Goal: Task Accomplishment & Management: Manage account settings

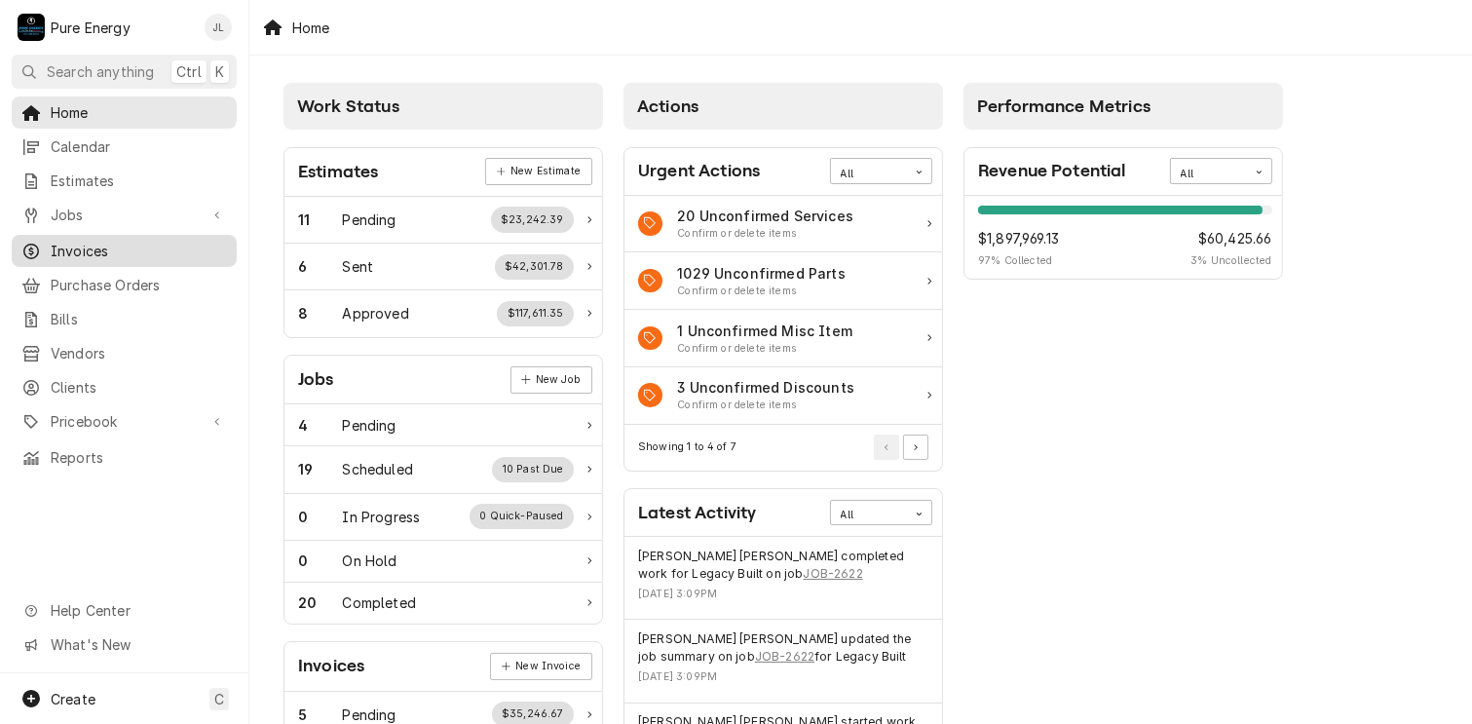
click at [165, 246] on span "Invoices" at bounding box center [139, 251] width 176 height 20
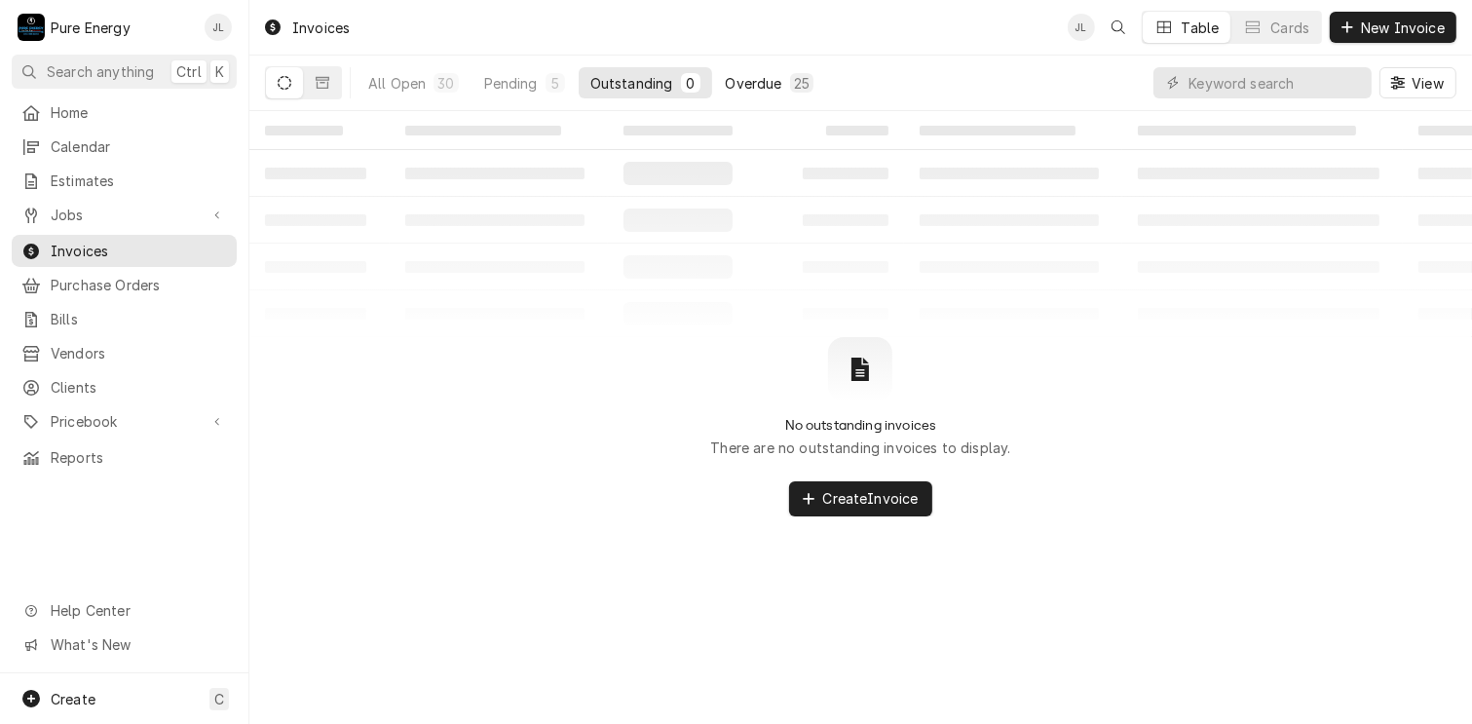
click at [772, 79] on div "Overdue" at bounding box center [754, 83] width 57 height 20
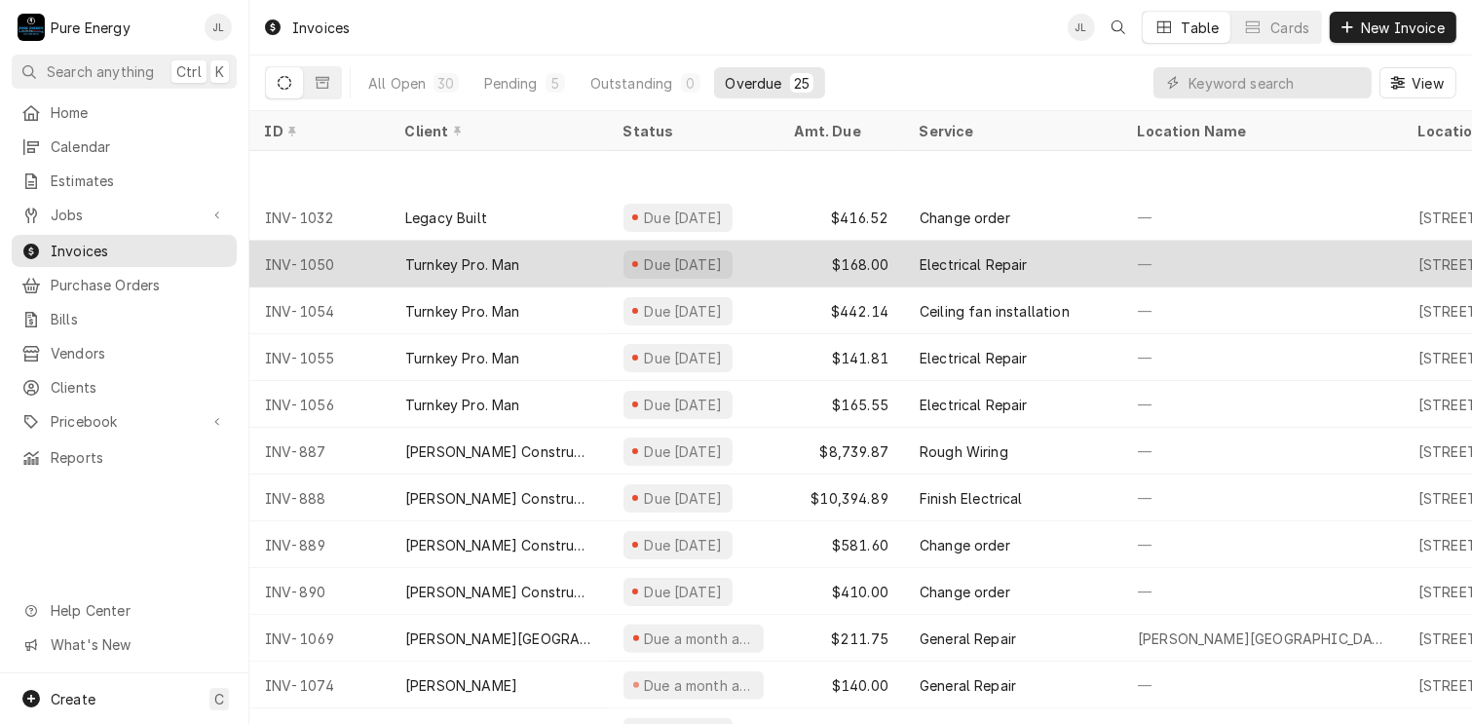
scroll to position [608, 0]
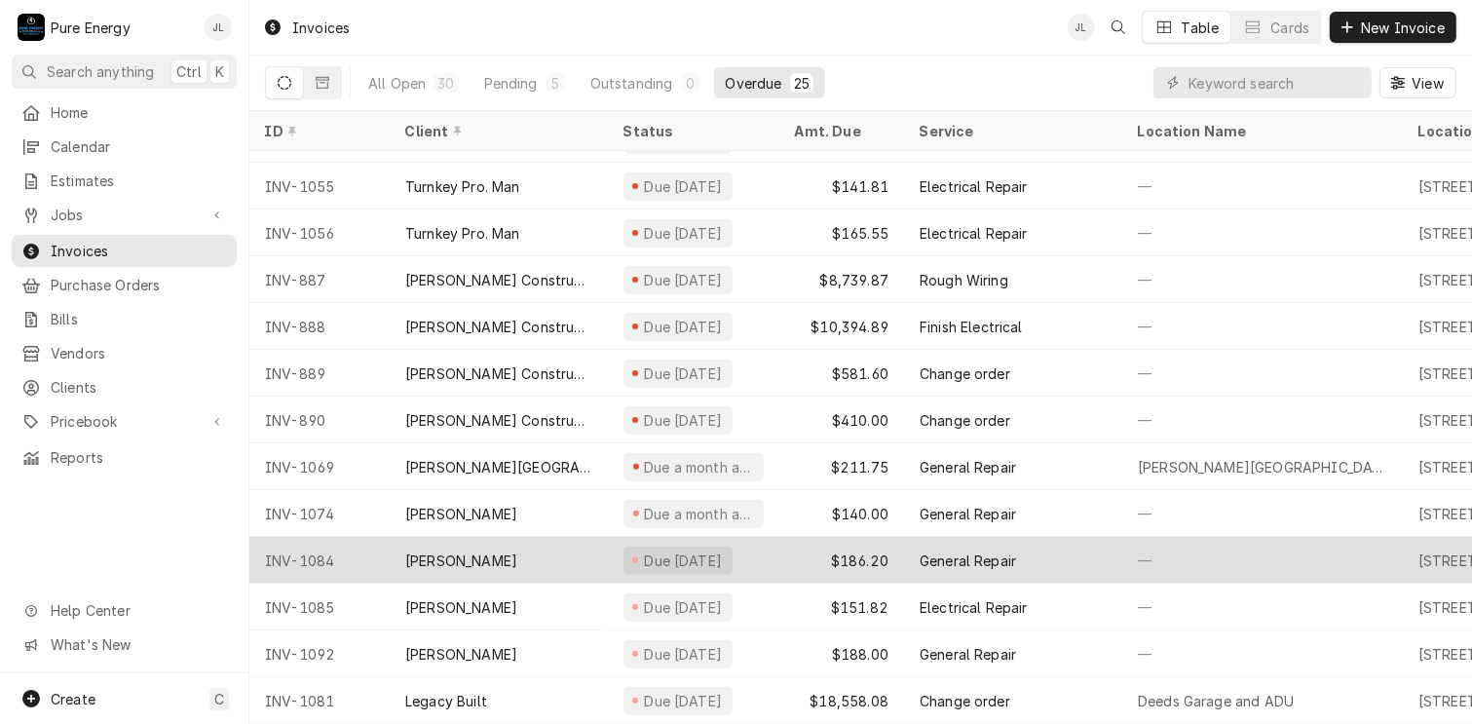
click at [554, 544] on div "[PERSON_NAME]" at bounding box center [499, 560] width 218 height 47
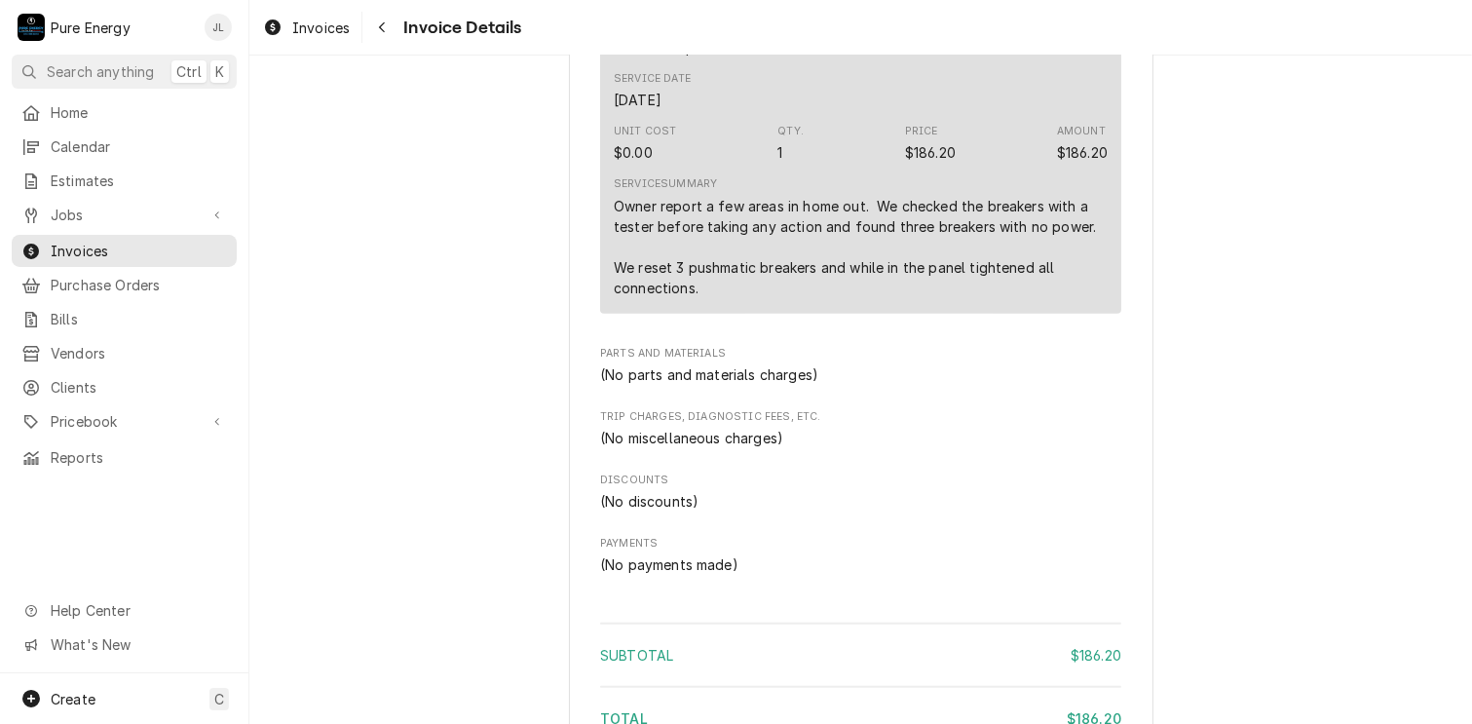
scroll to position [1739, 0]
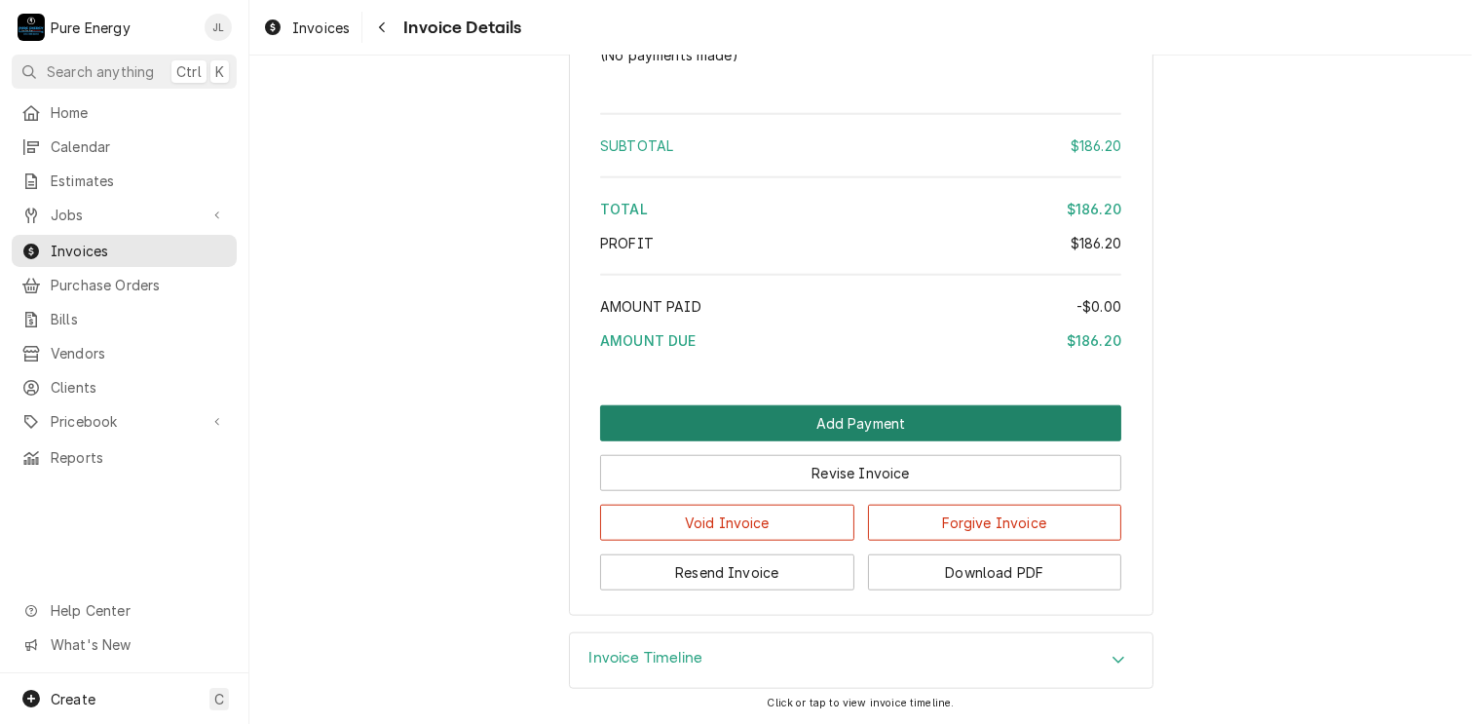
click at [834, 417] on button "Add Payment" at bounding box center [860, 423] width 521 height 36
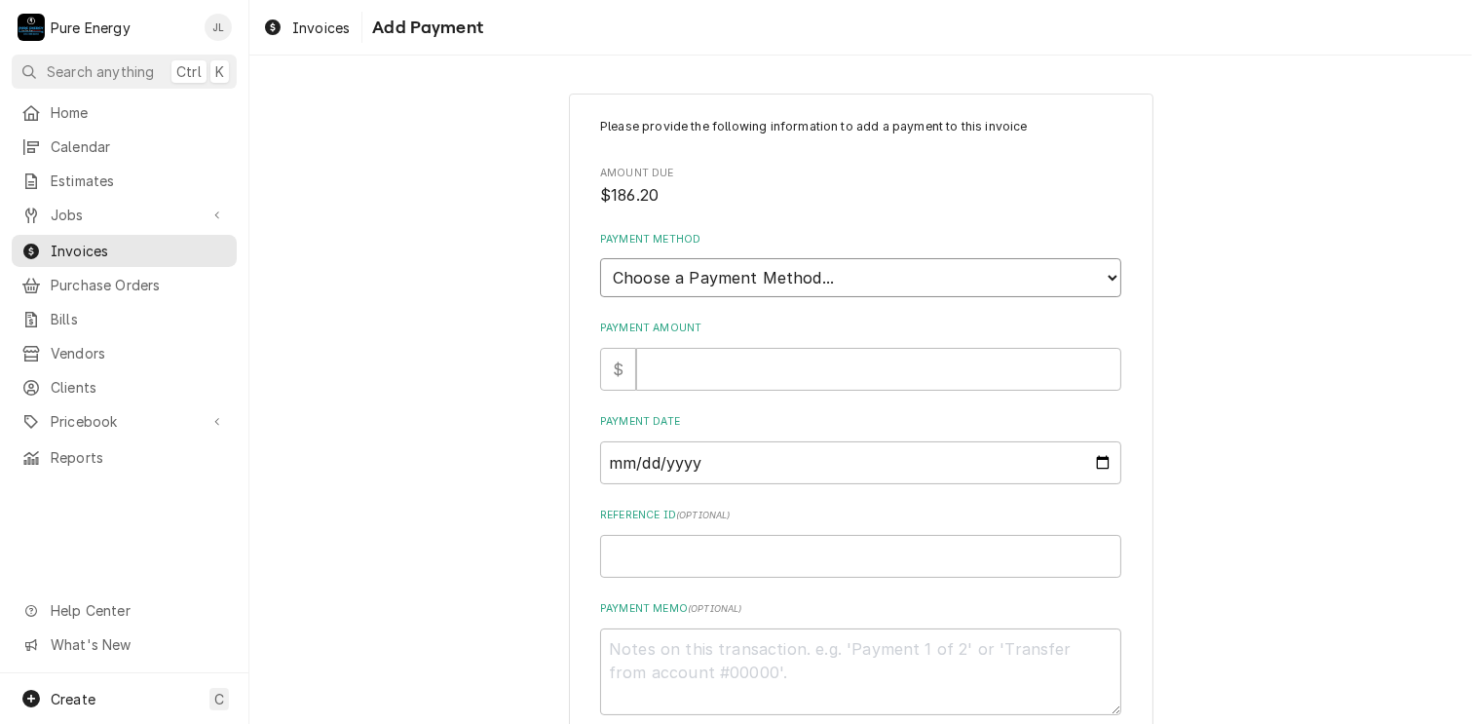
click at [846, 268] on select "Choose a Payment Method... Cash Check Credit/Debit Card ACH/eCheck Other" at bounding box center [860, 277] width 521 height 39
select select "2"
click at [600, 258] on select "Choose a Payment Method... Cash Check Credit/Debit Card ACH/eCheck Other" at bounding box center [860, 277] width 521 height 39
click at [713, 383] on input "Payment Amount" at bounding box center [878, 369] width 485 height 43
type textarea "x"
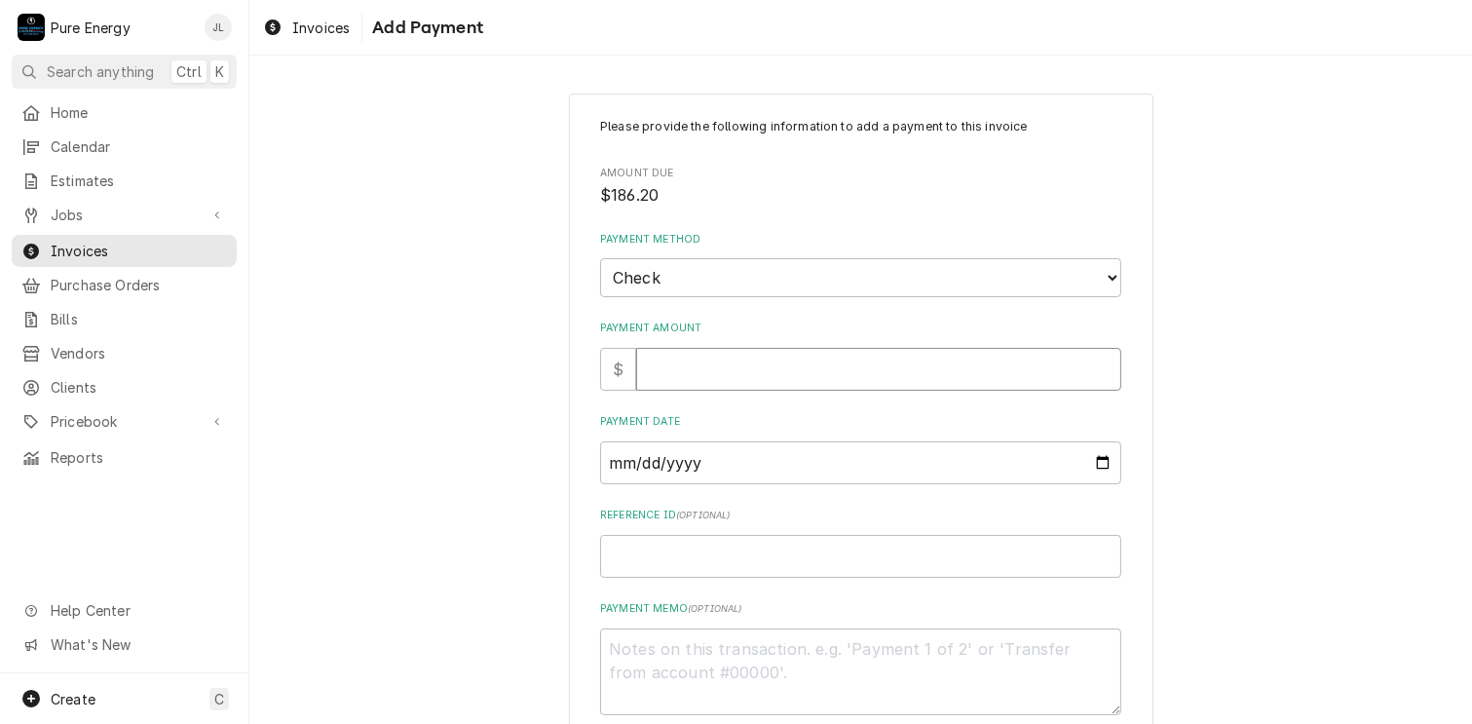
type input "1"
type textarea "x"
type input "18"
type textarea "x"
type input "186"
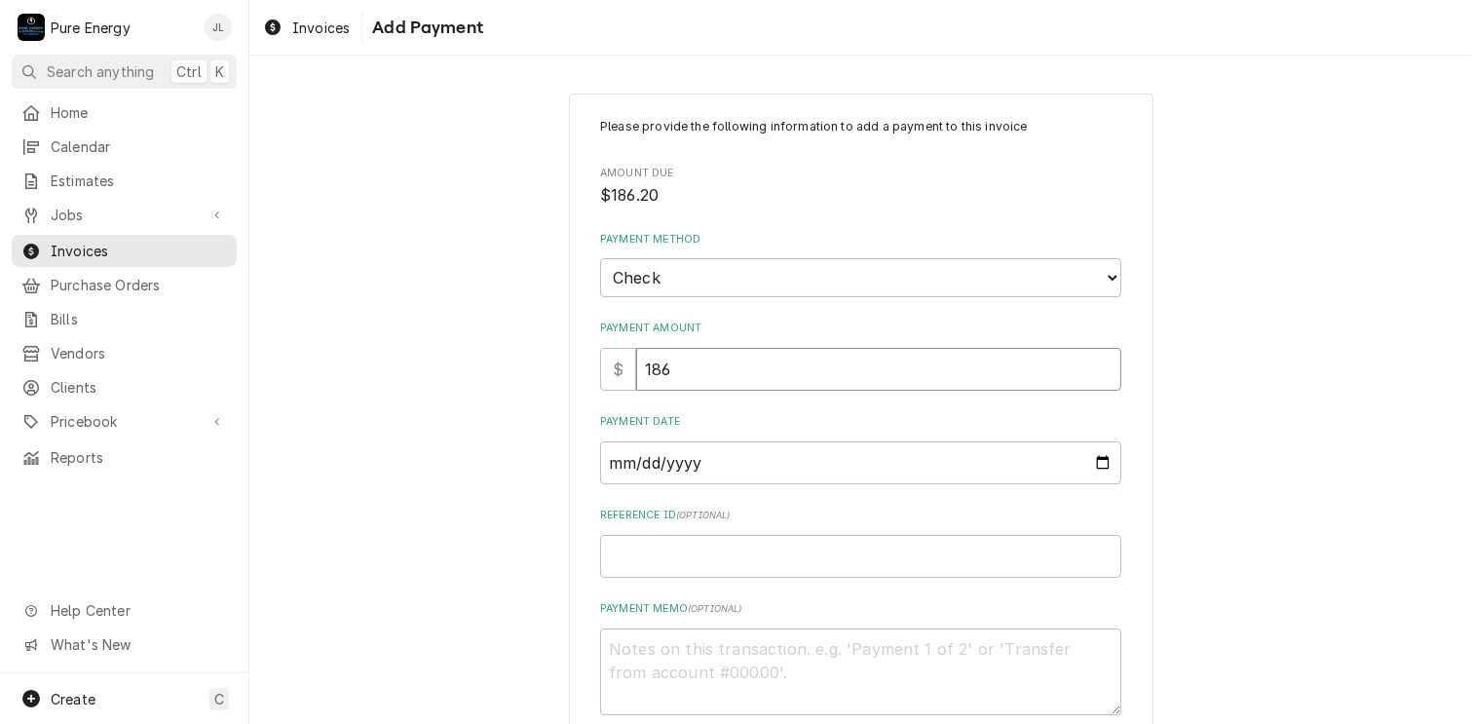
type textarea "x"
type input "186.2"
type textarea "x"
type input "186.20"
click at [1091, 457] on input "Payment Date" at bounding box center [860, 462] width 521 height 43
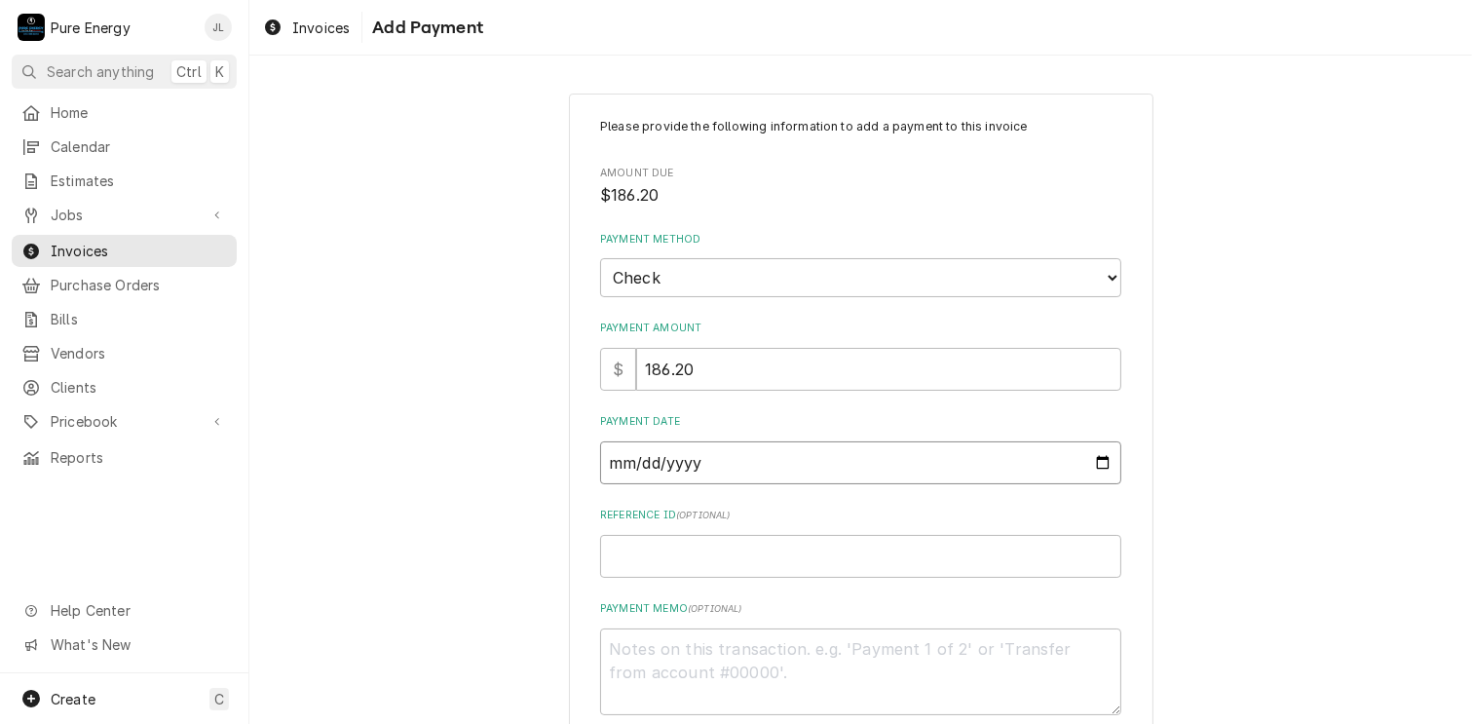
type textarea "x"
type input "2025-10-06"
click at [631, 544] on input "Reference ID ( optional )" at bounding box center [860, 556] width 521 height 43
type textarea "x"
type input "1"
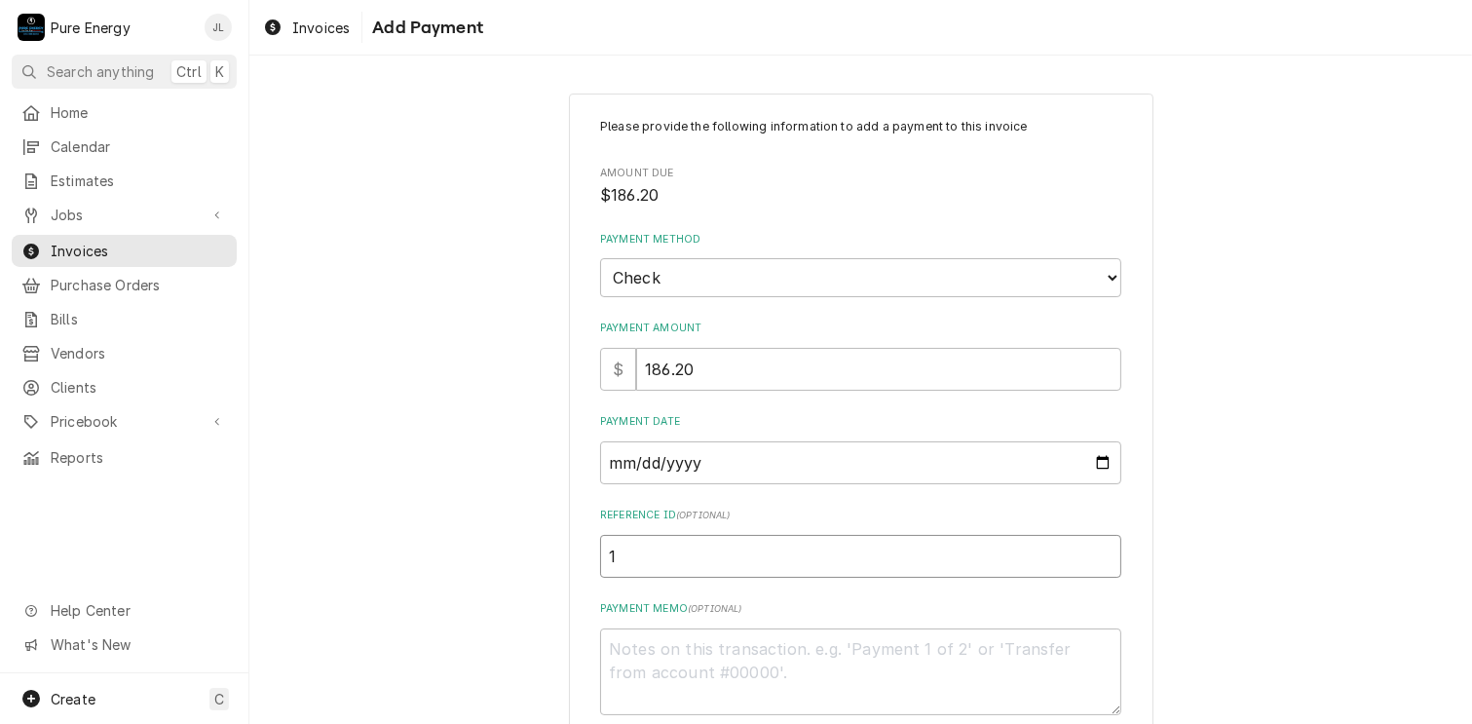
type textarea "x"
type input "13"
type textarea "x"
type input "131"
type textarea "x"
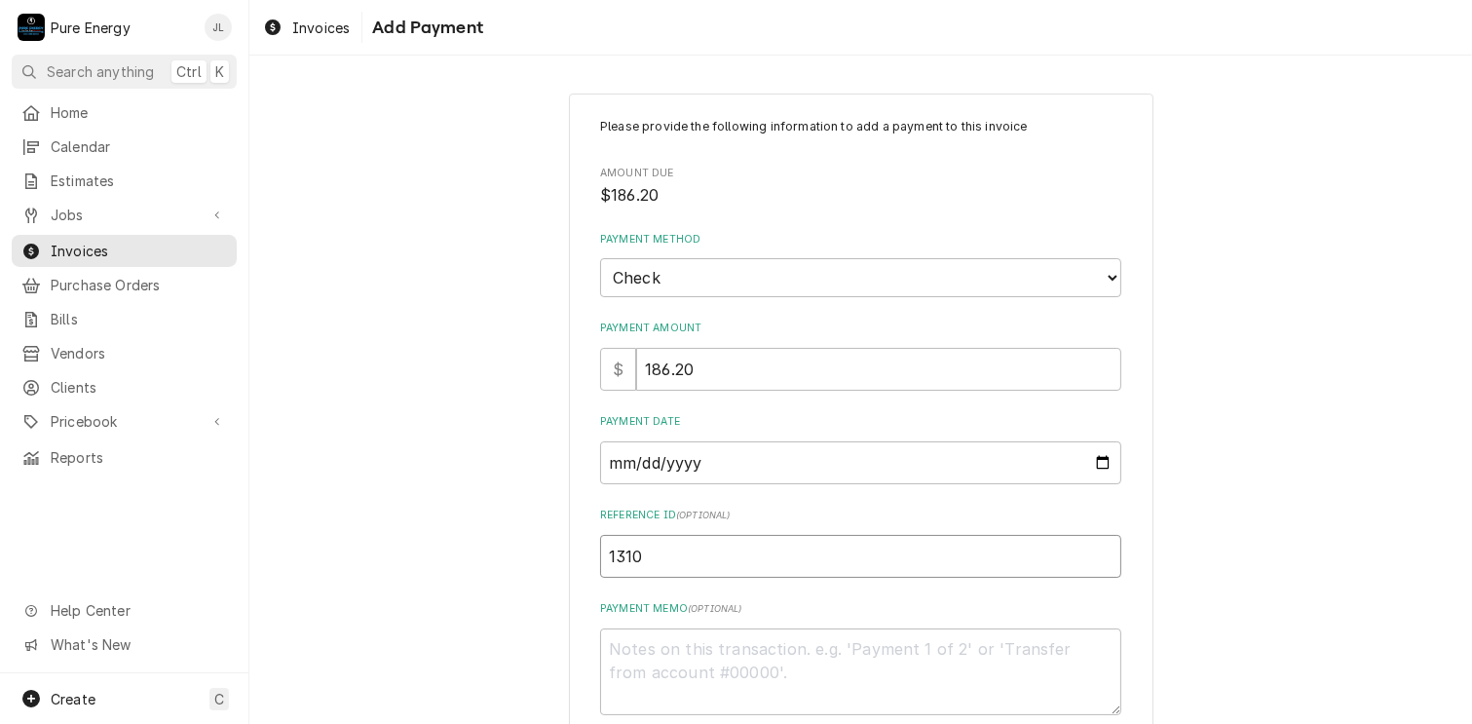
scroll to position [107, 0]
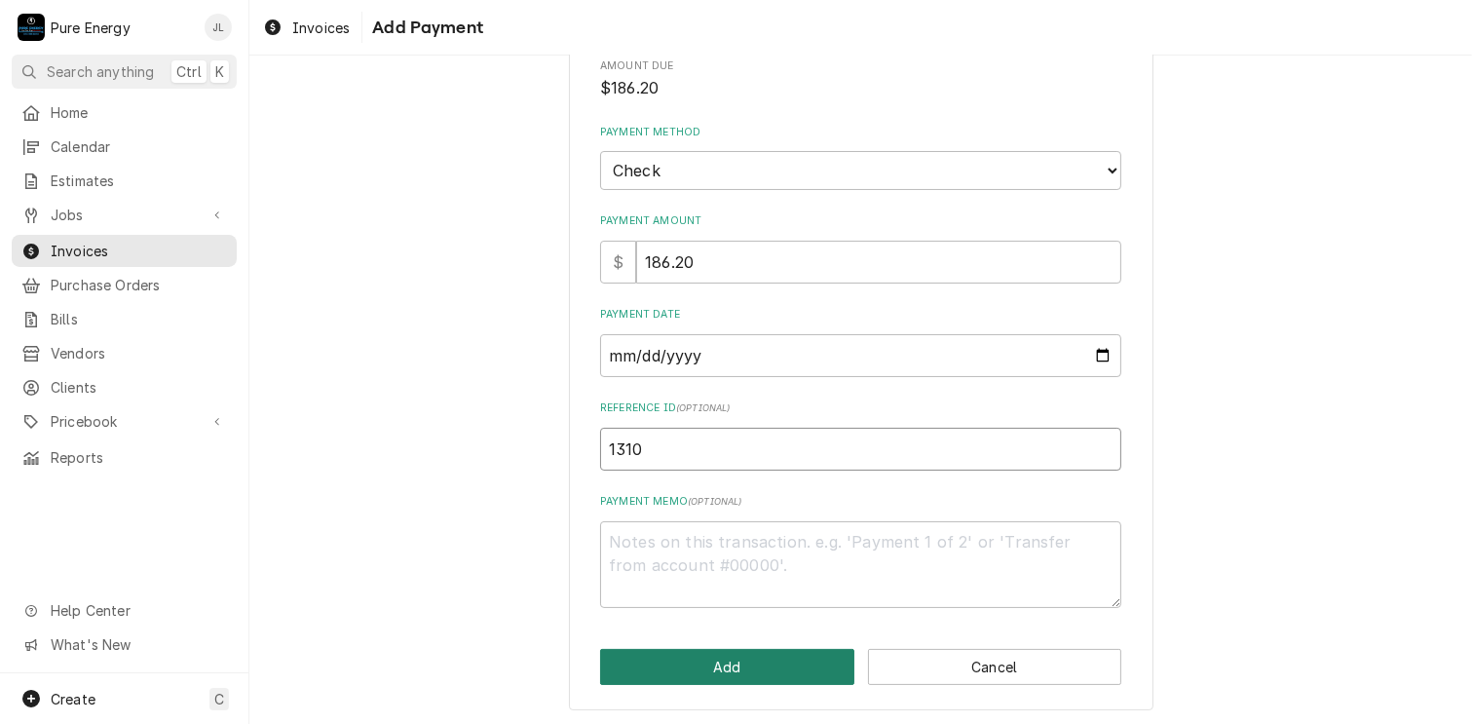
type input "1310"
click at [748, 662] on button "Add" at bounding box center [727, 667] width 254 height 36
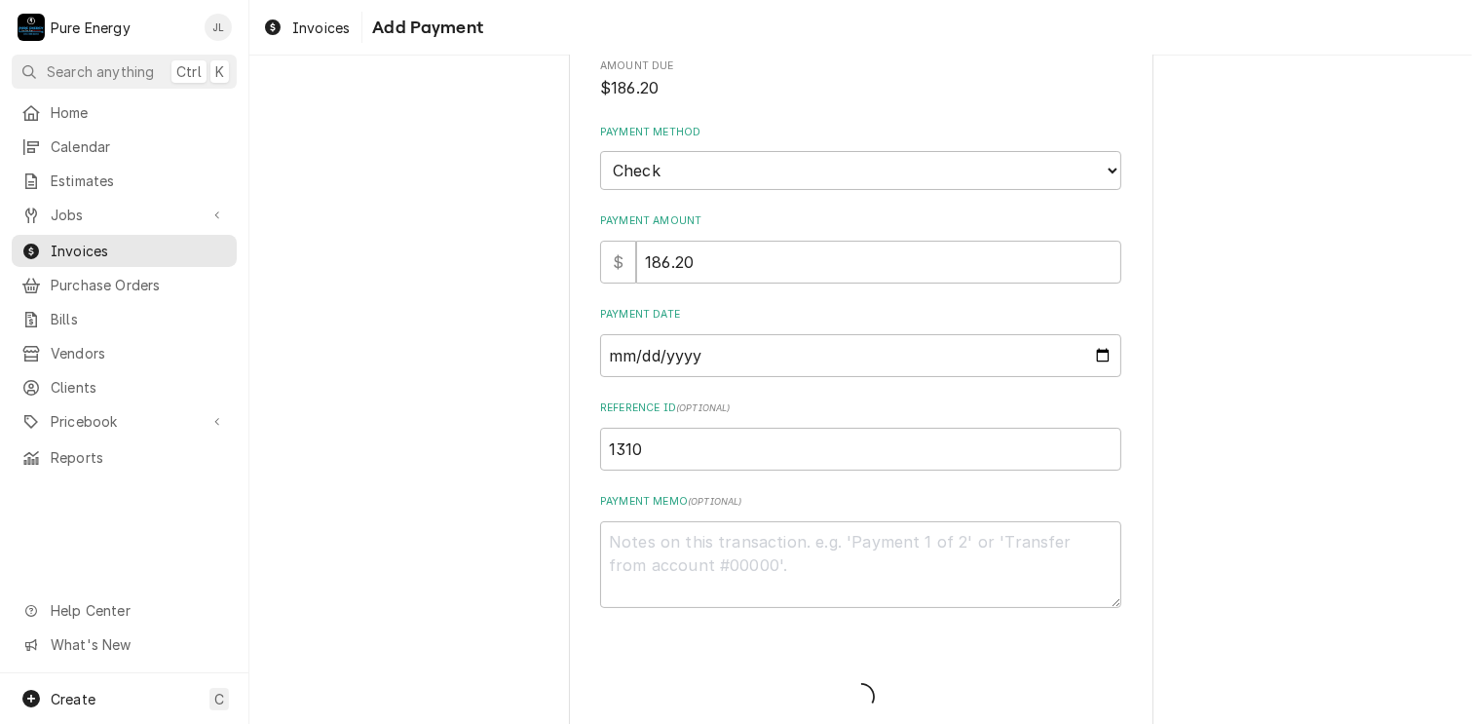
type textarea "x"
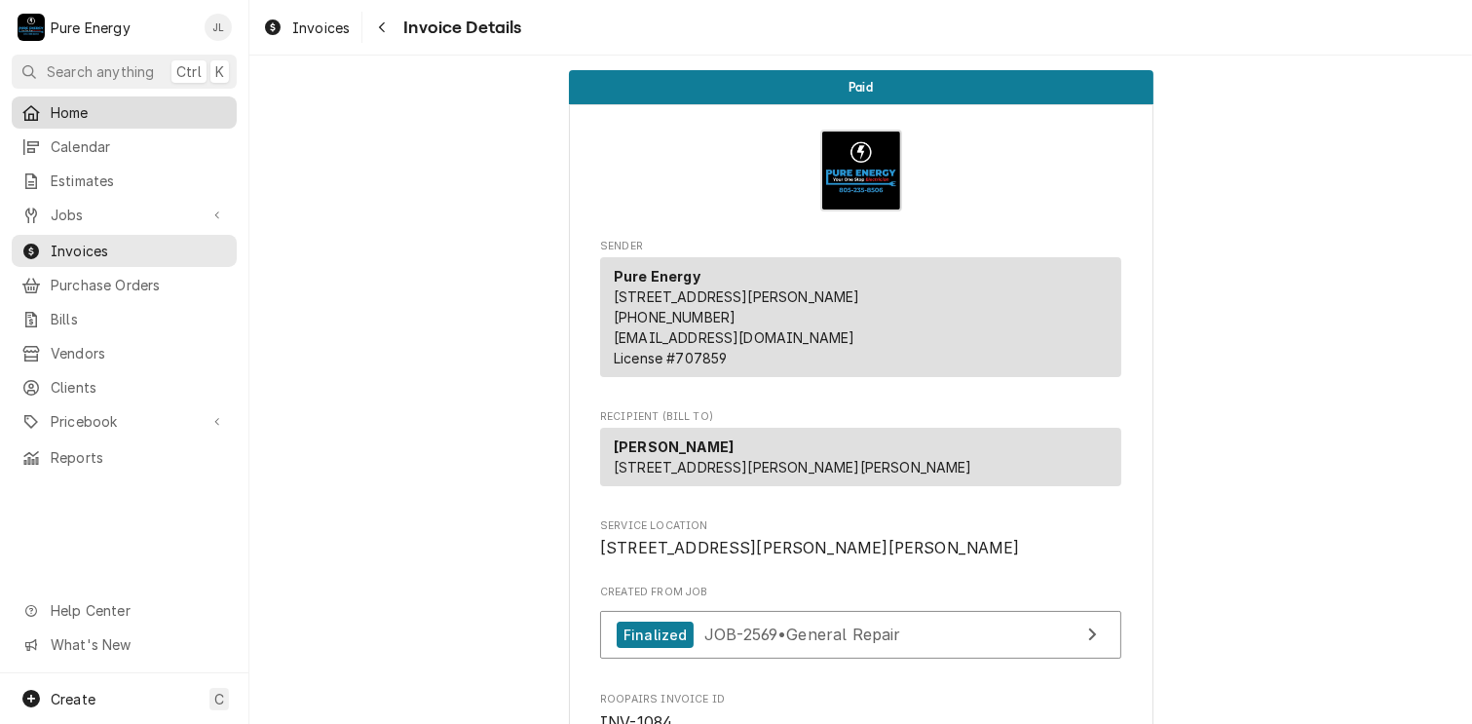
click at [118, 100] on div "Home" at bounding box center [124, 112] width 217 height 24
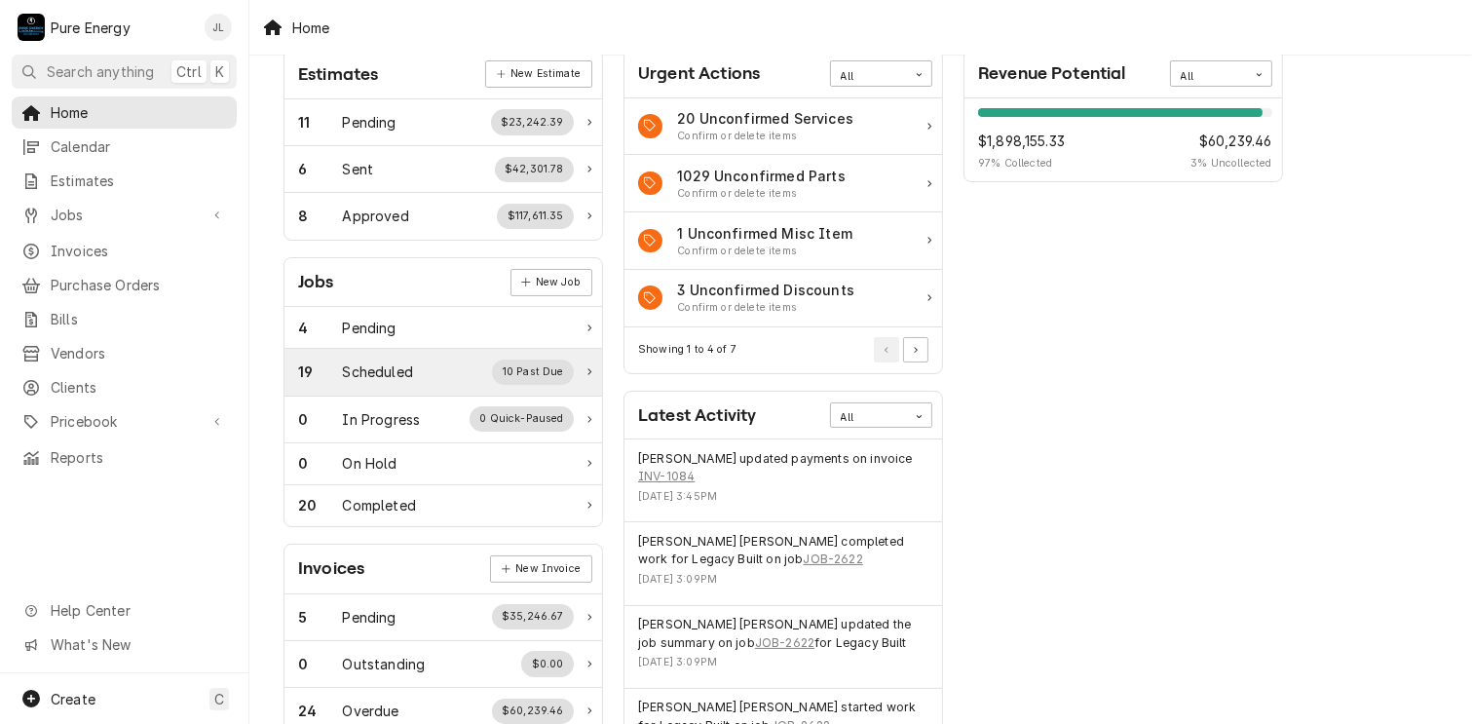
scroll to position [292, 0]
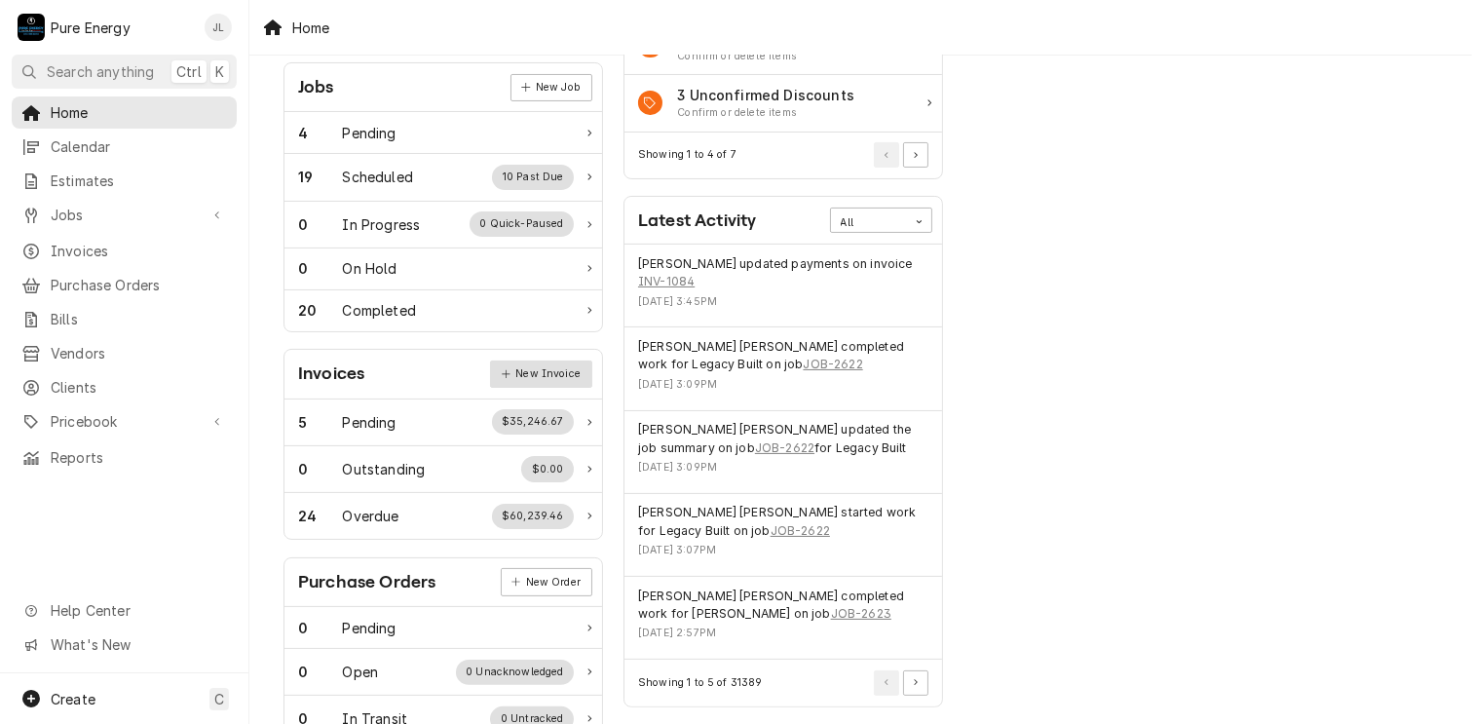
click at [528, 371] on link "New Invoice" at bounding box center [540, 373] width 101 height 27
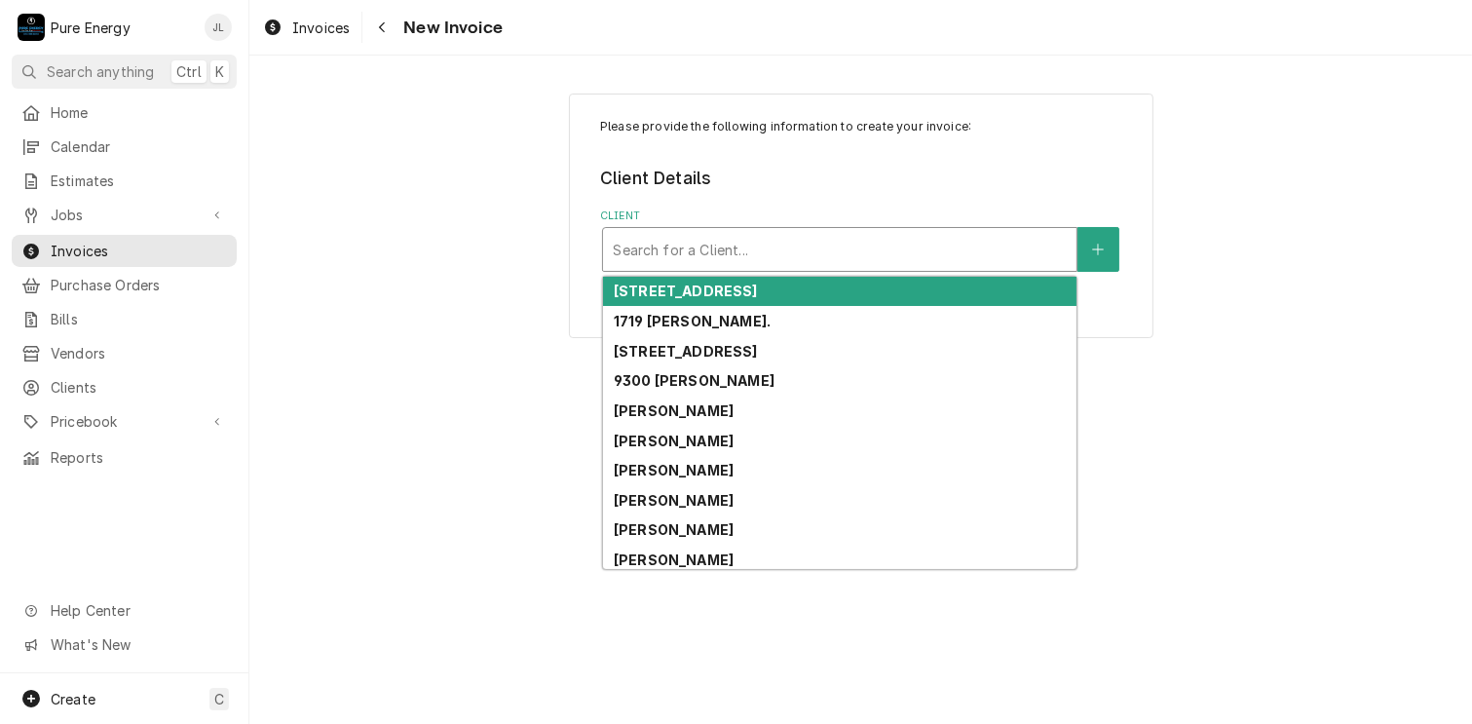
click at [703, 252] on div "Client" at bounding box center [840, 249] width 454 height 35
drag, startPoint x: 320, startPoint y: 264, endPoint x: 285, endPoint y: 267, distance: 34.2
click at [294, 264] on div "Please provide the following information to create your invoice: Client Details…" at bounding box center [860, 215] width 1223 height 279
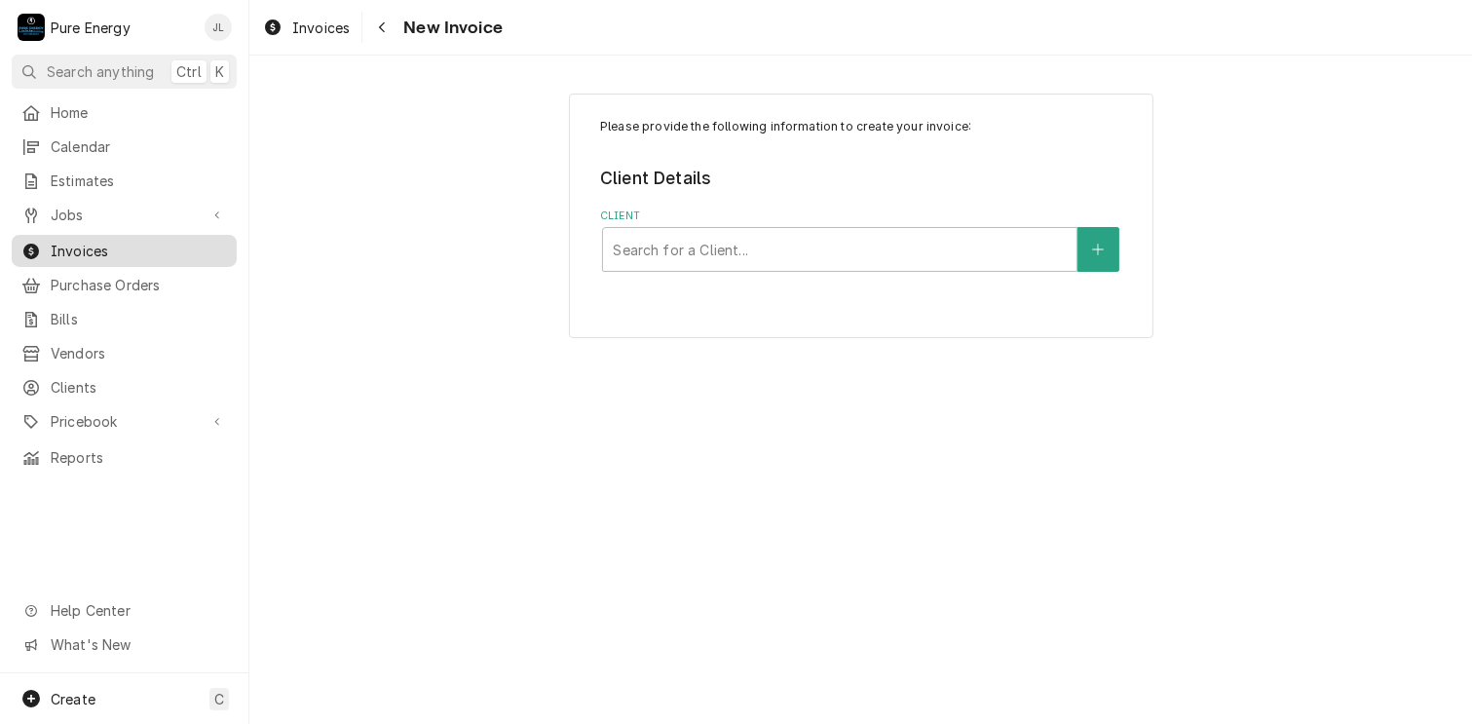
click at [163, 243] on span "Invoices" at bounding box center [139, 251] width 176 height 20
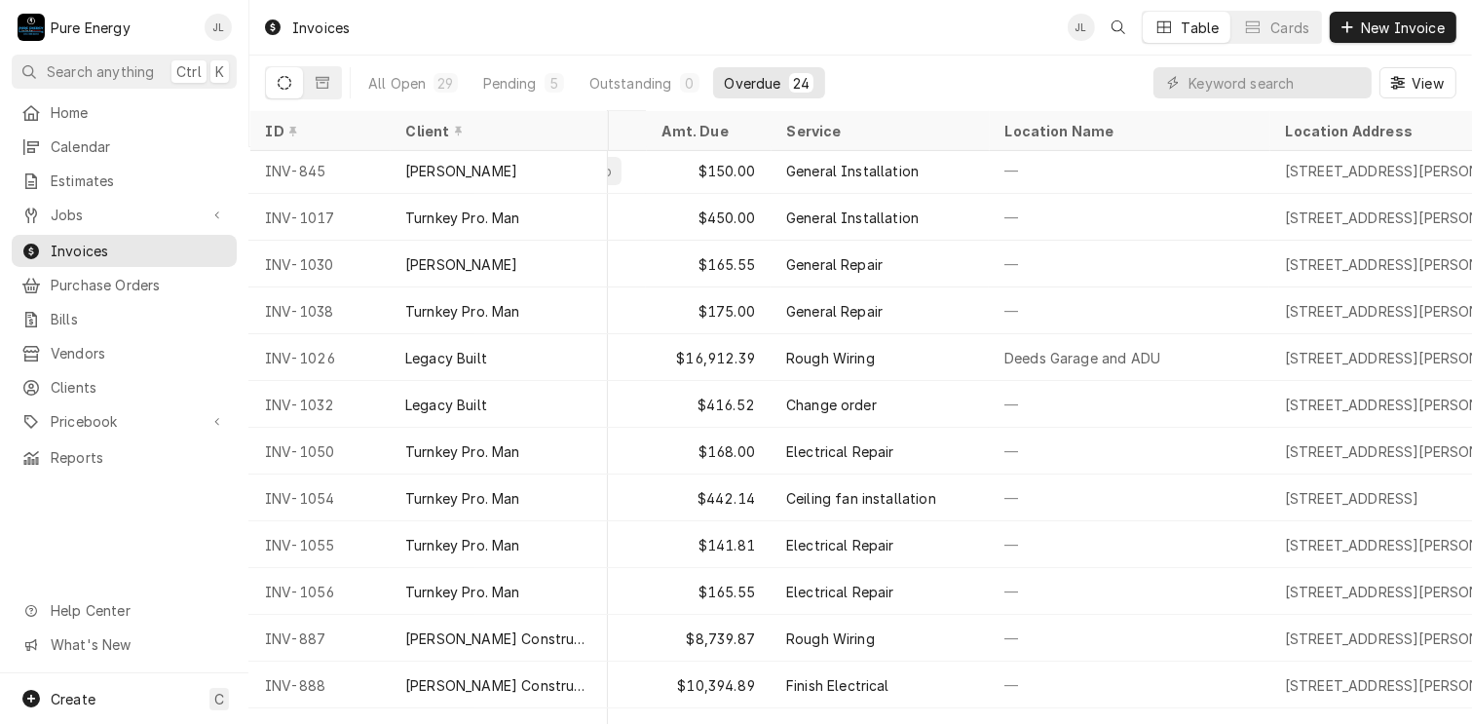
scroll to position [238, 0]
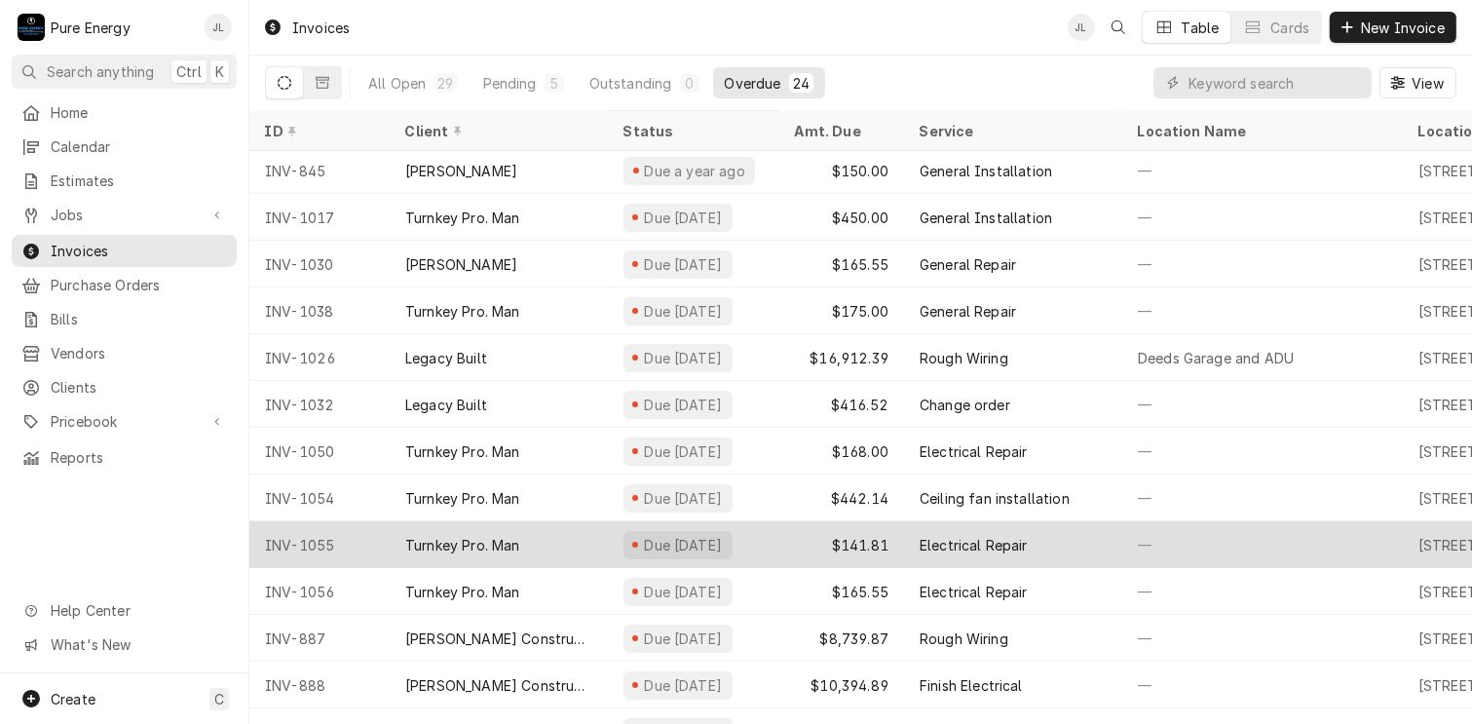
click at [1202, 541] on div "—" at bounding box center [1262, 544] width 281 height 47
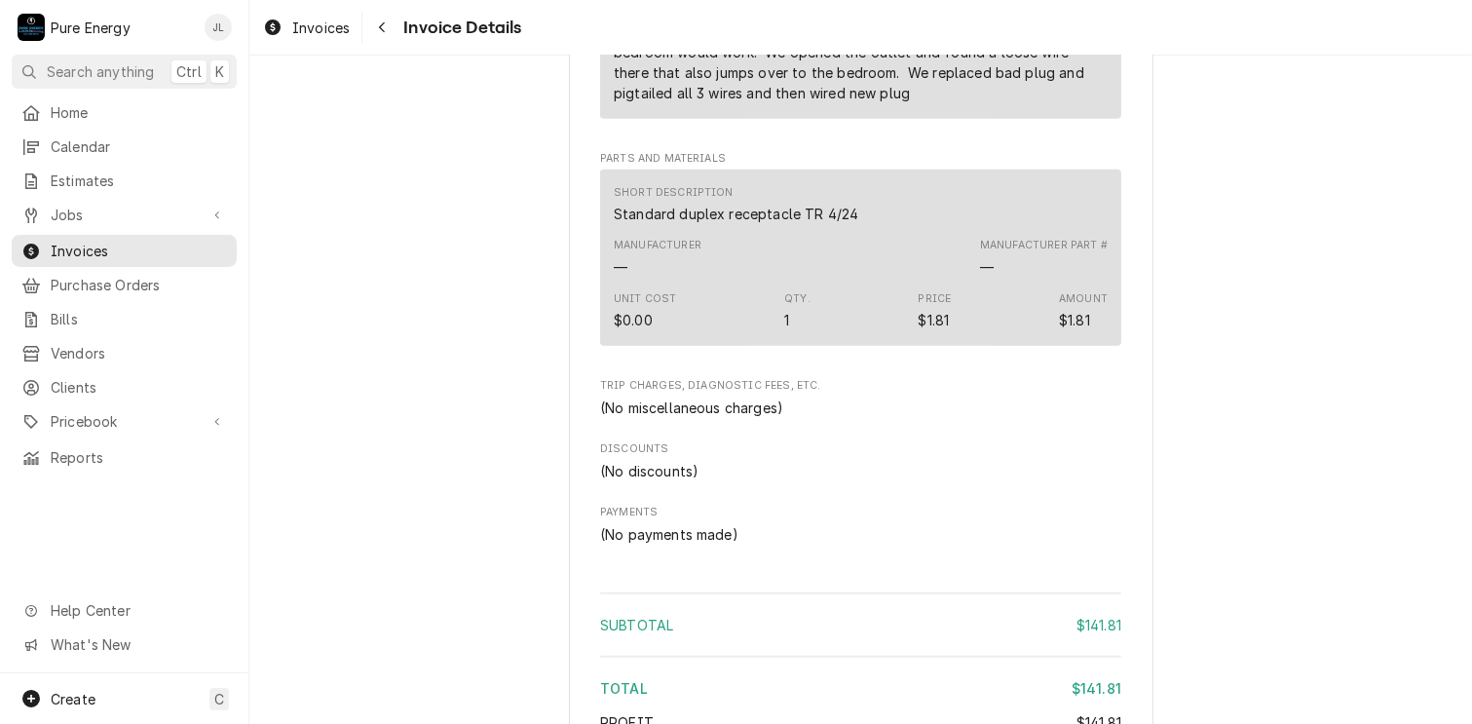
scroll to position [1754, 0]
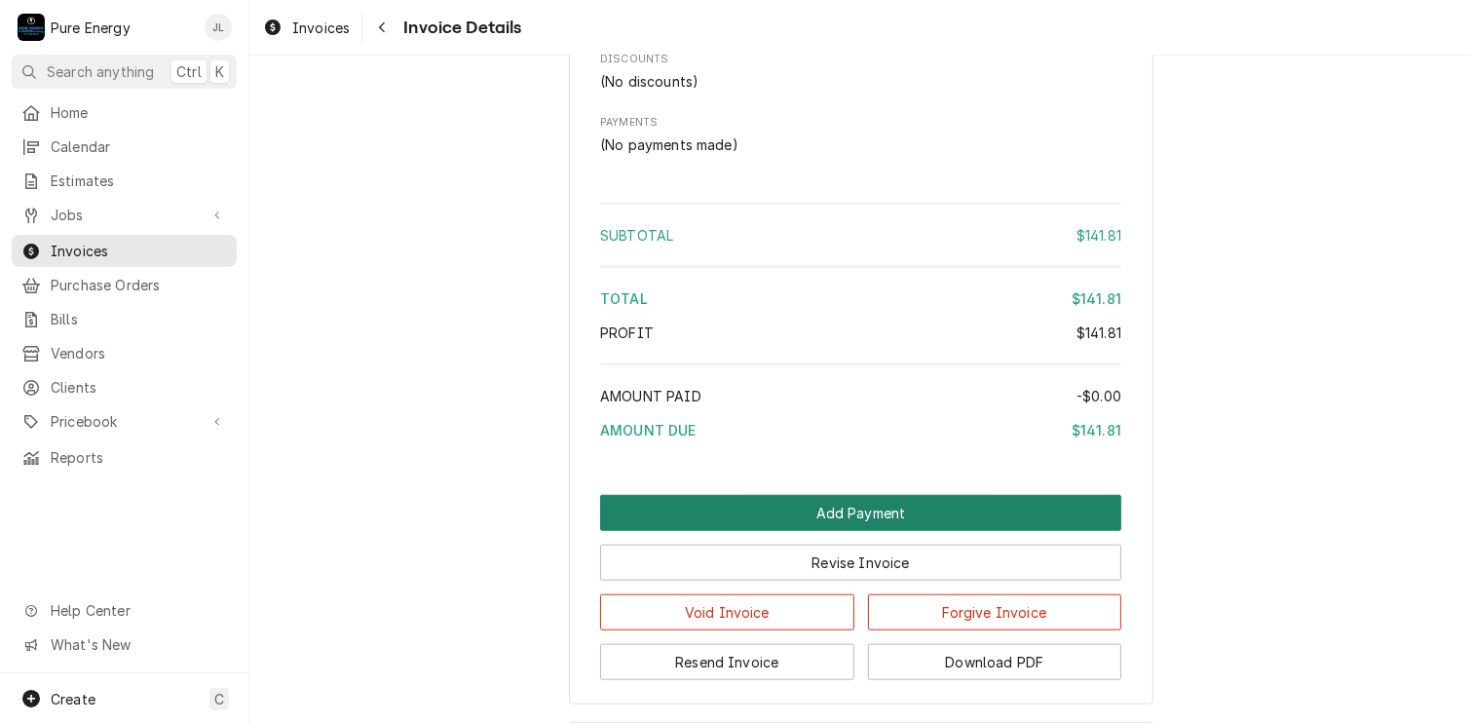
click at [853, 531] on button "Add Payment" at bounding box center [860, 513] width 521 height 36
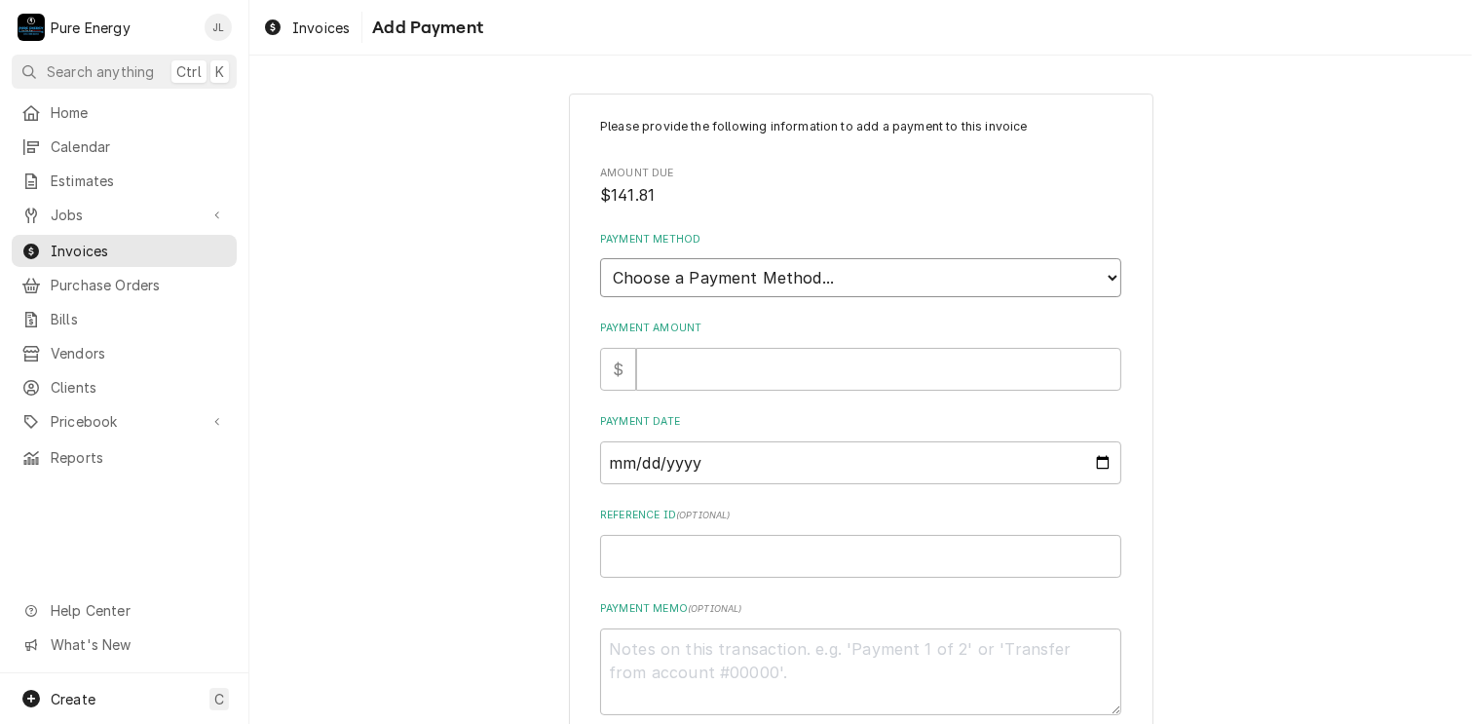
click at [948, 268] on select "Choose a Payment Method... Cash Check Credit/Debit Card ACH/eCheck Other" at bounding box center [860, 277] width 521 height 39
select select "2"
click at [600, 258] on select "Choose a Payment Method... Cash Check Credit/Debit Card ACH/eCheck Other" at bounding box center [860, 277] width 521 height 39
click at [853, 376] on input "Payment Amount" at bounding box center [878, 369] width 485 height 43
type textarea "x"
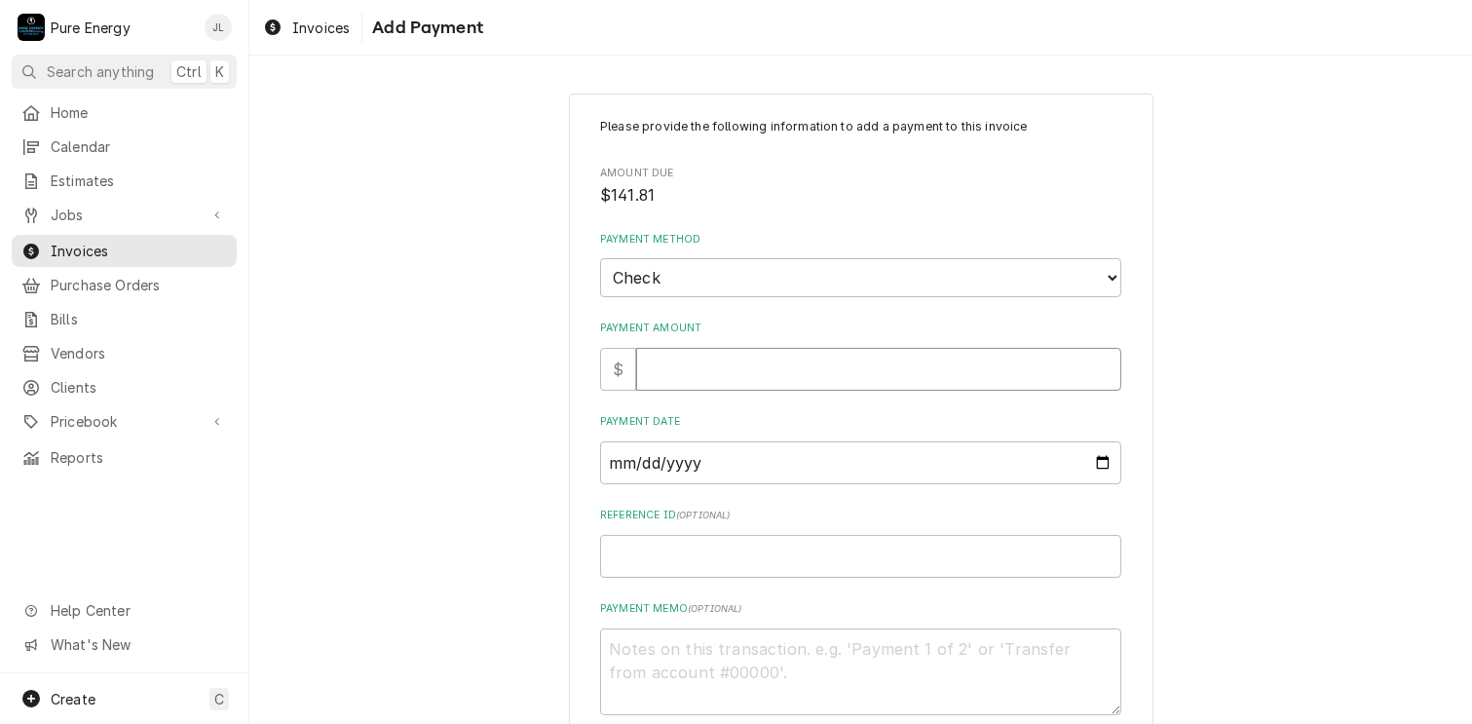
type input "1"
type textarea "x"
type input "14"
type textarea "x"
type input "141"
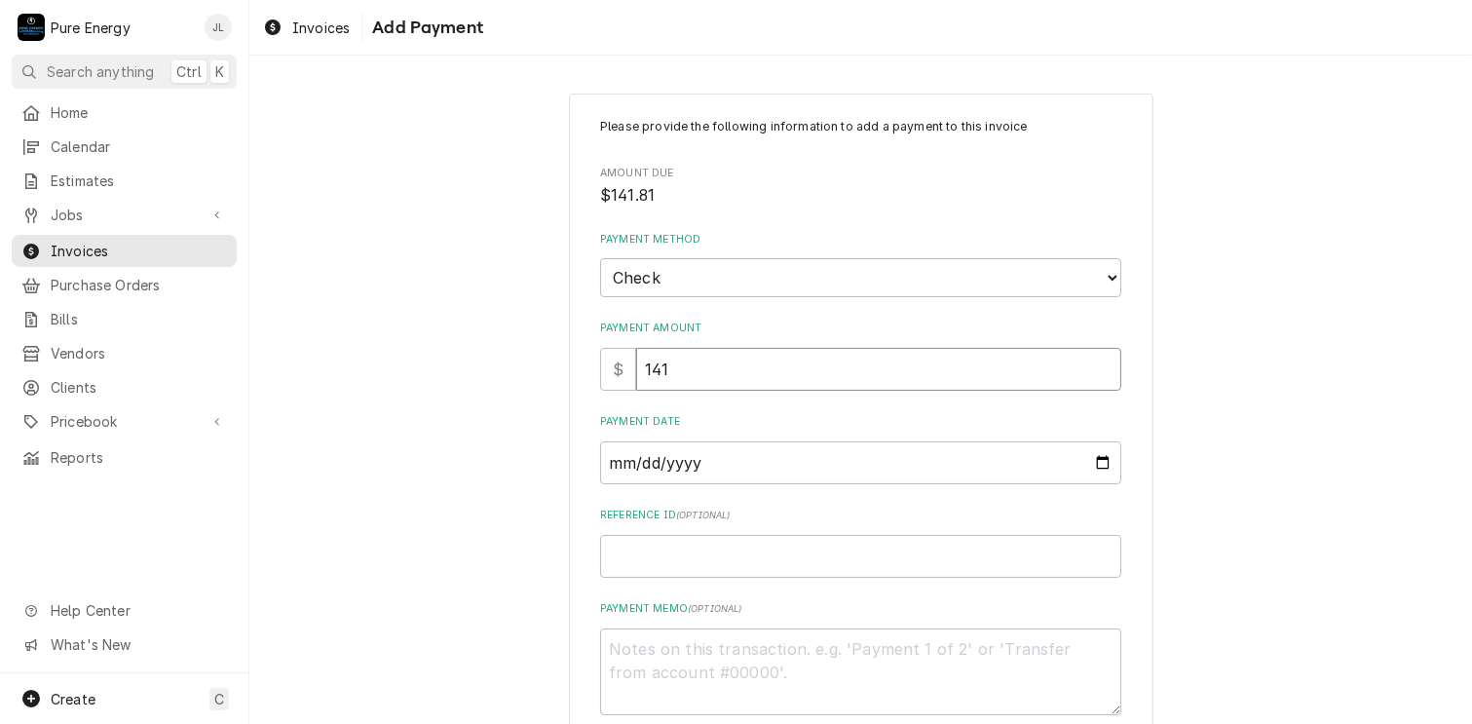
type textarea "x"
type input "141.8"
type textarea "x"
type input "141.81"
click at [1095, 454] on input "Payment Date" at bounding box center [860, 462] width 521 height 43
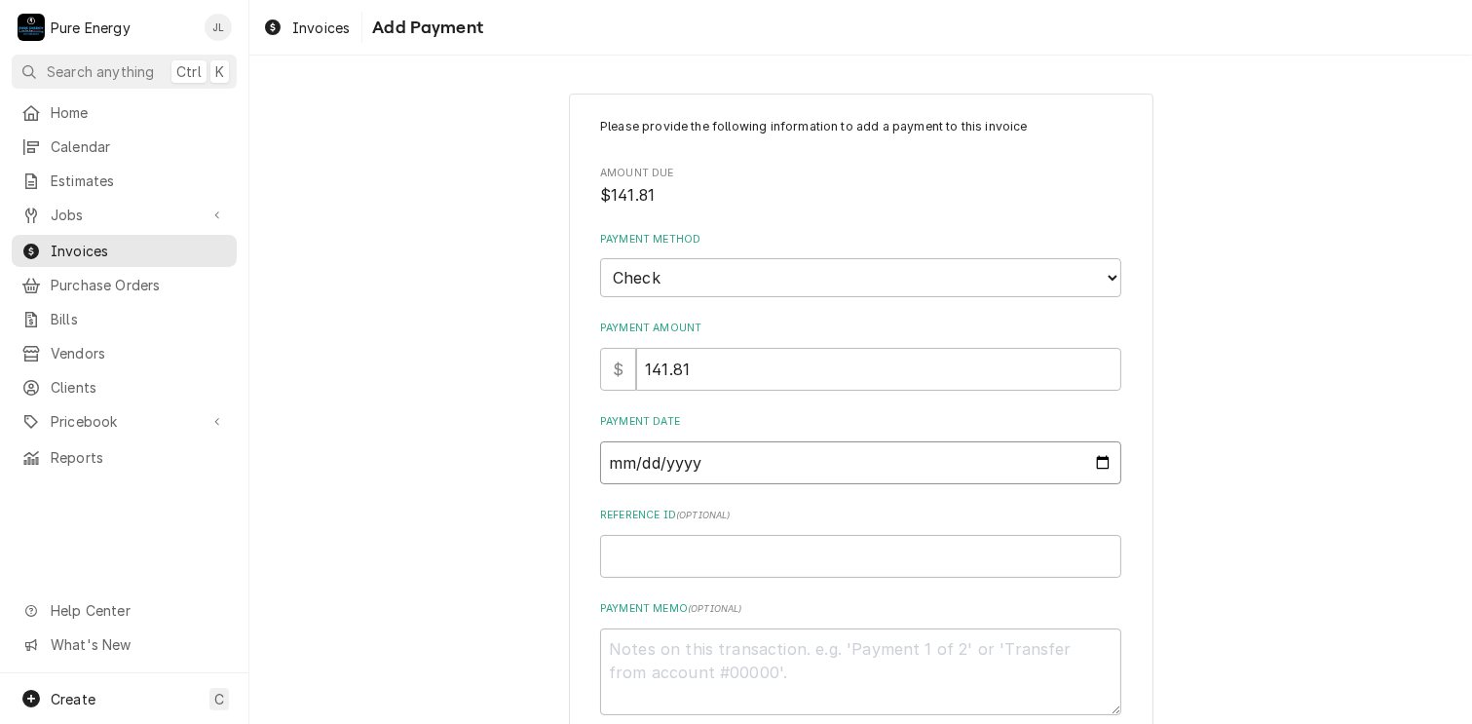
type textarea "x"
type input "[DATE]"
click at [663, 554] on input "Reference ID ( optional )" at bounding box center [860, 556] width 521 height 43
type textarea "x"
type input "0"
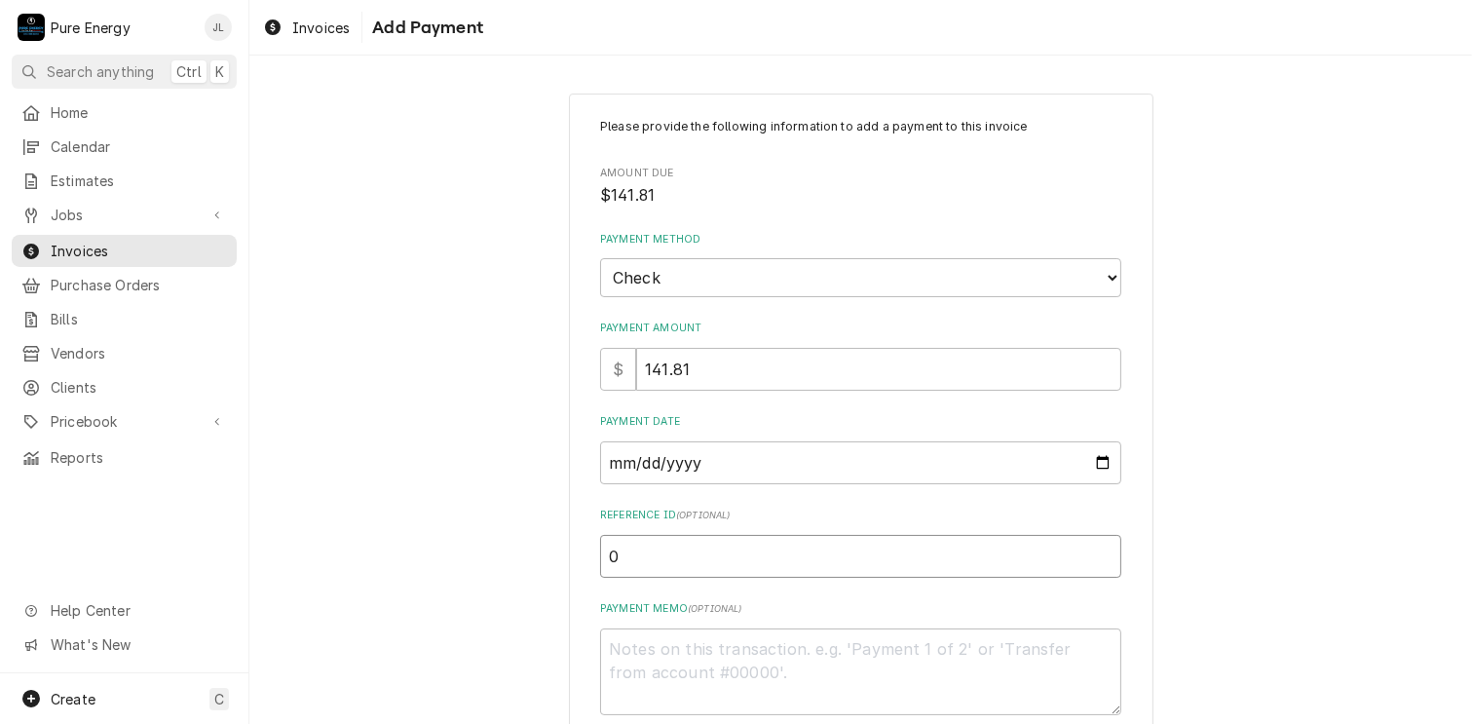
type textarea "x"
type input "00"
type textarea "x"
type input "003"
type textarea "x"
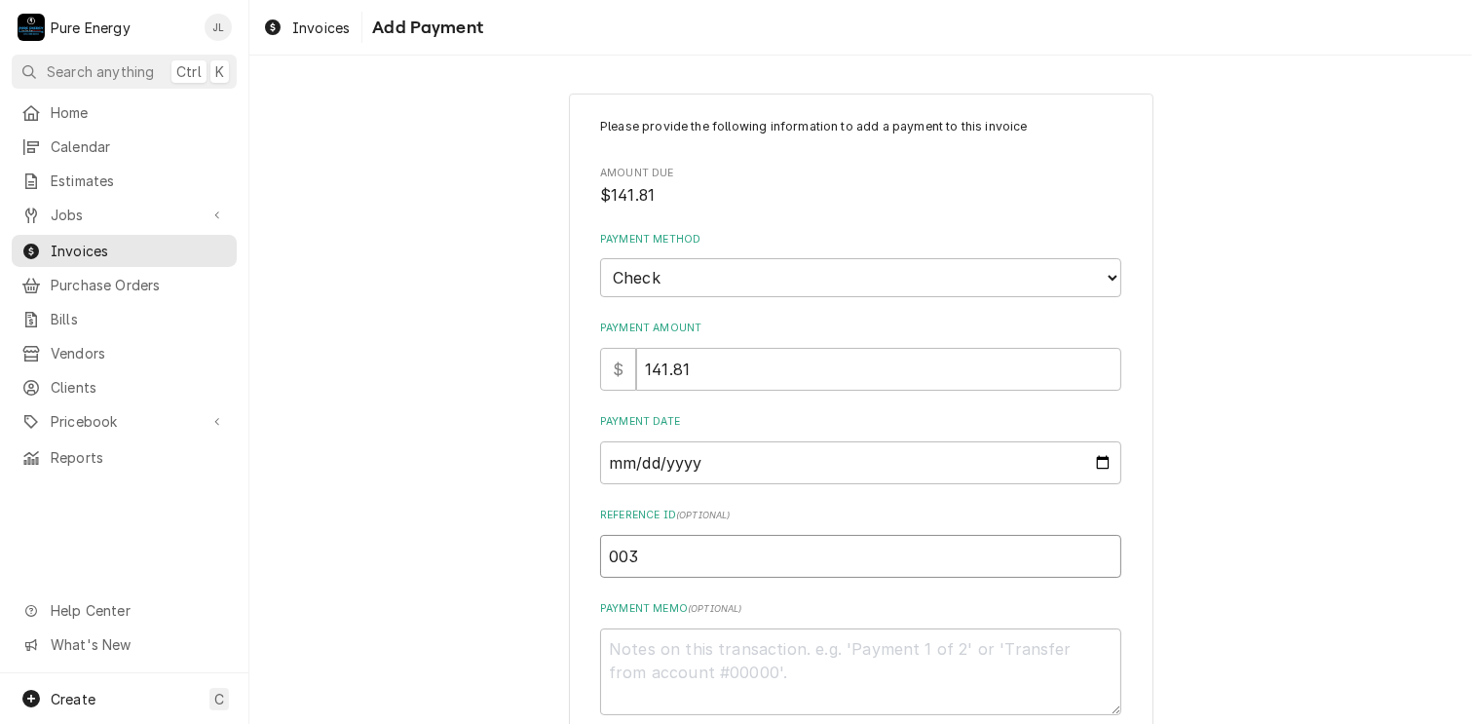
type input "0038"
type textarea "x"
type input "00386"
type textarea "x"
type input "003863"
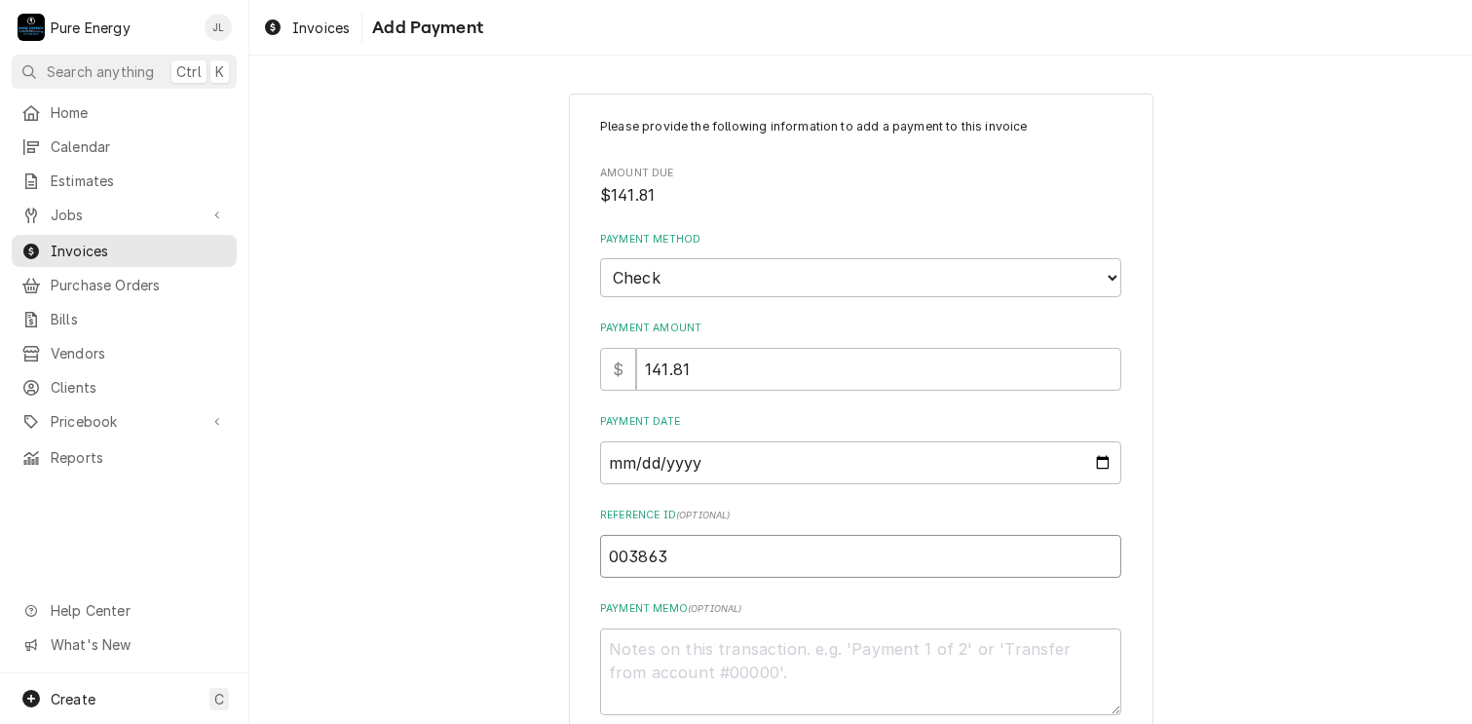
type textarea "x"
type input "0038632"
type textarea "x"
type input "00386328"
type textarea "x"
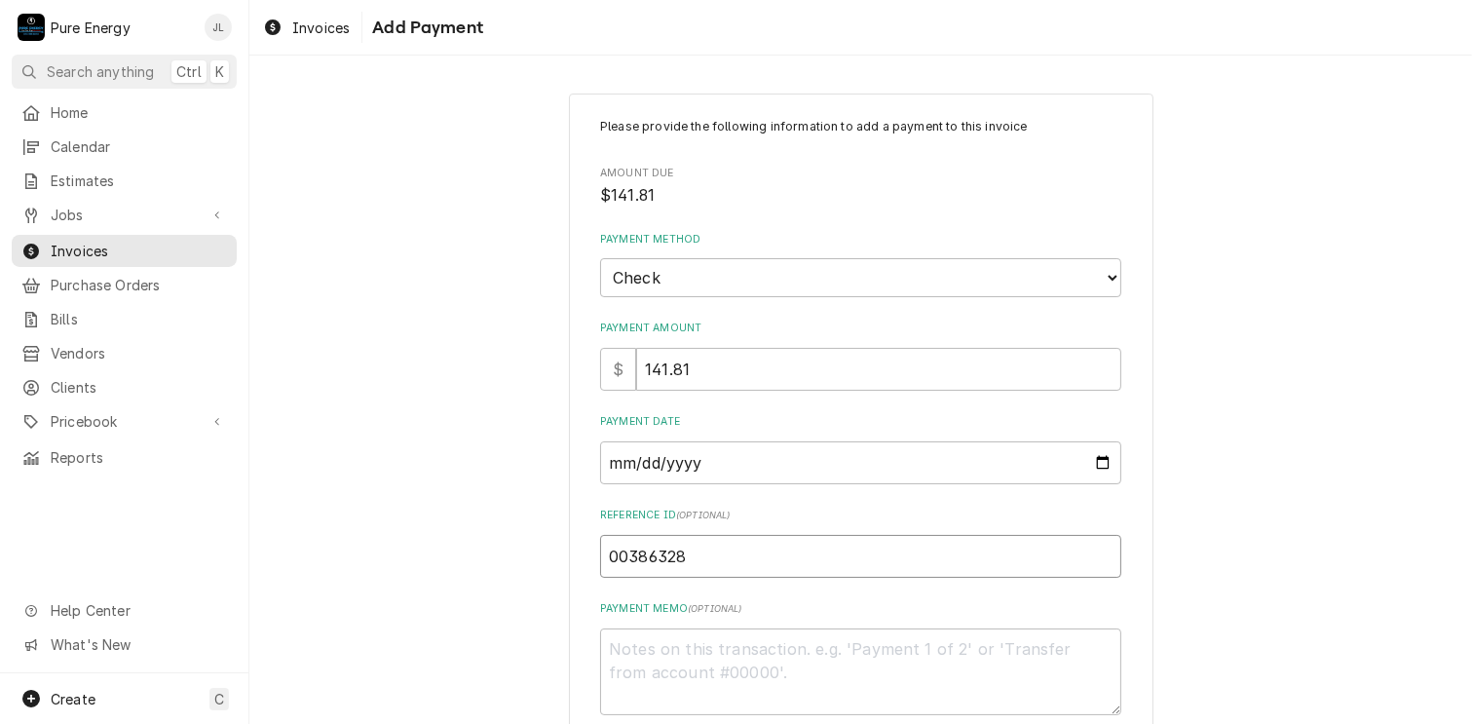
type input "003863286"
type textarea "x"
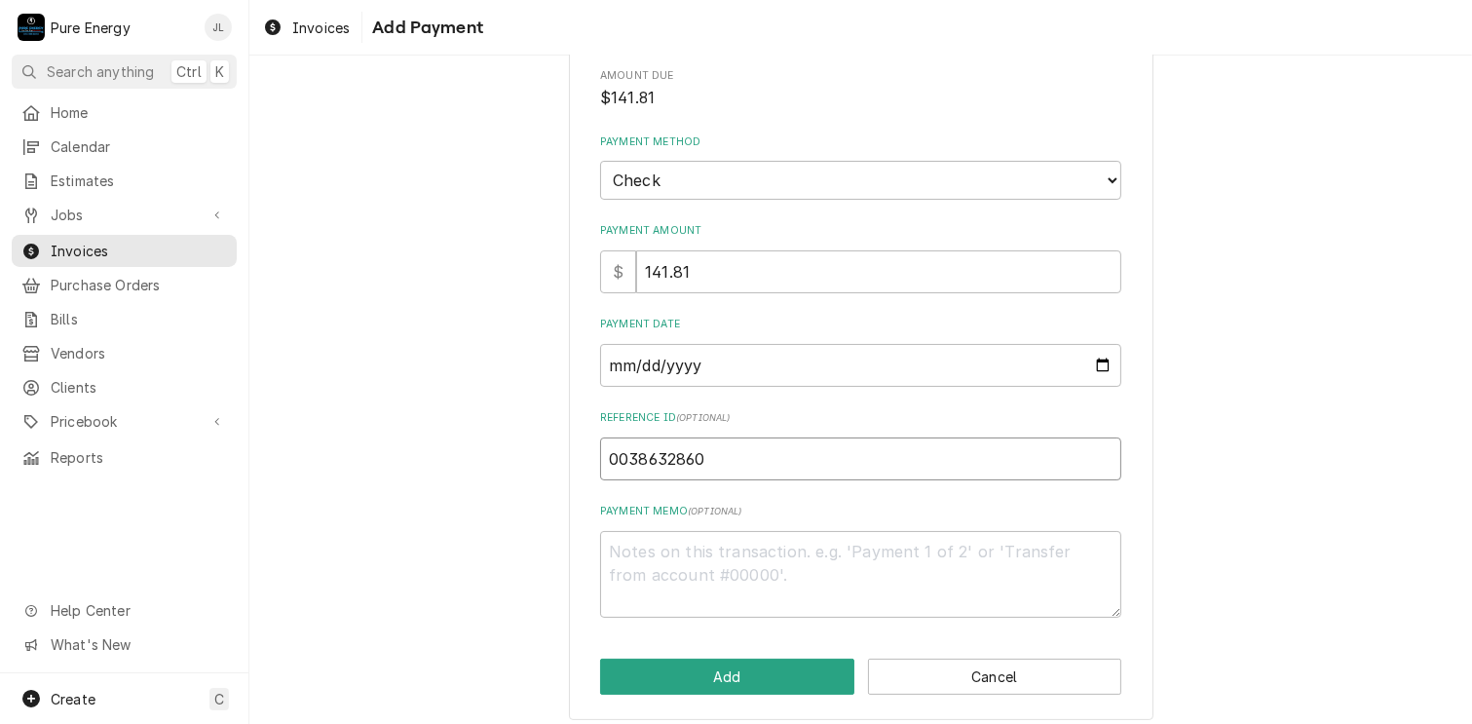
type input "0038632860"
click at [654, 561] on textarea "Payment Memo ( optional )" at bounding box center [860, 575] width 521 height 88
type textarea "x"
type textarea "P"
type textarea "x"
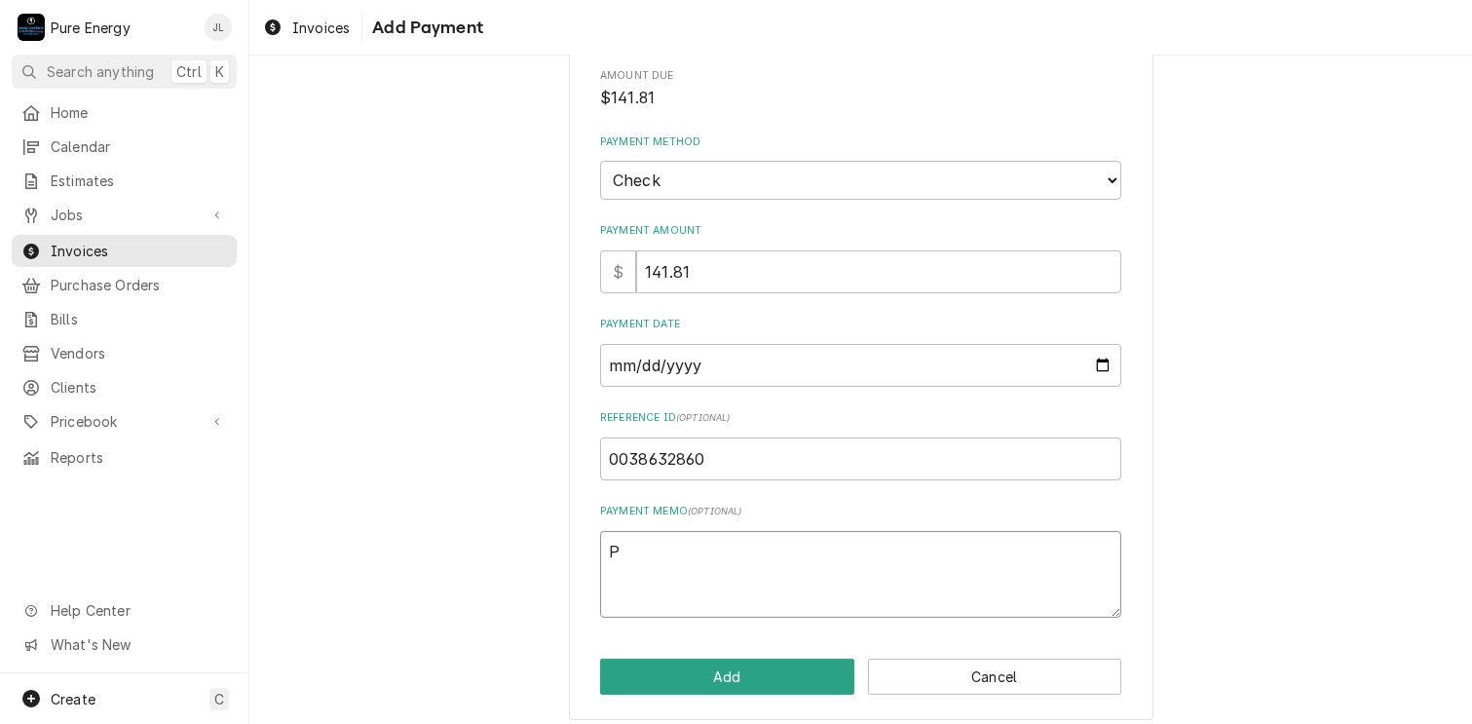
type textarea "Pa"
type textarea "x"
type textarea "Pay"
type textarea "x"
type textarea "Payi"
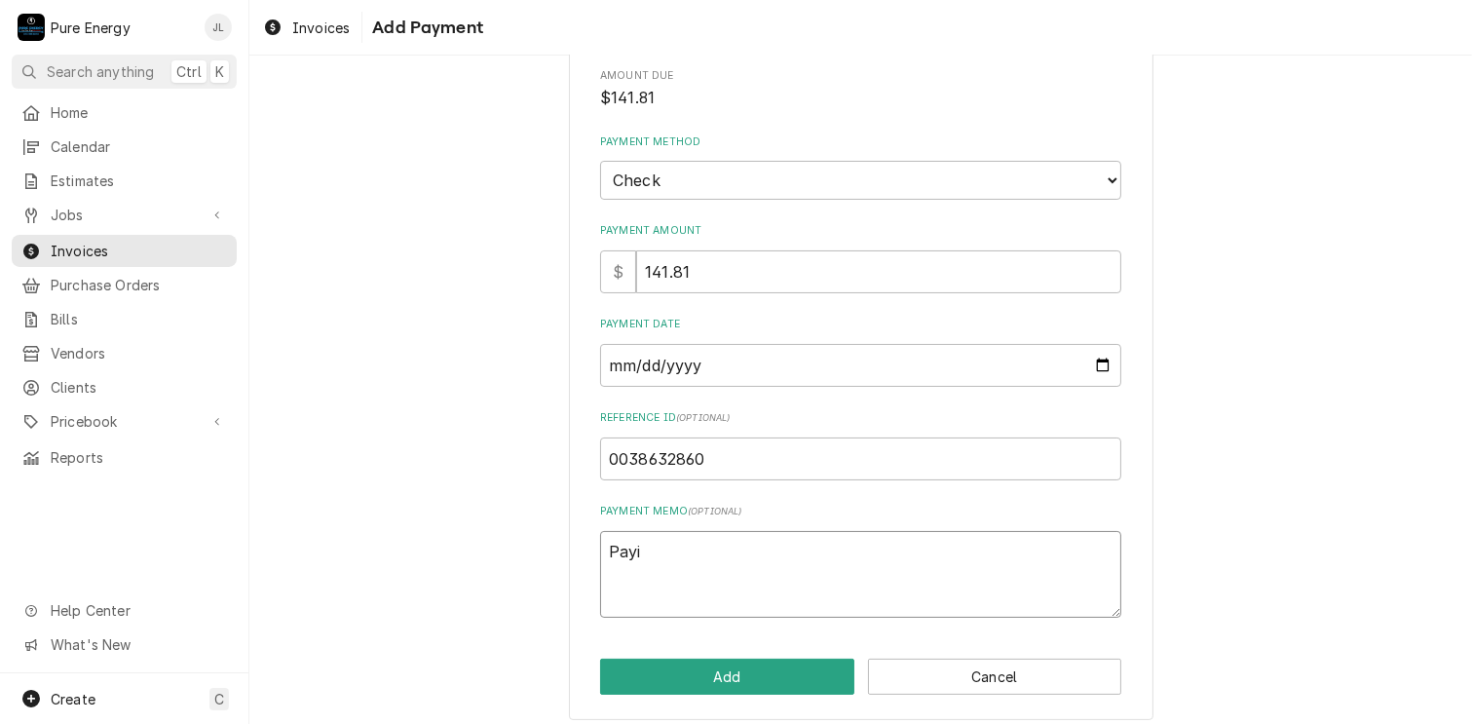
type textarea "x"
type textarea "Payin"
type textarea "x"
type textarea "Paying"
type textarea "x"
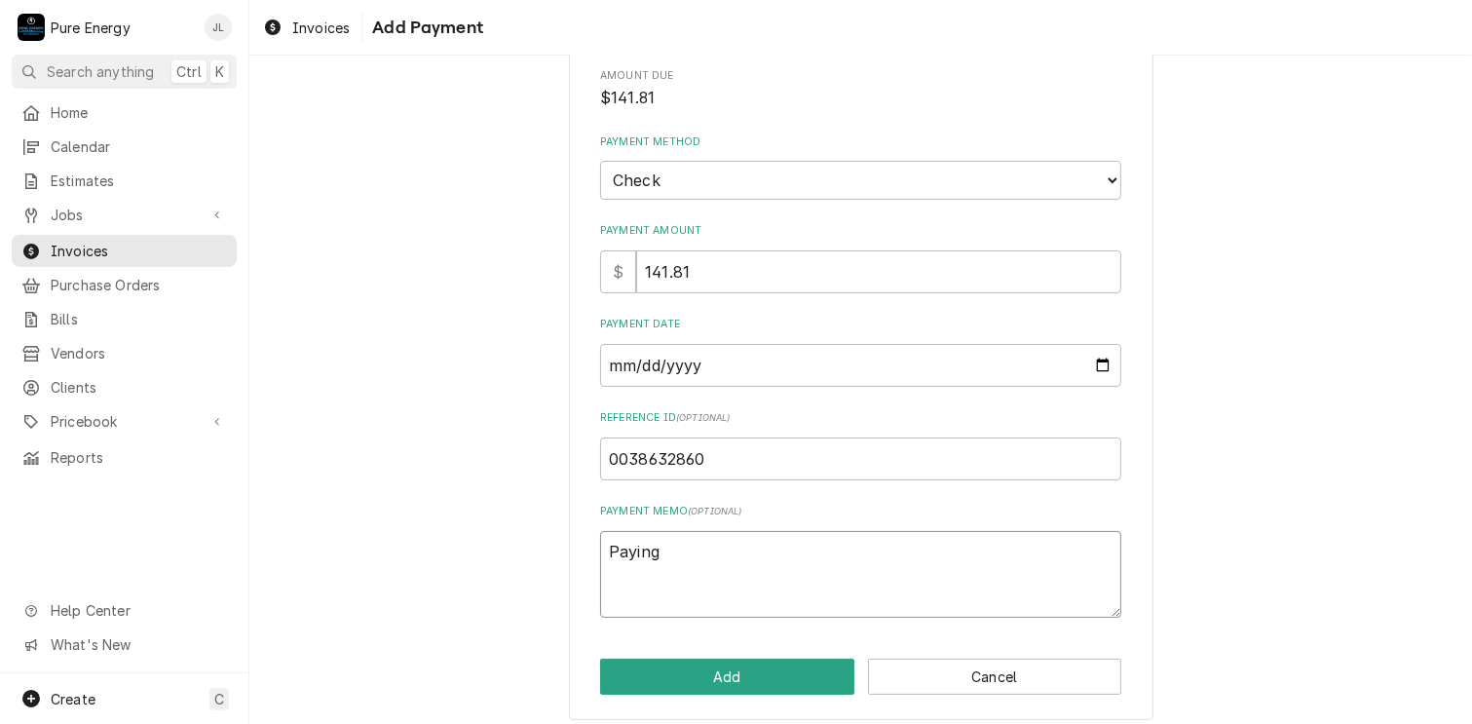
type textarea "Paying"
type textarea "x"
type textarea "Paying c"
type textarea "x"
type textarea "Paying ch"
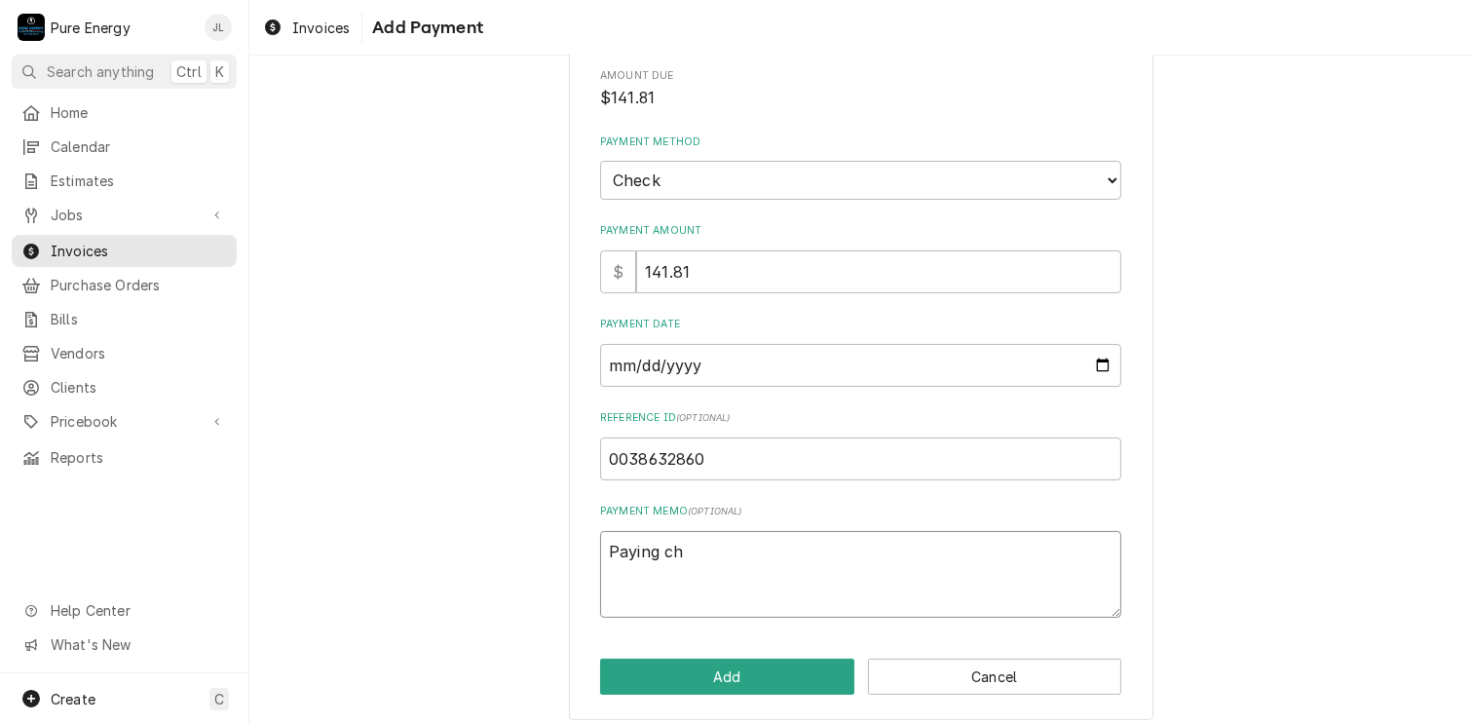
type textarea "x"
type textarea "Paying che"
type textarea "x"
type textarea "Paying chec"
type textarea "x"
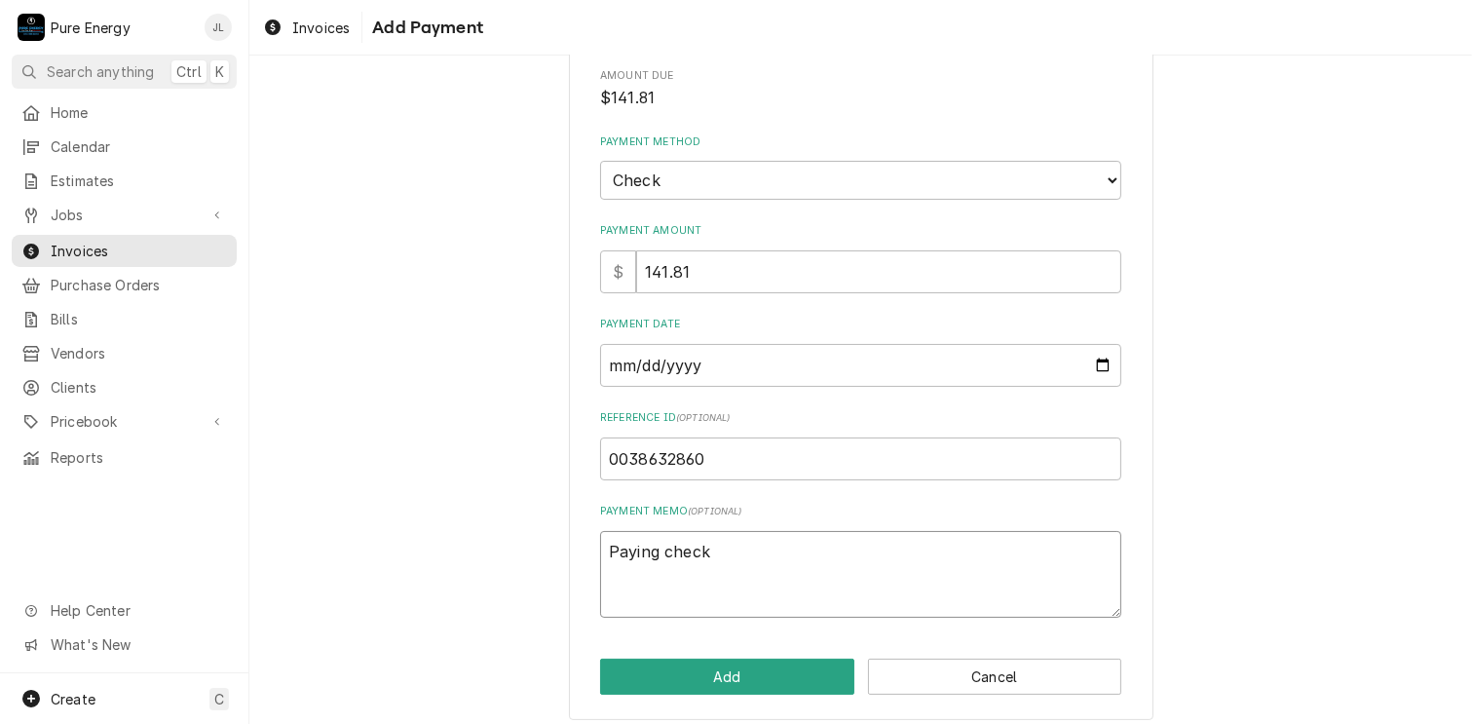
type textarea "Paying check"
type textarea "x"
type textarea "Paying check o"
type textarea "x"
type textarea "Paying check of"
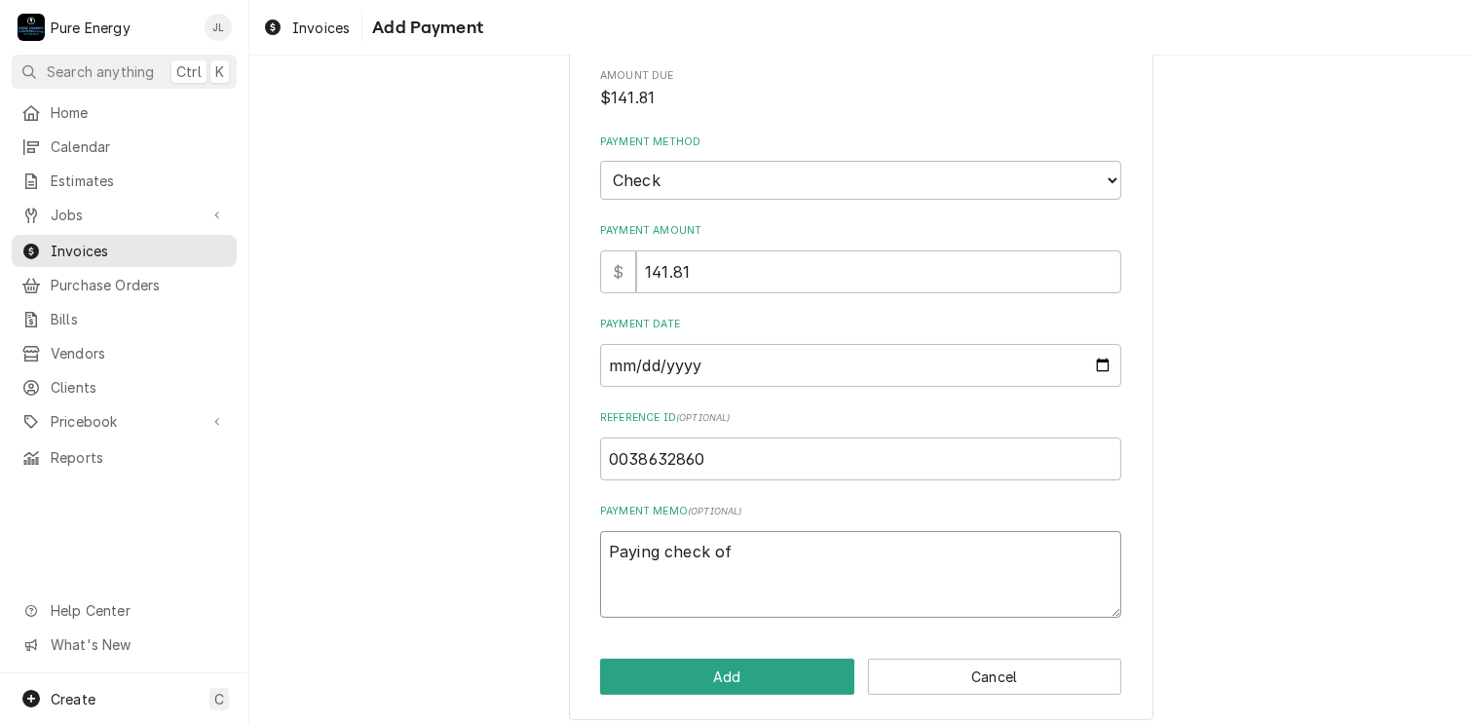
type textarea "x"
type textarea "Paying check of"
type textarea "x"
type textarea "Paying check of $"
type textarea "x"
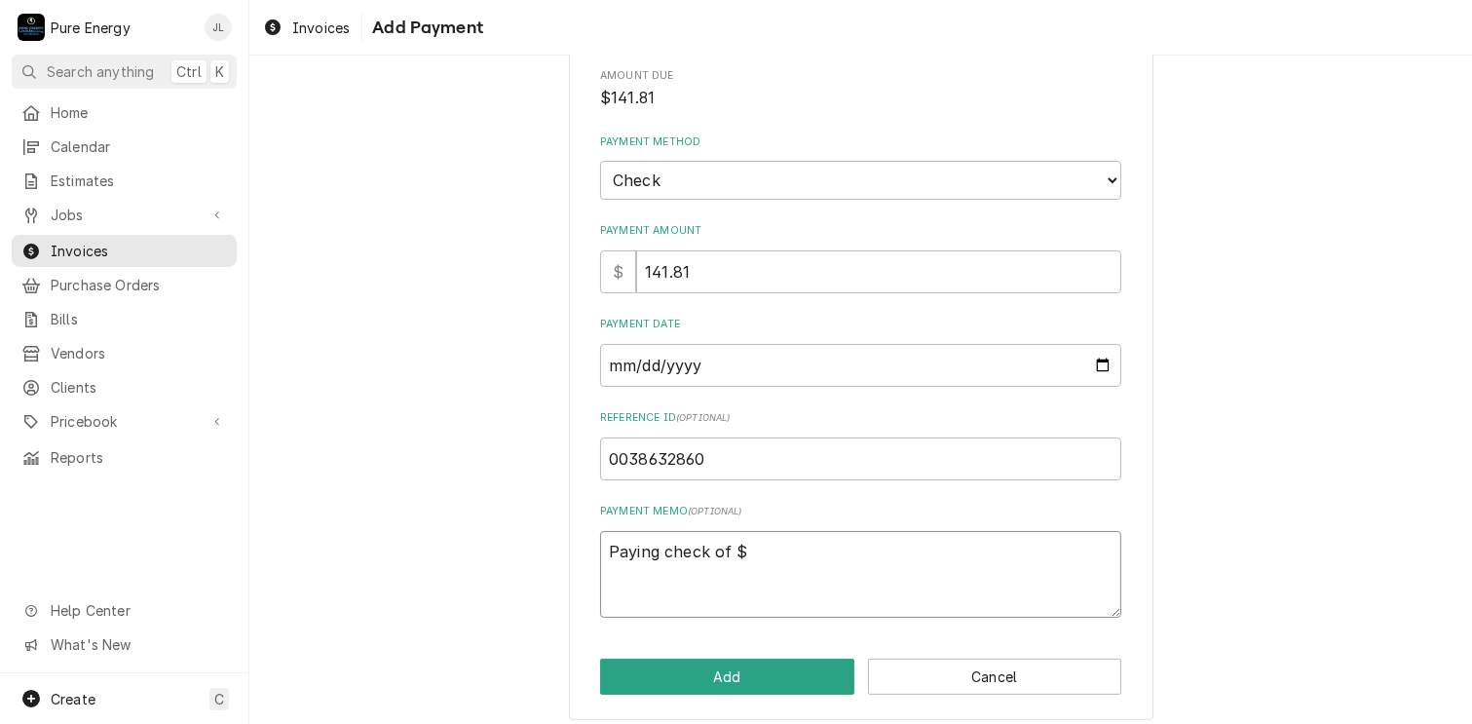
type textarea "Paying check of $3"
type textarea "x"
type textarea "Paying check of $30"
type textarea "x"
type textarea "Paying check of $307"
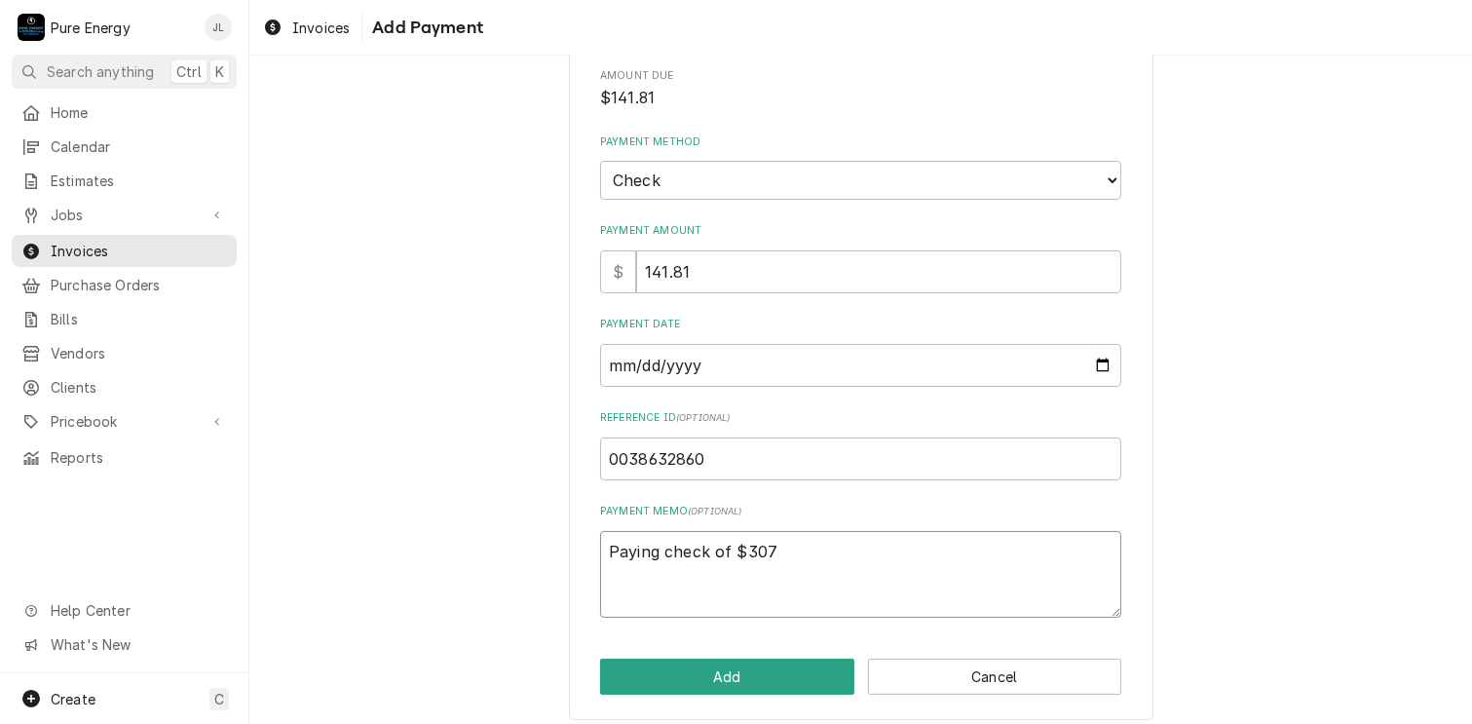
type textarea "x"
type textarea "Paying check of $307."
type textarea "x"
type textarea "Paying check of $307.3"
type textarea "x"
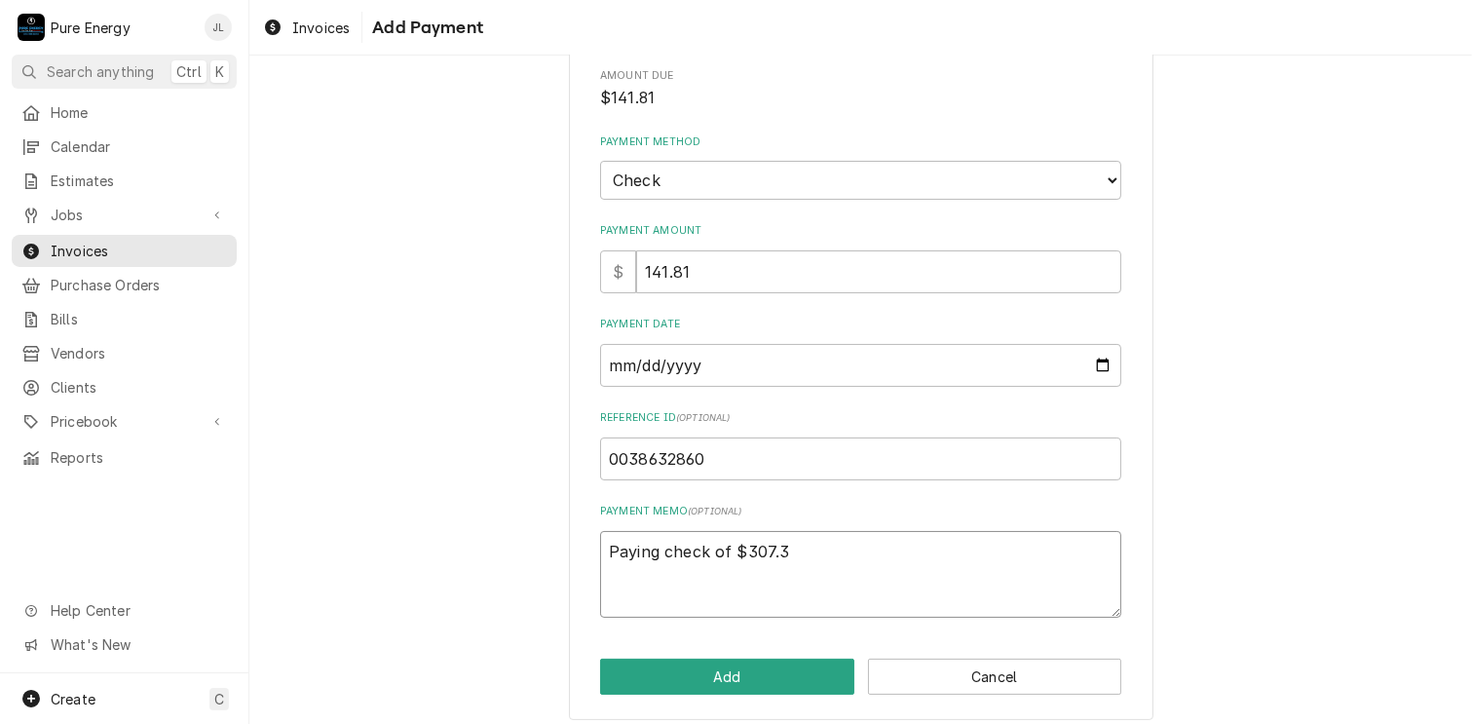
type textarea "Paying check of $307.36"
type textarea "x"
type textarea "Paying check of $307.36"
type textarea "x"
type textarea "Paying check of $307.36 t"
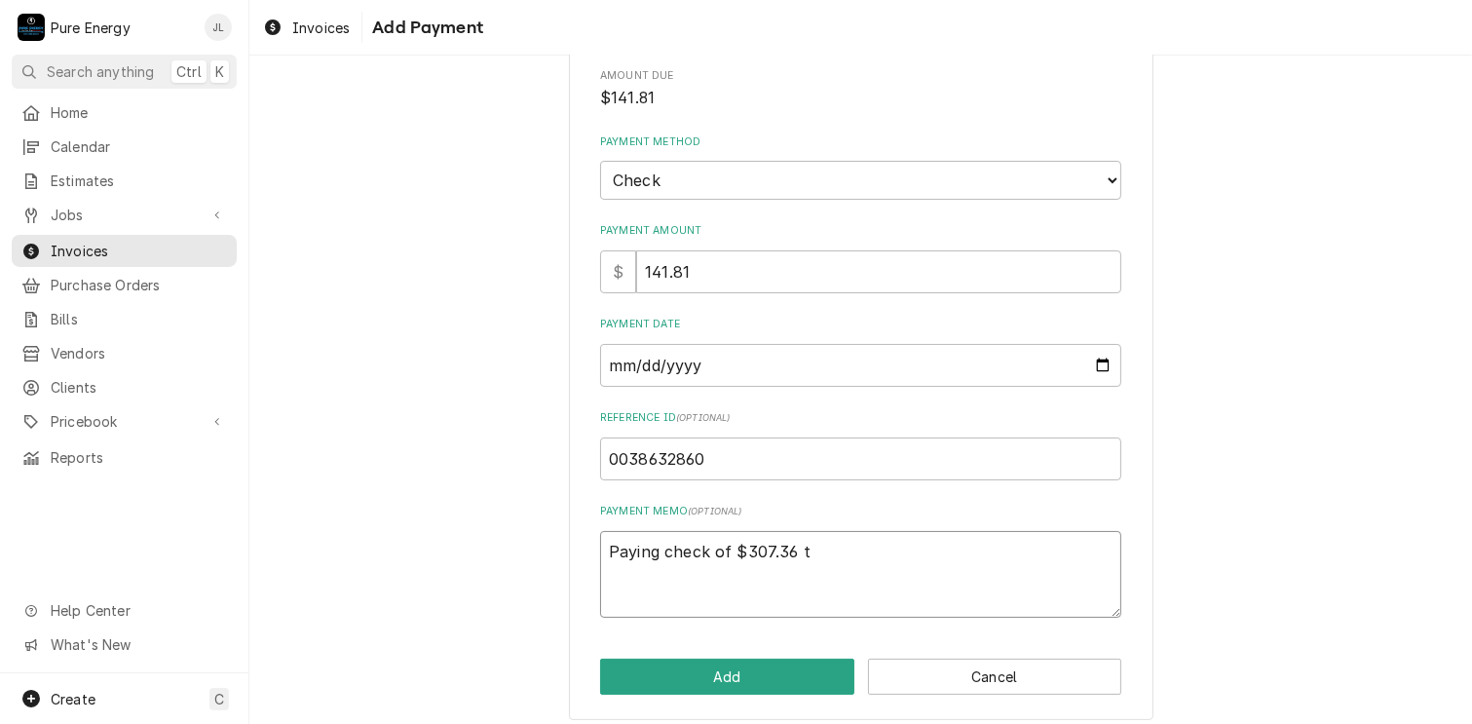
type textarea "x"
type textarea "Paying check of $307.36 to"
type textarea "x"
type textarea "Paying check of $307.36 to"
type textarea "x"
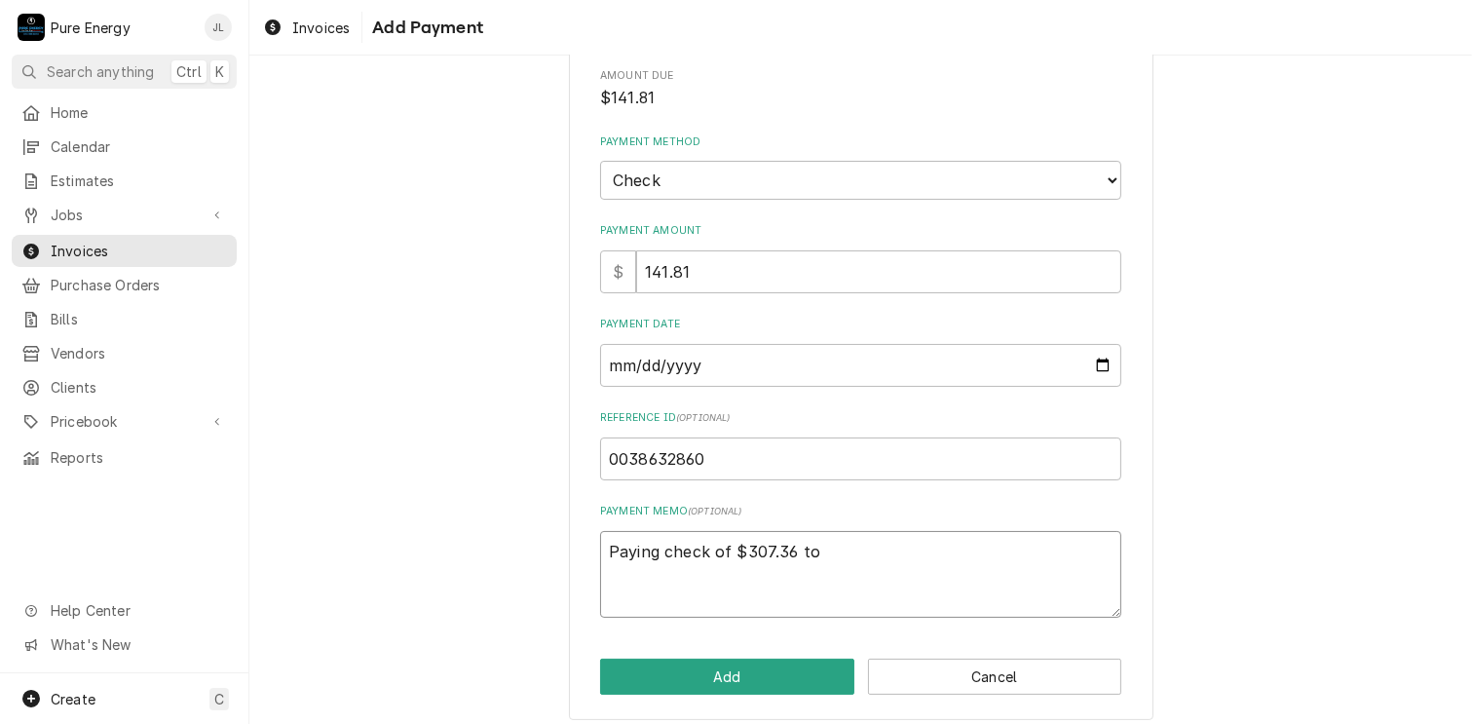
type textarea "Paying check of $307.36 to v"
type textarea "x"
type textarea "Paying check of $307.36 to vo"
type textarea "x"
type textarea "Paying check of $307.36 to v"
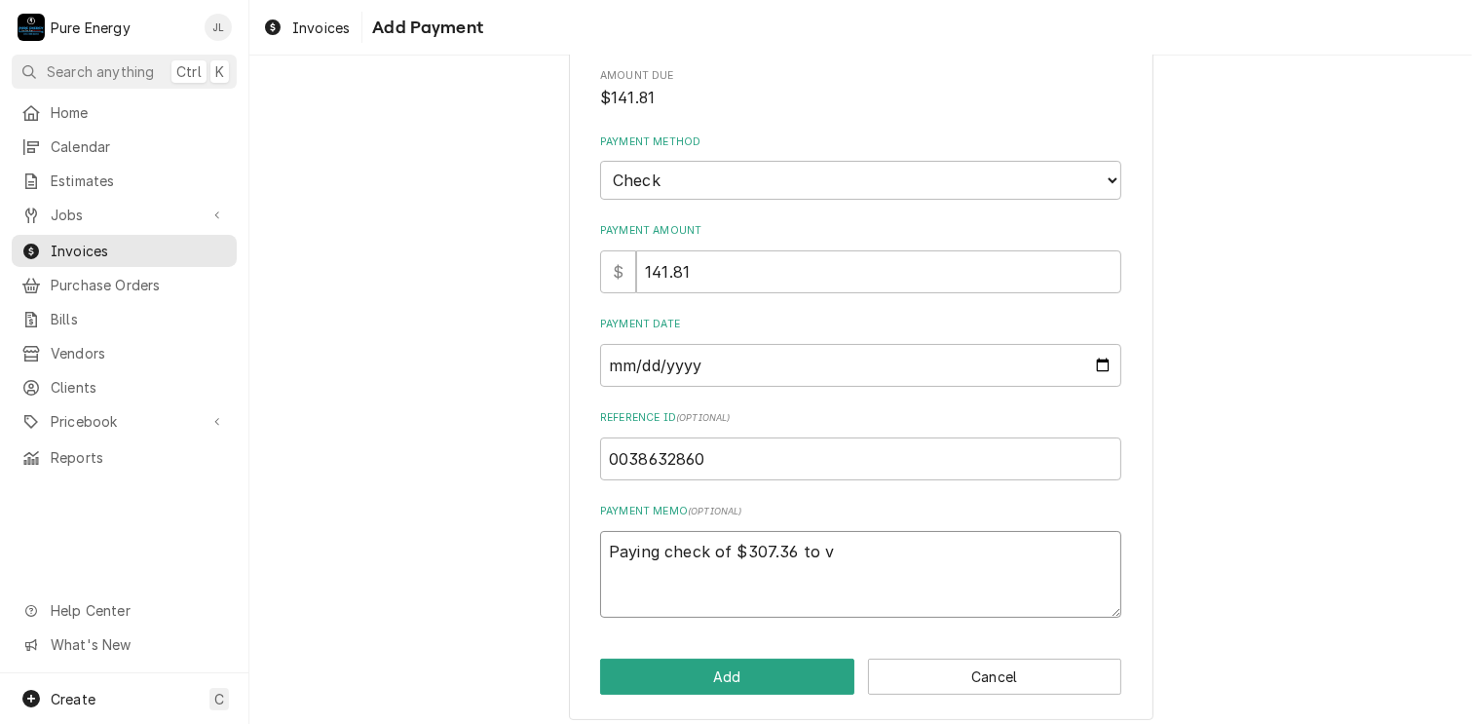
type textarea "x"
type textarea "Paying check of $307.36 to"
type textarea "x"
type textarea "Paying check of $307.36 to c"
type textarea "x"
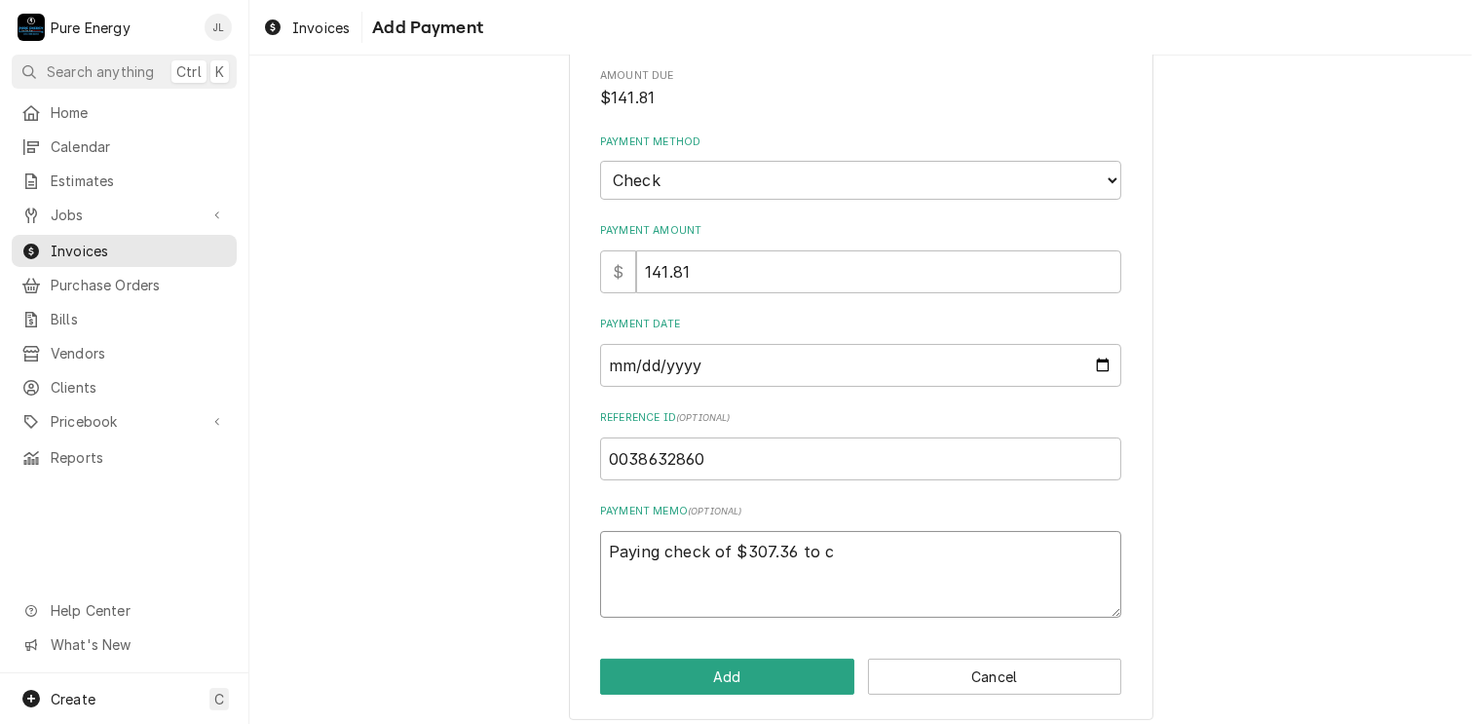
type textarea "Paying check of $307.36 to co"
type textarea "x"
type textarea "Paying check of $307.36 to cov"
type textarea "x"
type textarea "Paying check of $307.36 to cove"
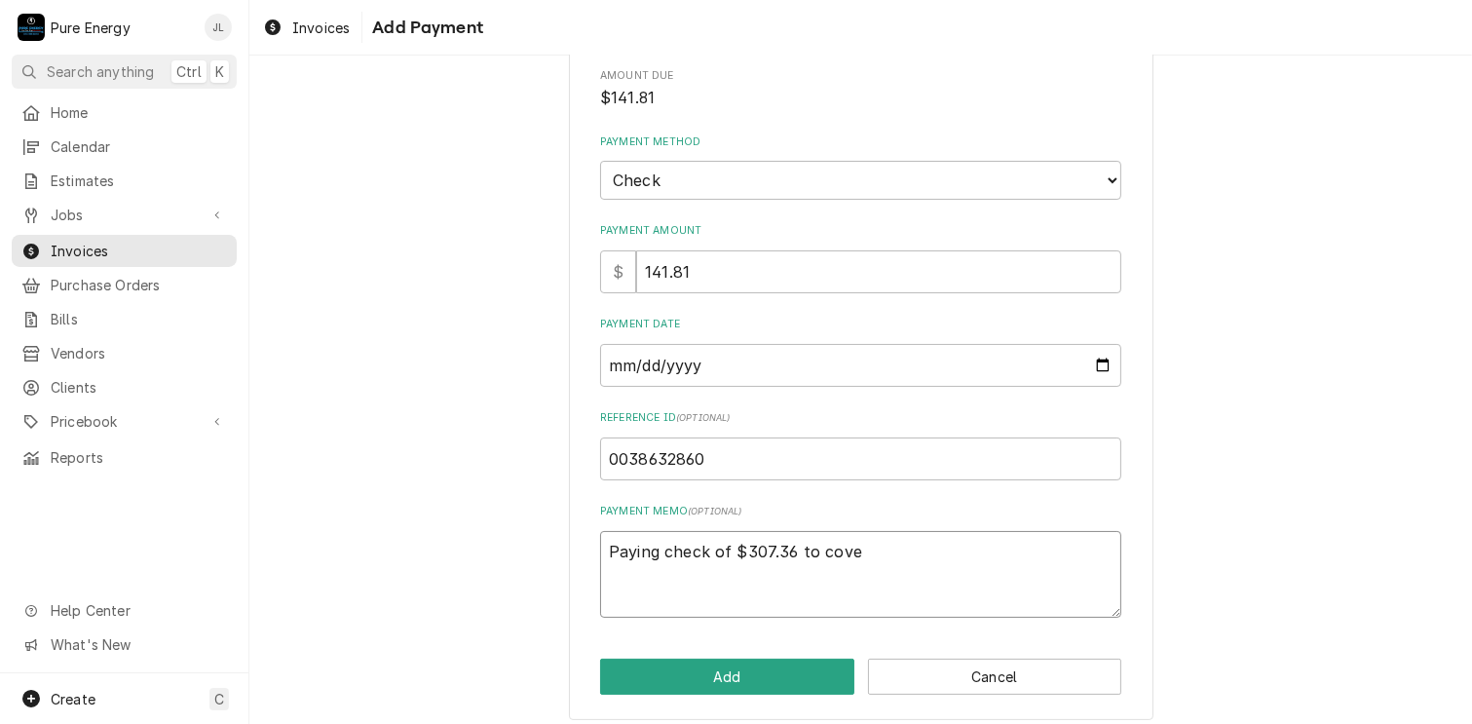
type textarea "x"
type textarea "Paying check of $307.36 to cover"
type textarea "x"
type textarea "Paying check of $307.36 to cover"
type textarea "x"
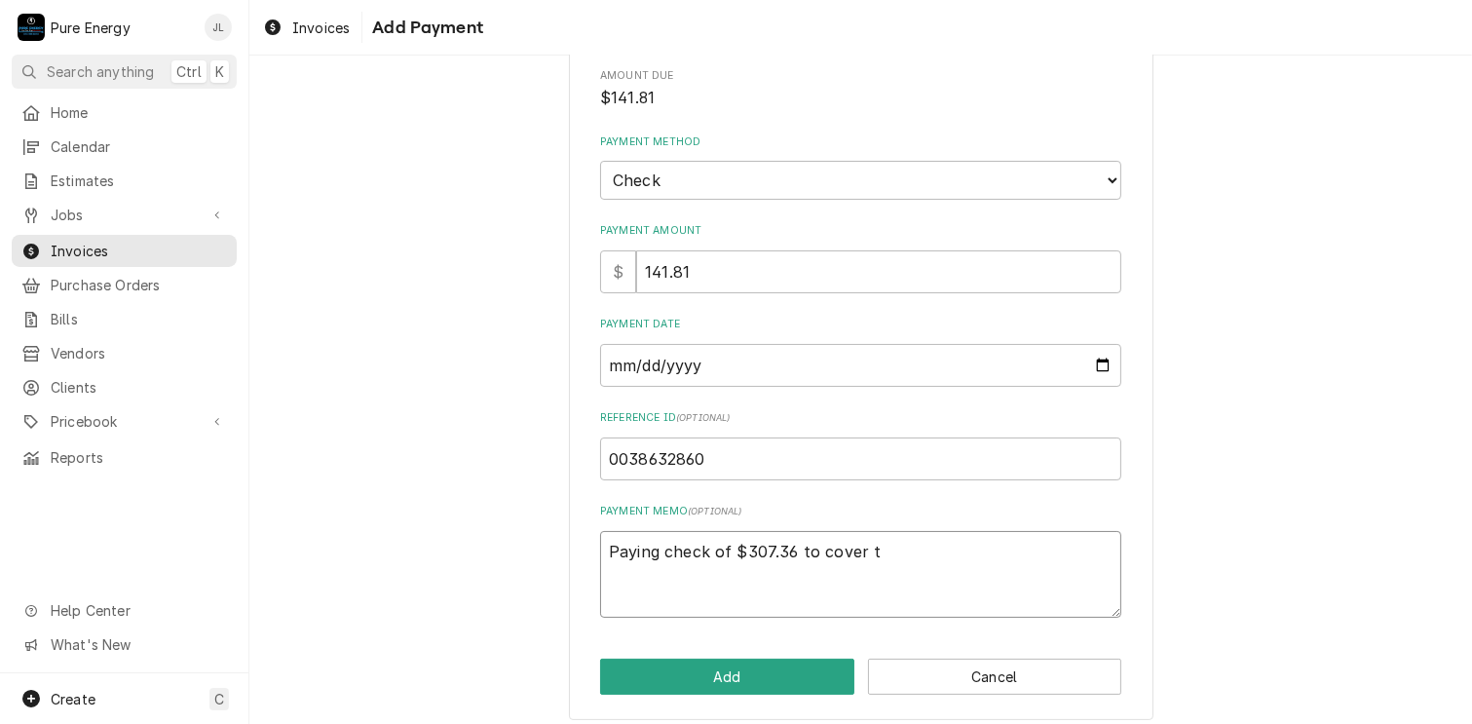
type textarea "Paying check of $307.36 to cover th"
type textarea "x"
type textarea "Paying check of $307.36 to cover thi"
type textarea "x"
type textarea "Paying check of $307.36 to cover this"
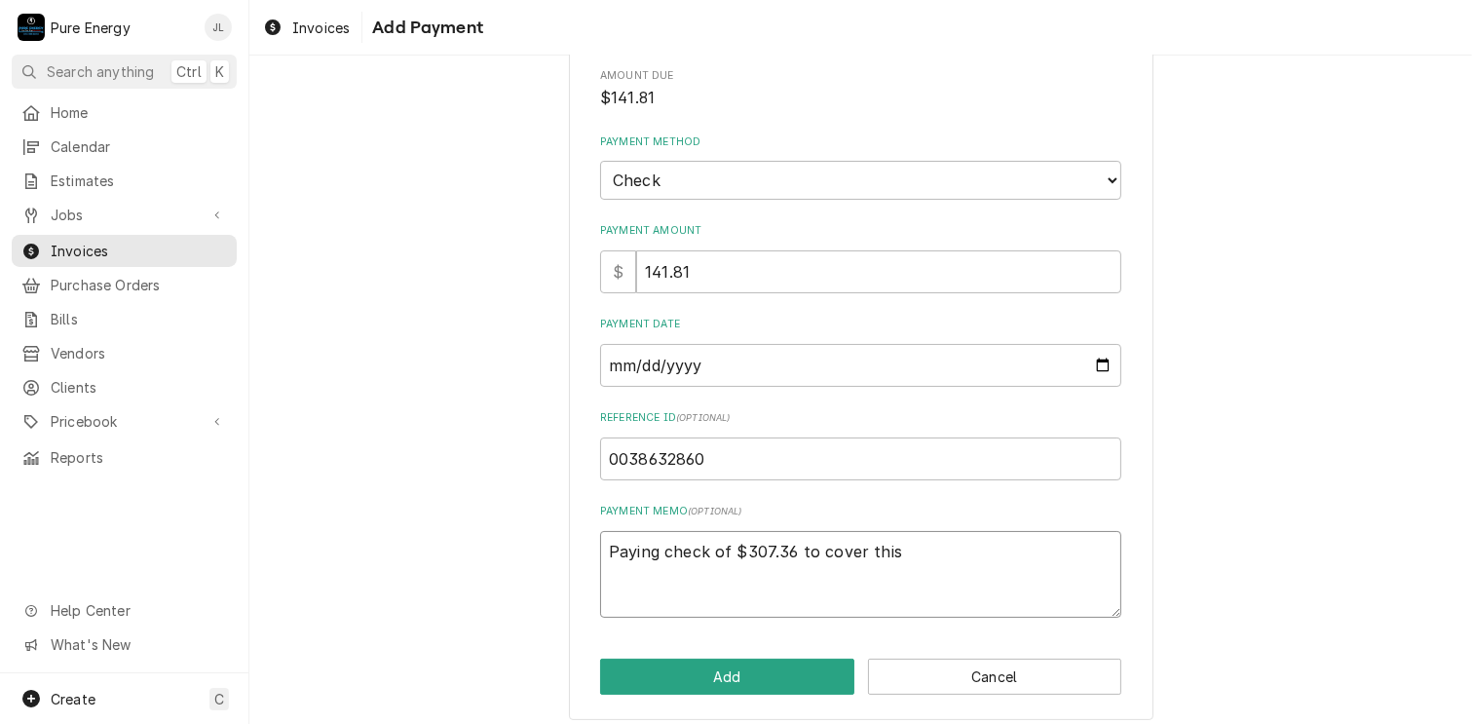
type textarea "x"
type textarea "Paying check of $307.36 to cover this a"
type textarea "x"
type textarea "Paying check of $307.36 to cover this an"
type textarea "x"
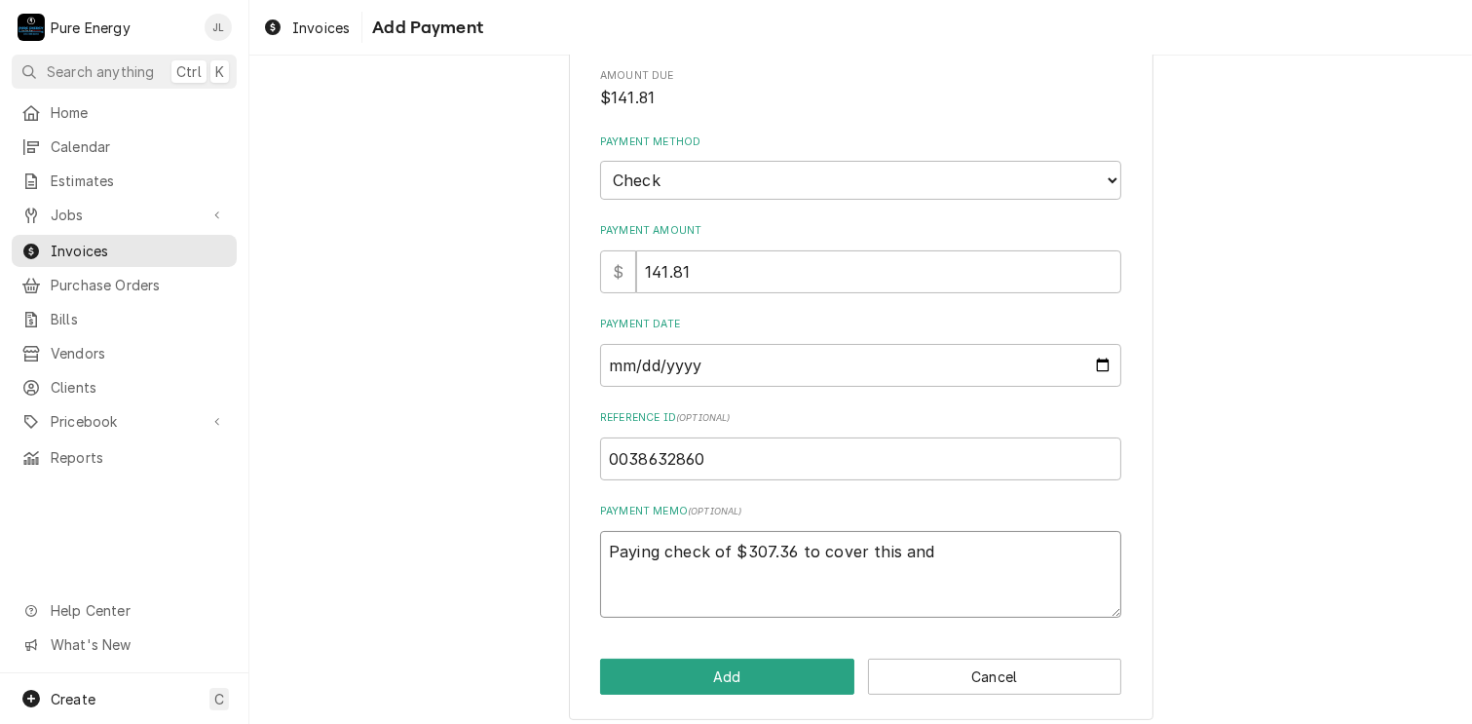
type textarea "Paying check of $307.36 to cover this and"
type textarea "x"
type textarea "Paying check of $307.36 to cover this and i"
type textarea "x"
type textarea "Paying check of $307.36 to cover this and in"
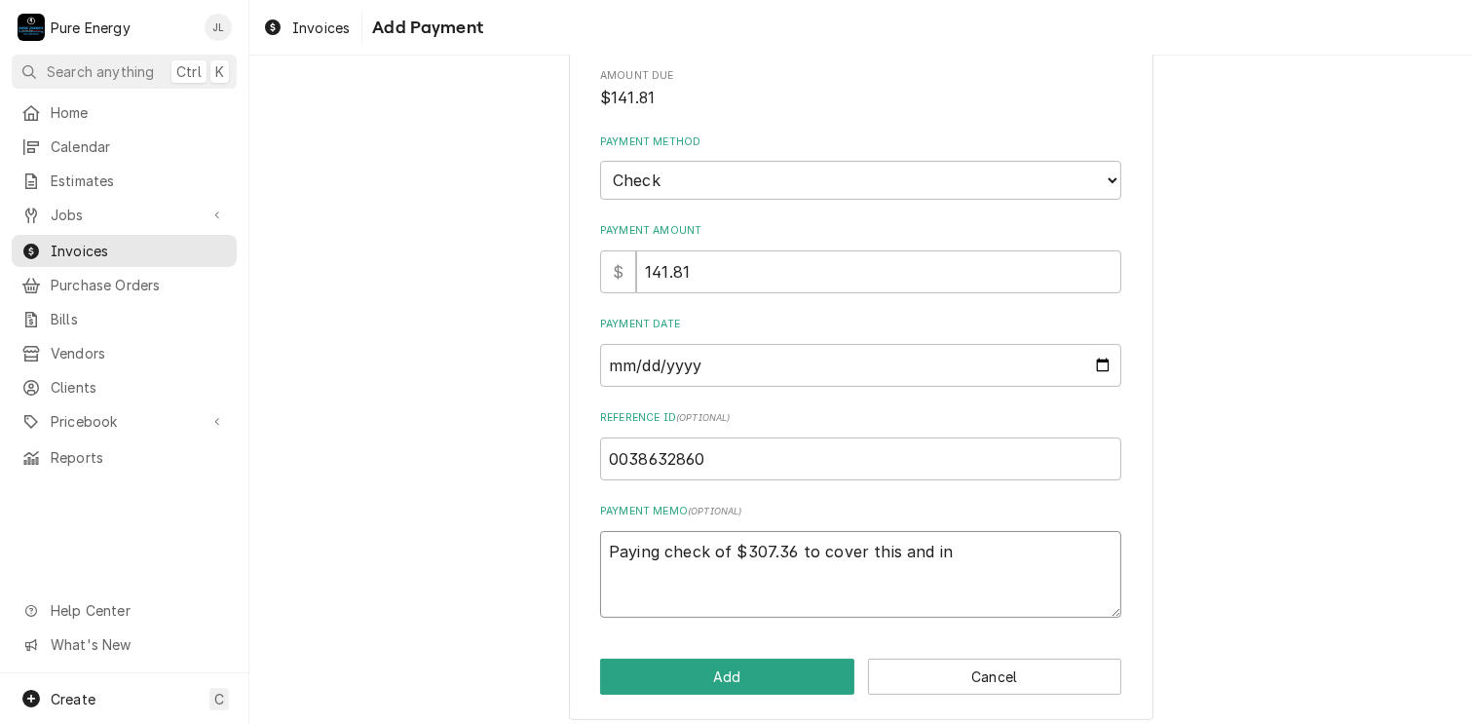
type textarea "x"
type textarea "Paying check of $307.36 to cover this and inv"
type textarea "x"
type textarea "Paying check of $307.36 to cover this and inv"
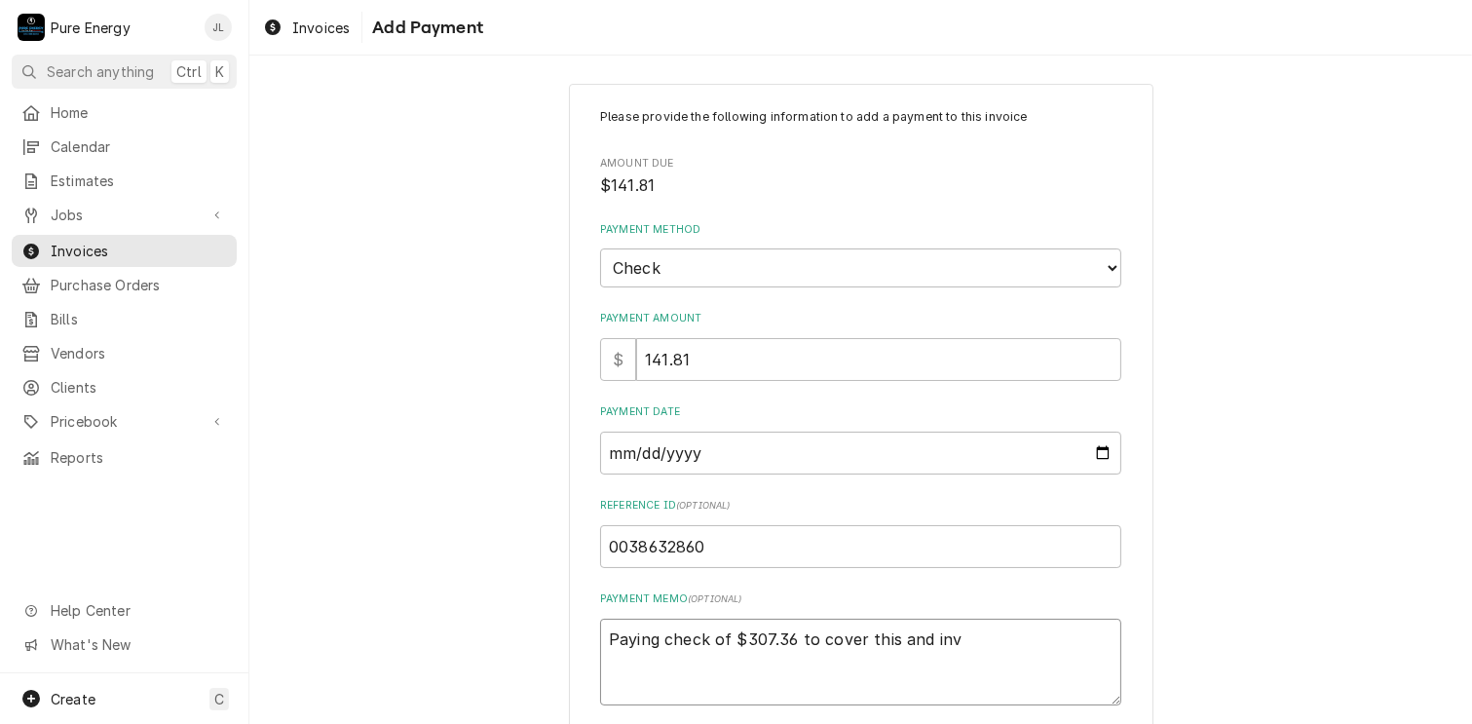
scroll to position [107, 0]
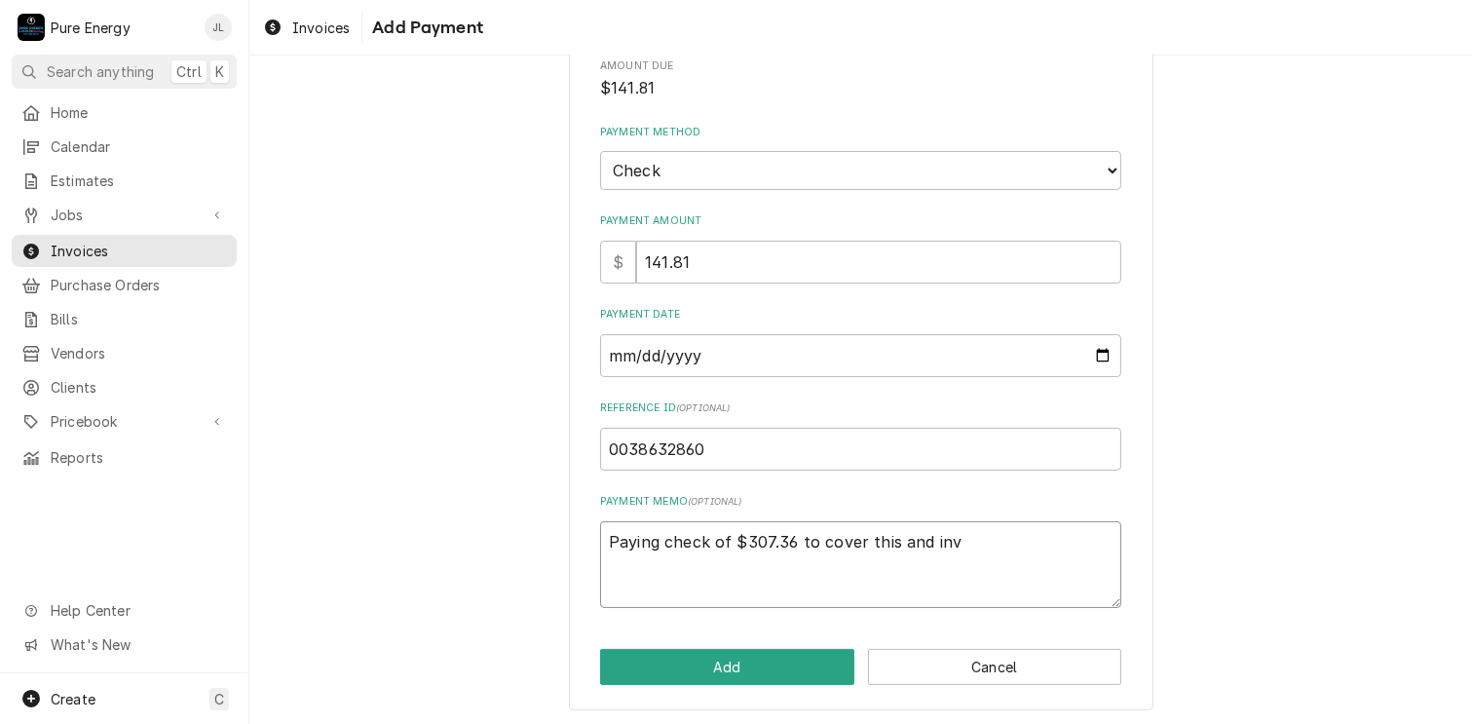
type textarea "x"
type textarea "Paying check of $307.36 to cover this and inv 1"
type textarea "x"
type textarea "Paying check of $307.36 to cover this and inv 10"
type textarea "x"
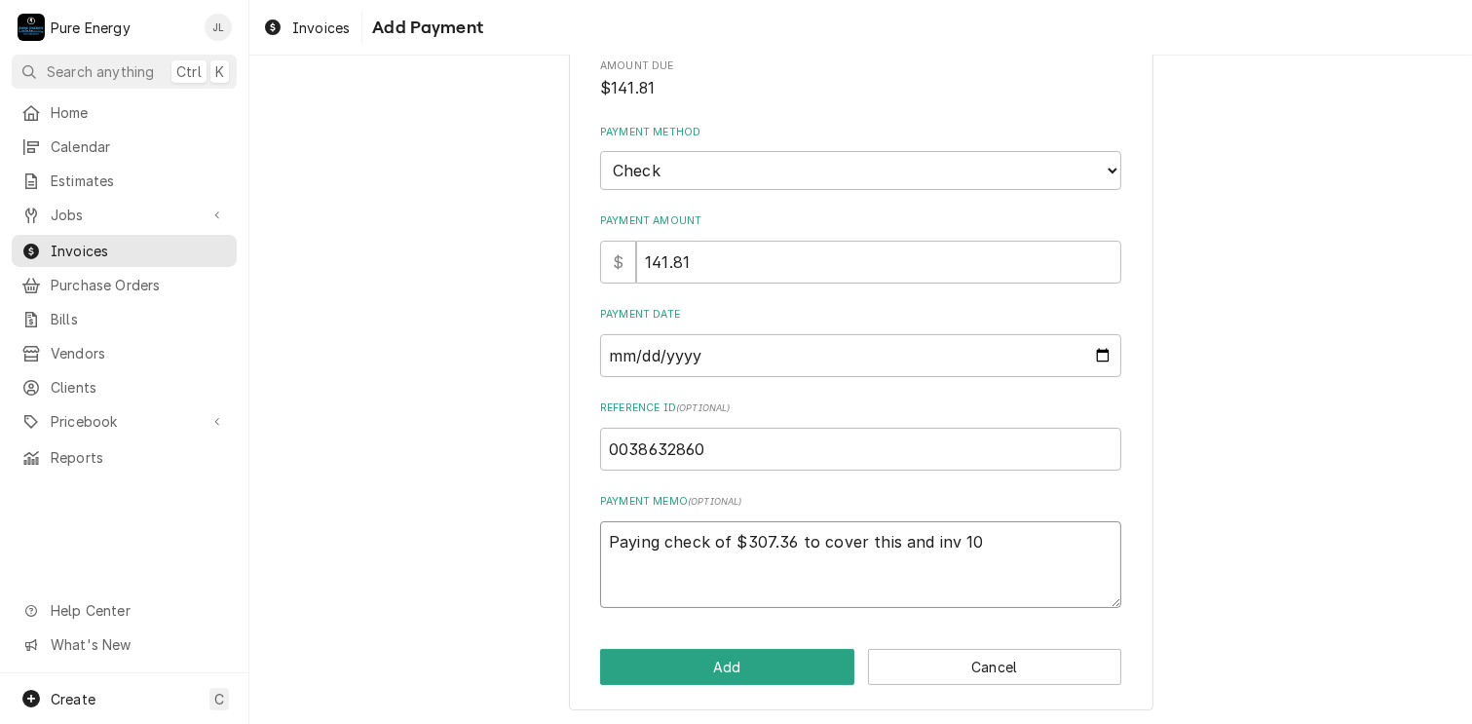
type textarea "Paying check of $307.36 to cover this and inv 105"
type textarea "x"
type textarea "Paying check of $307.36 to cover this and inv 1055"
click at [780, 662] on button "Add" at bounding box center [727, 667] width 254 height 36
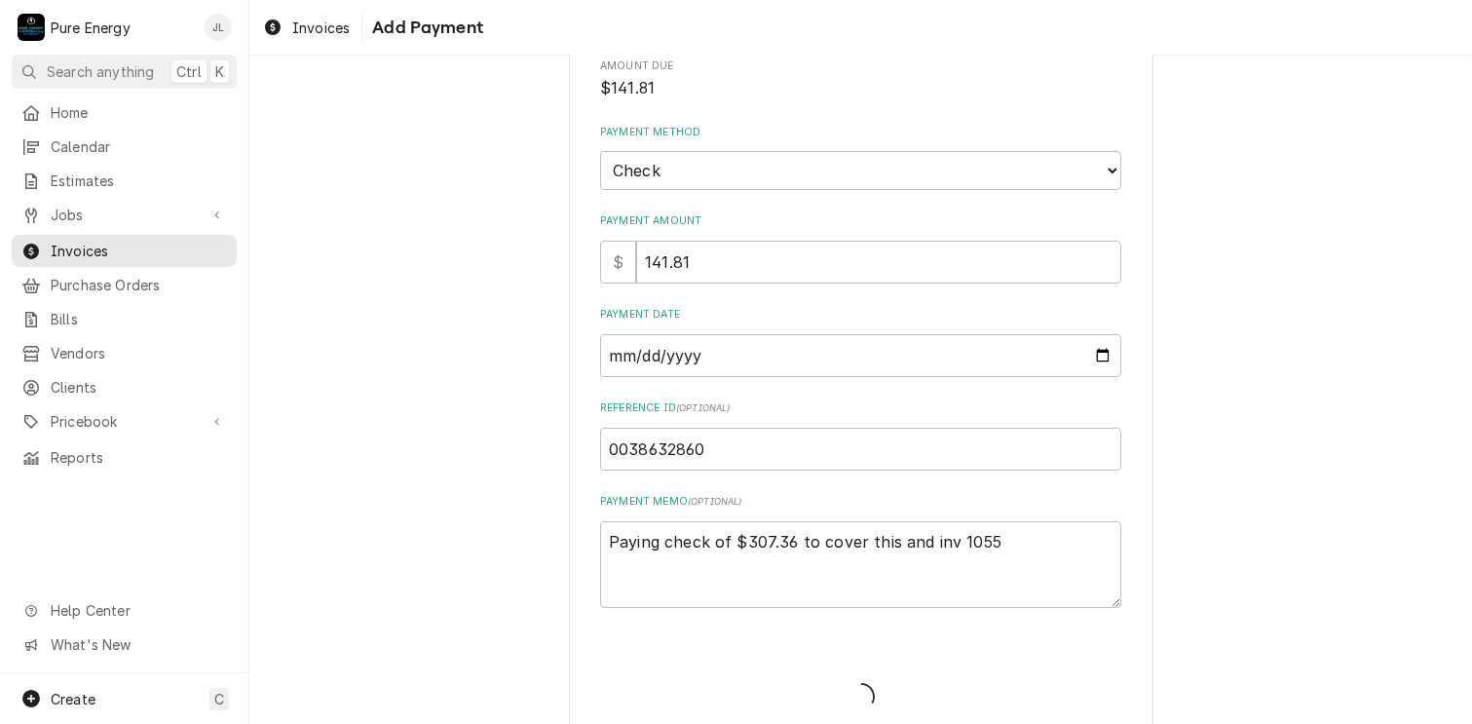
type textarea "x"
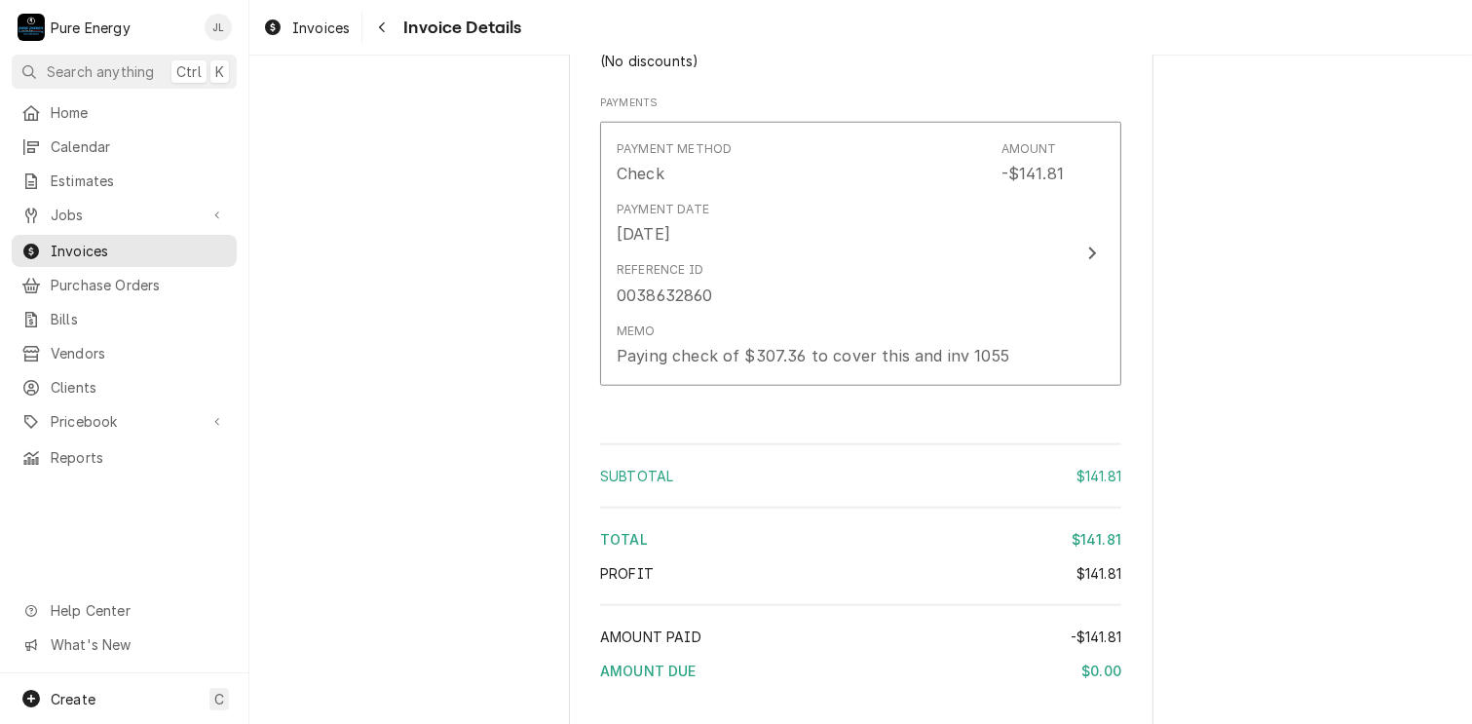
scroll to position [1742, 0]
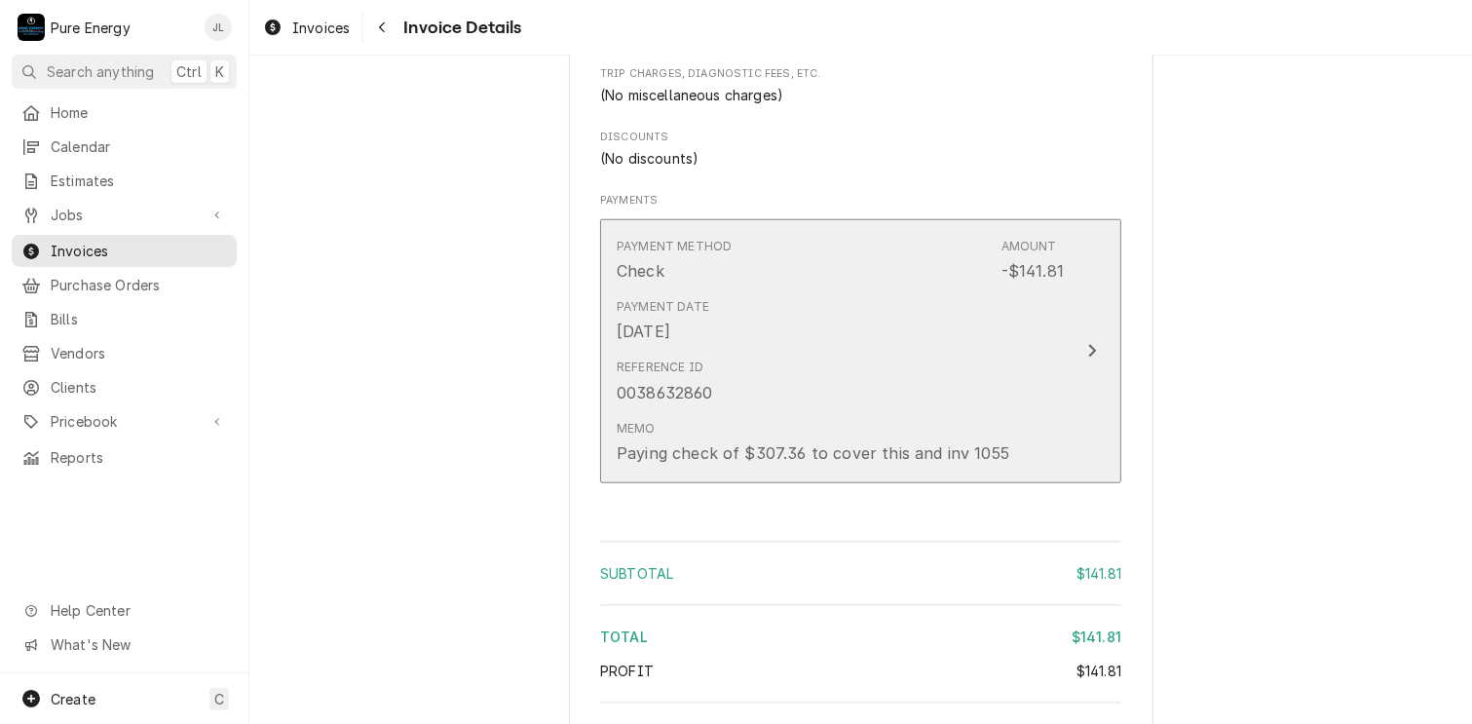
click at [883, 351] on div "Payment Date Oct 7, 2025" at bounding box center [840, 320] width 447 height 60
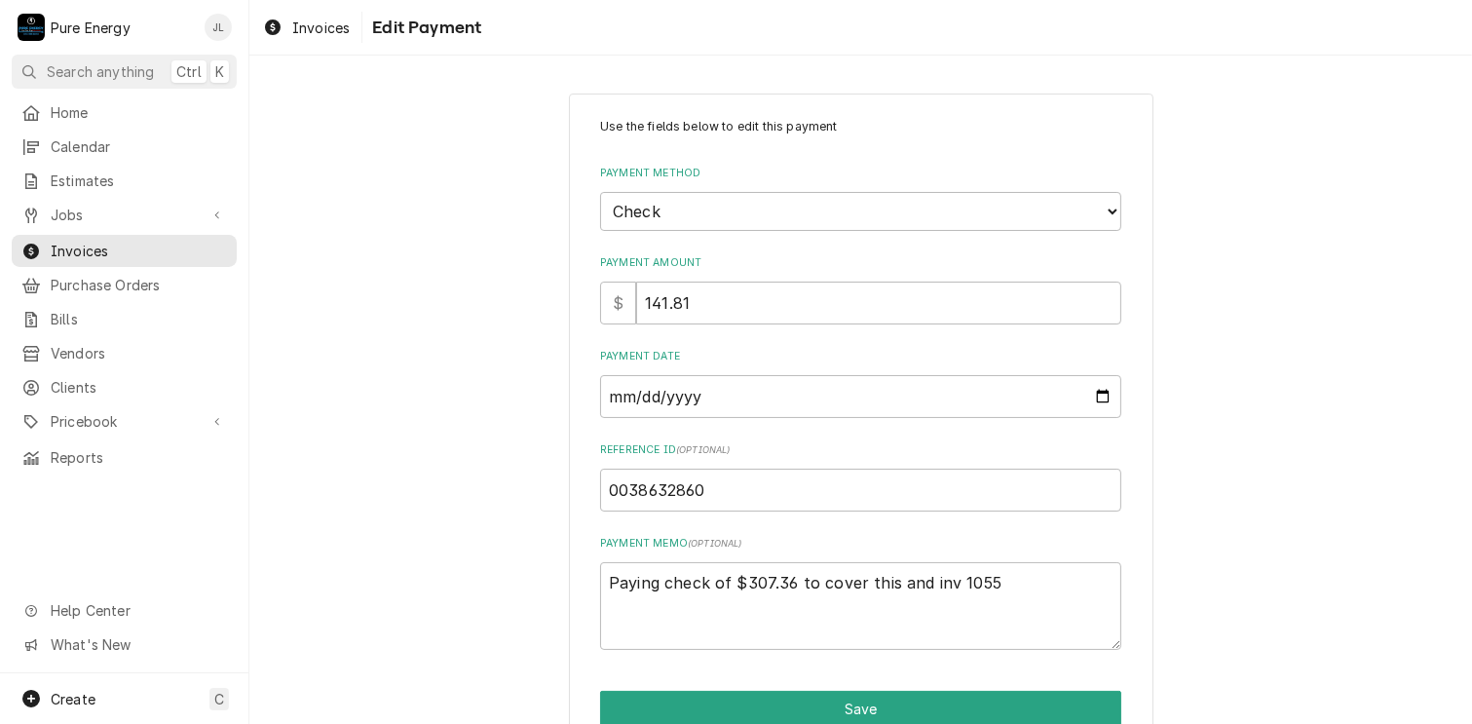
scroll to position [91, 0]
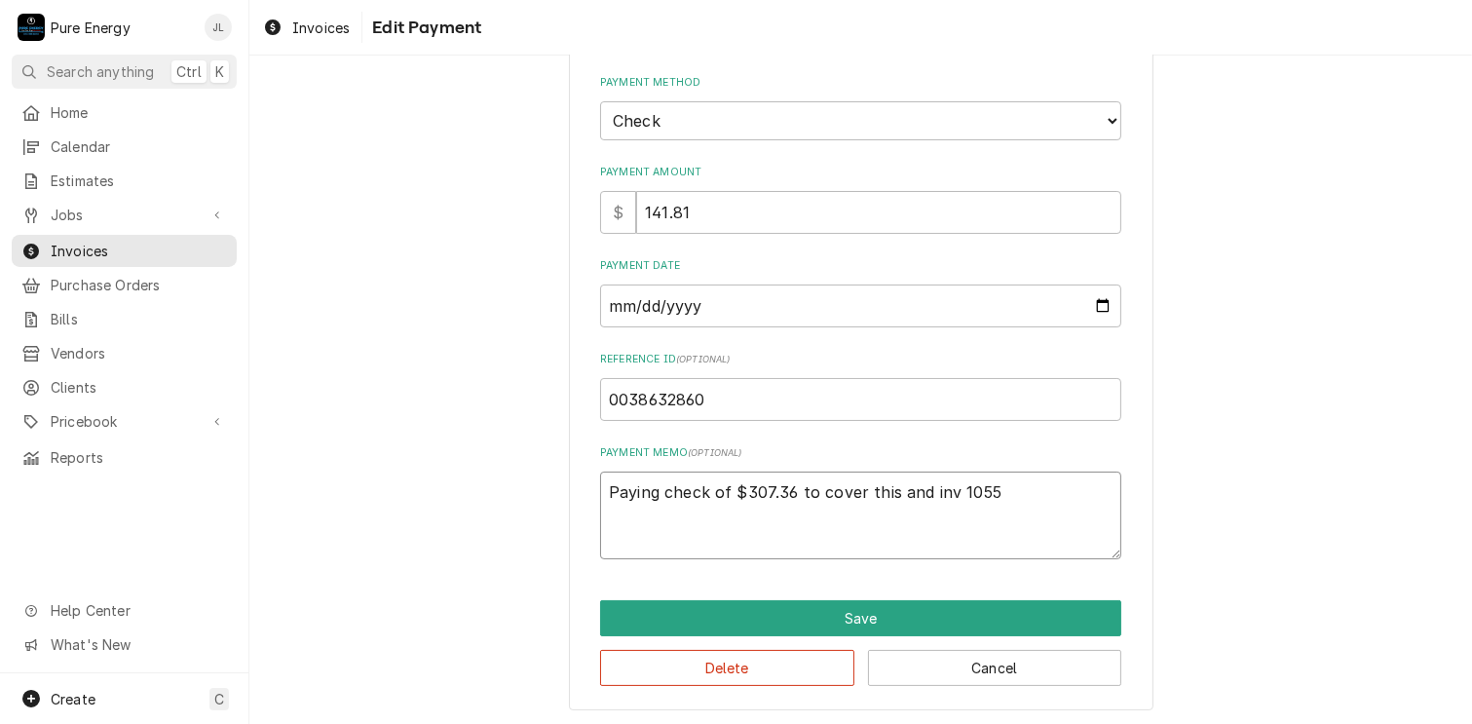
click at [985, 494] on textarea "Paying check of $307.36 to cover this and inv 1055" at bounding box center [860, 516] width 521 height 88
type textarea "x"
type textarea "Paying check of $307.36 to cover this and inv 105"
type textarea "x"
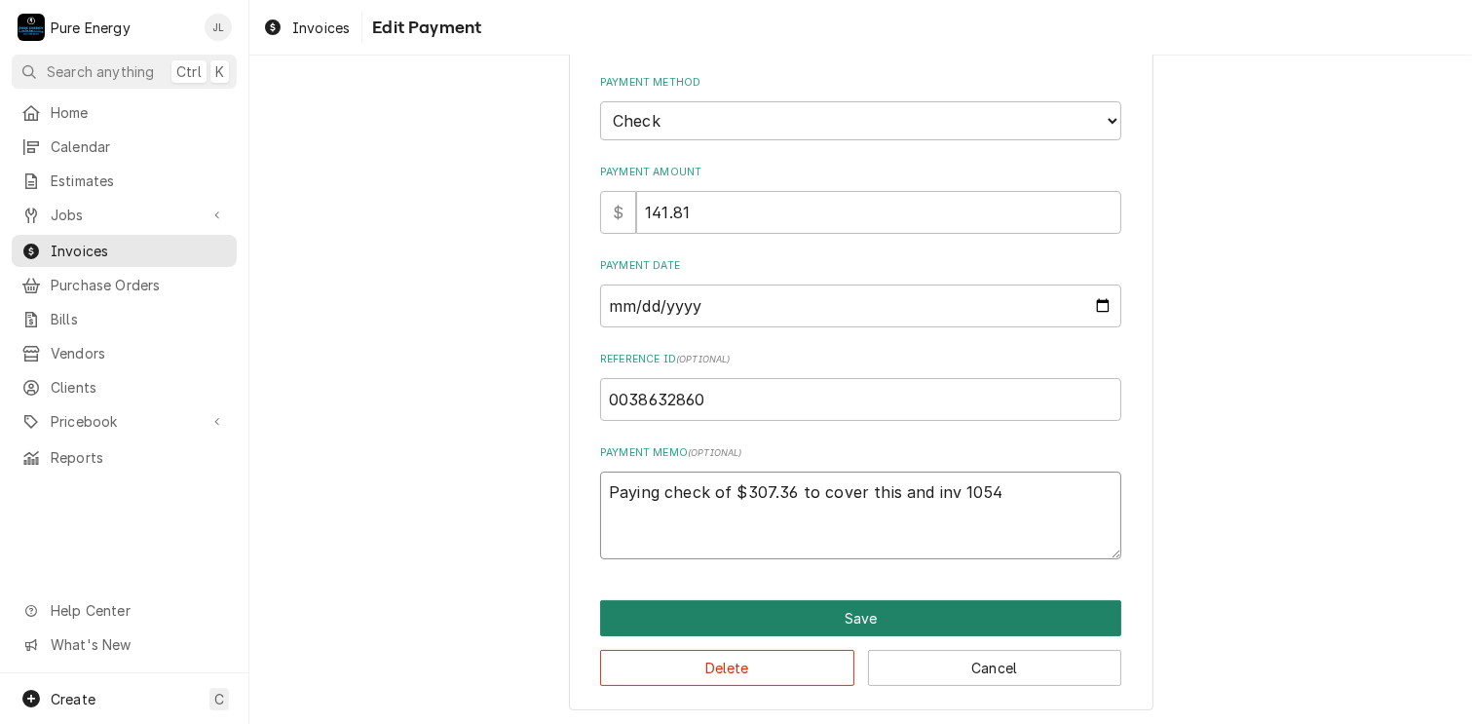
type textarea "Paying check of $307.36 to cover this and inv 1054"
click at [925, 611] on button "Save" at bounding box center [860, 618] width 521 height 36
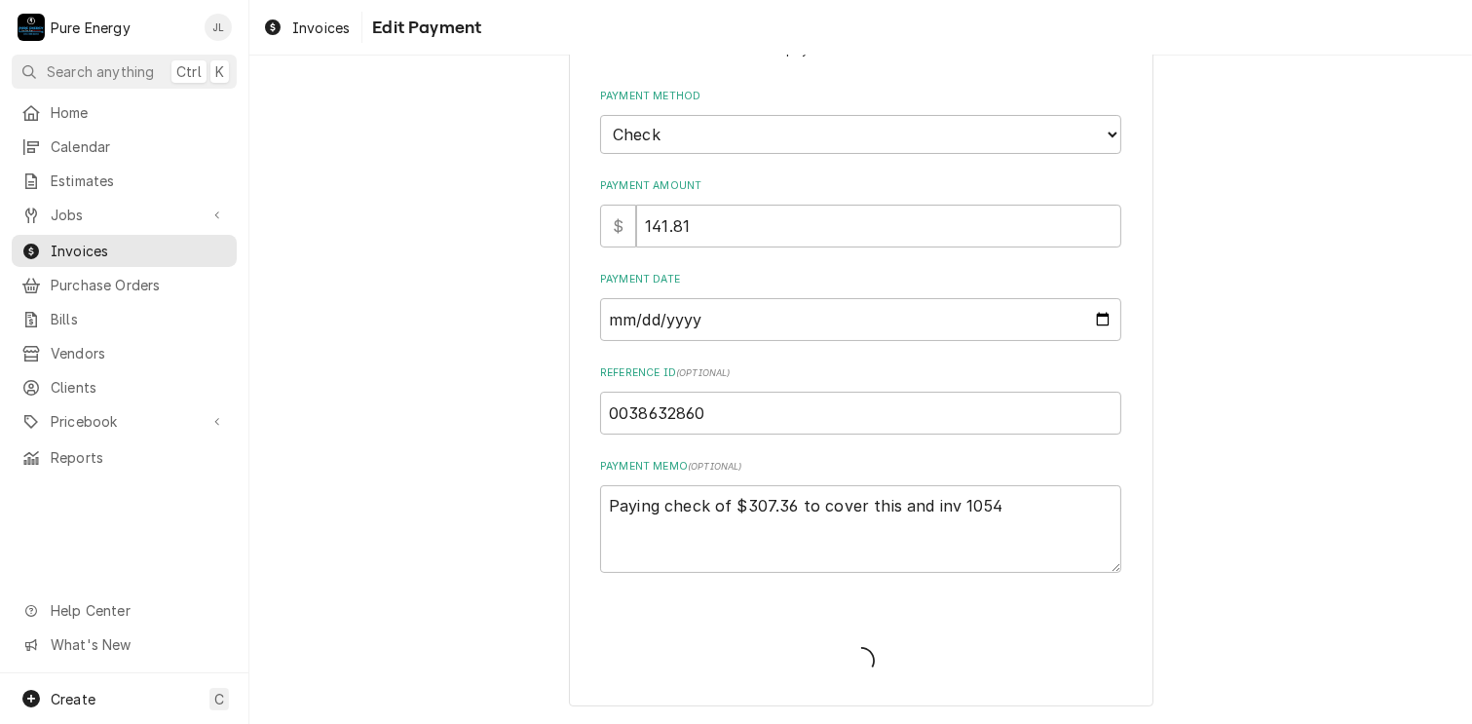
scroll to position [74, 0]
type textarea "x"
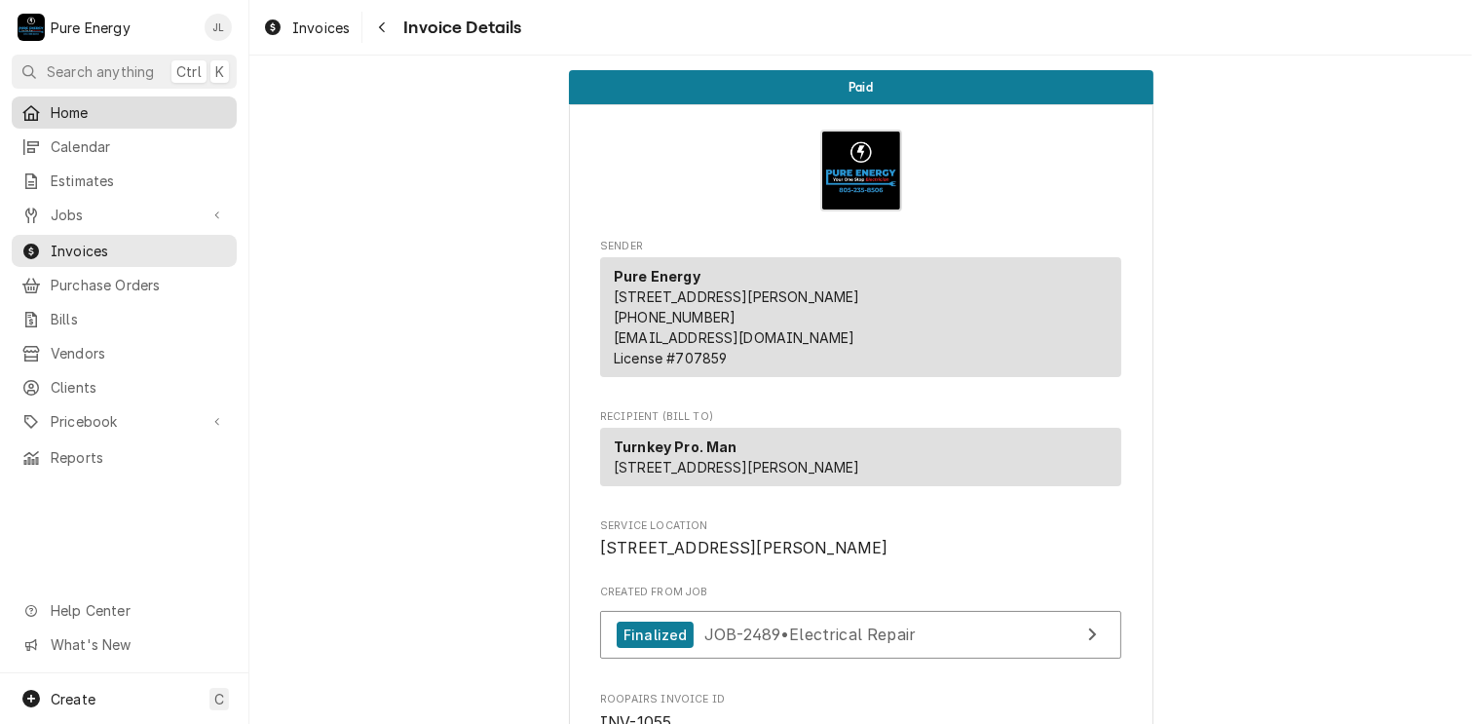
click at [144, 111] on span "Home" at bounding box center [139, 112] width 176 height 20
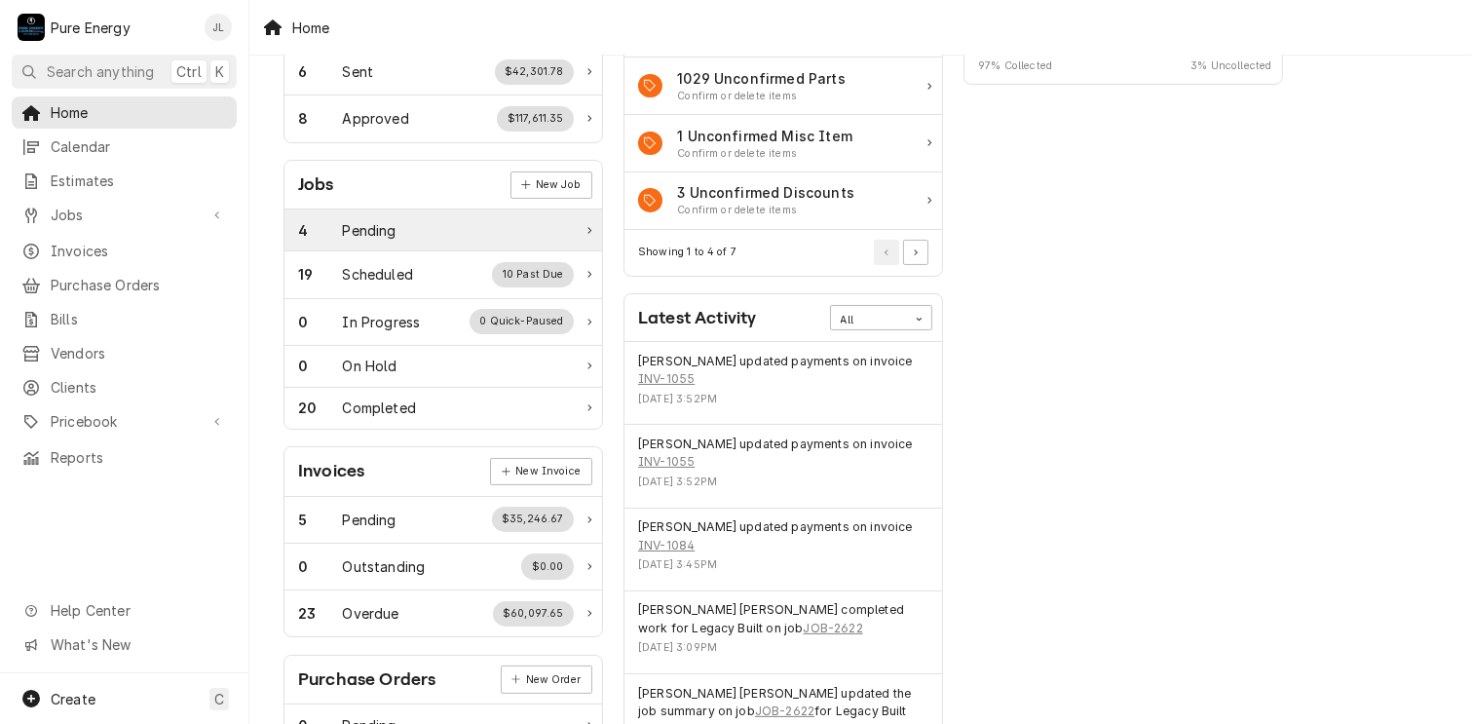
scroll to position [390, 0]
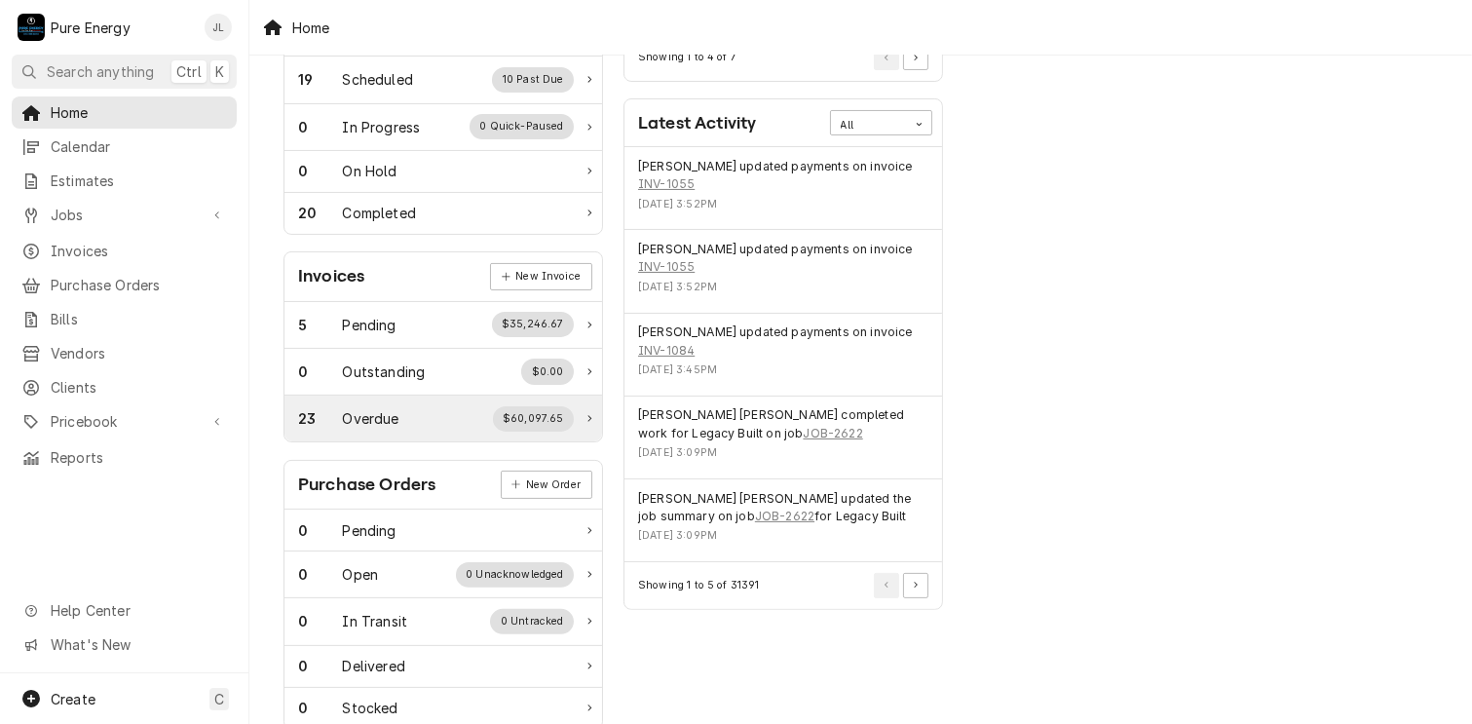
click at [412, 408] on div "23 Overdue $60,097.65" at bounding box center [436, 418] width 276 height 25
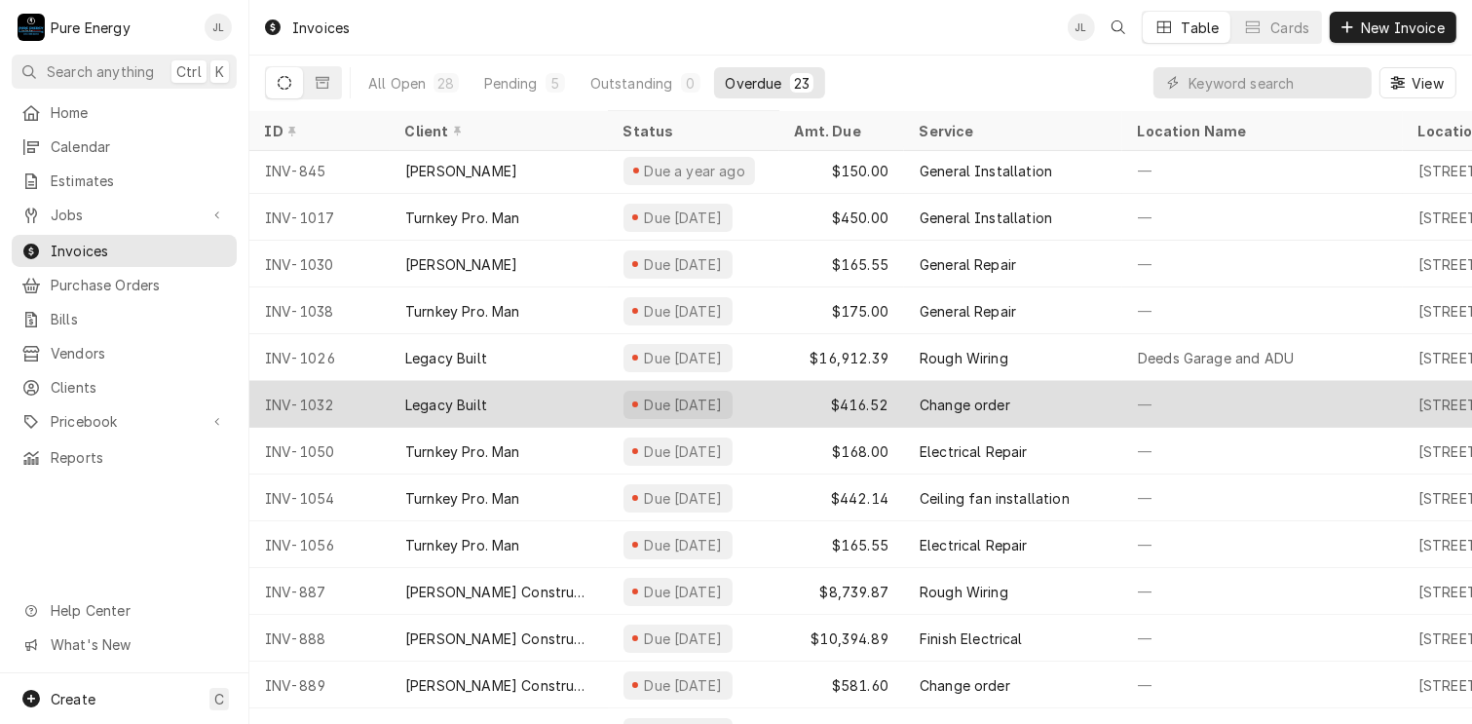
scroll to position [335, 0]
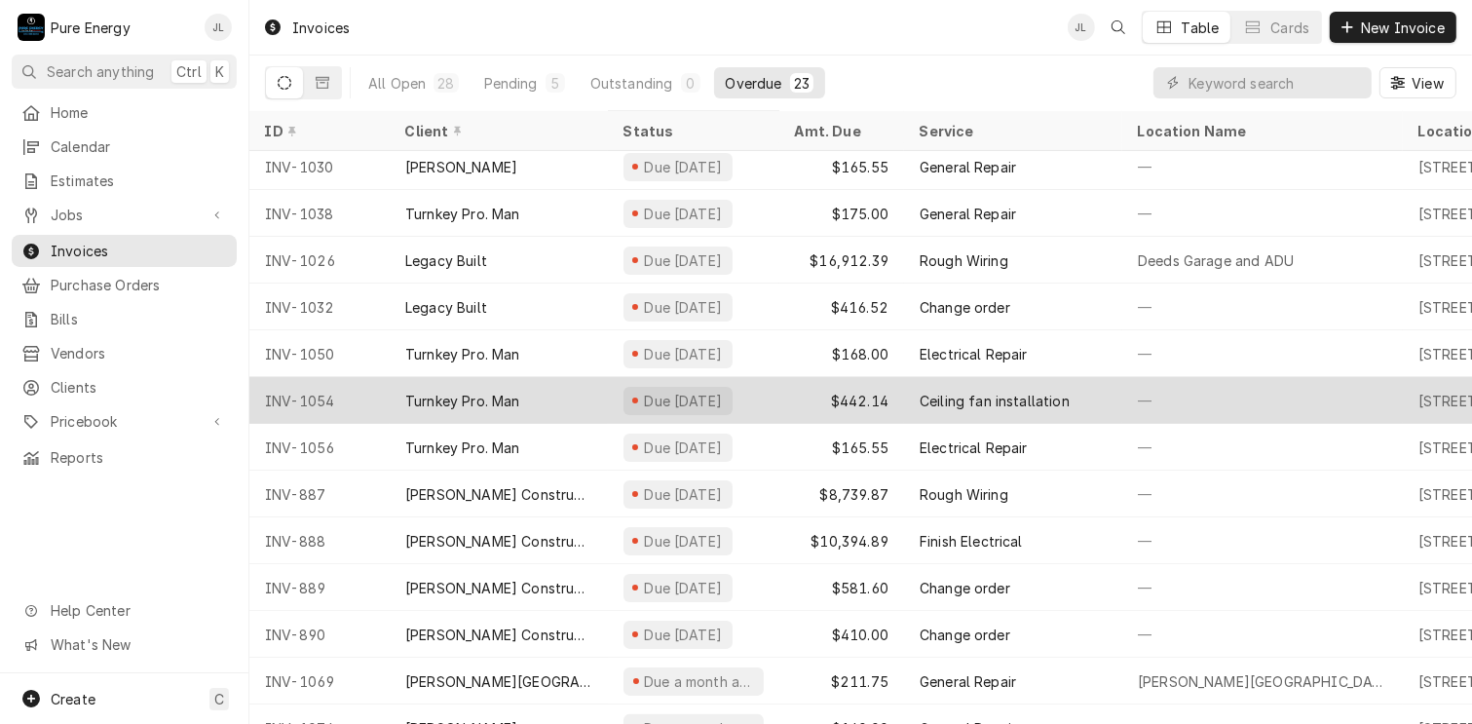
click at [1246, 398] on div "—" at bounding box center [1262, 400] width 281 height 47
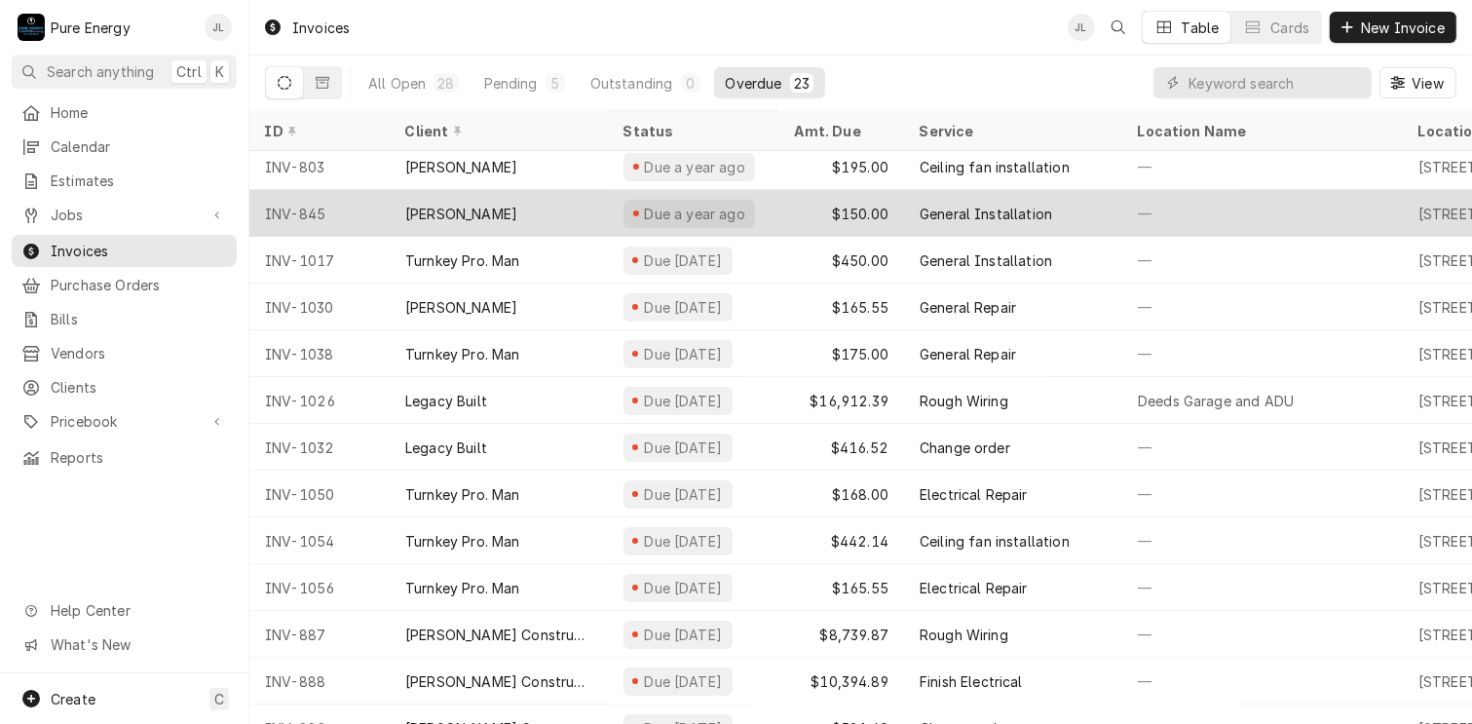
scroll to position [292, 0]
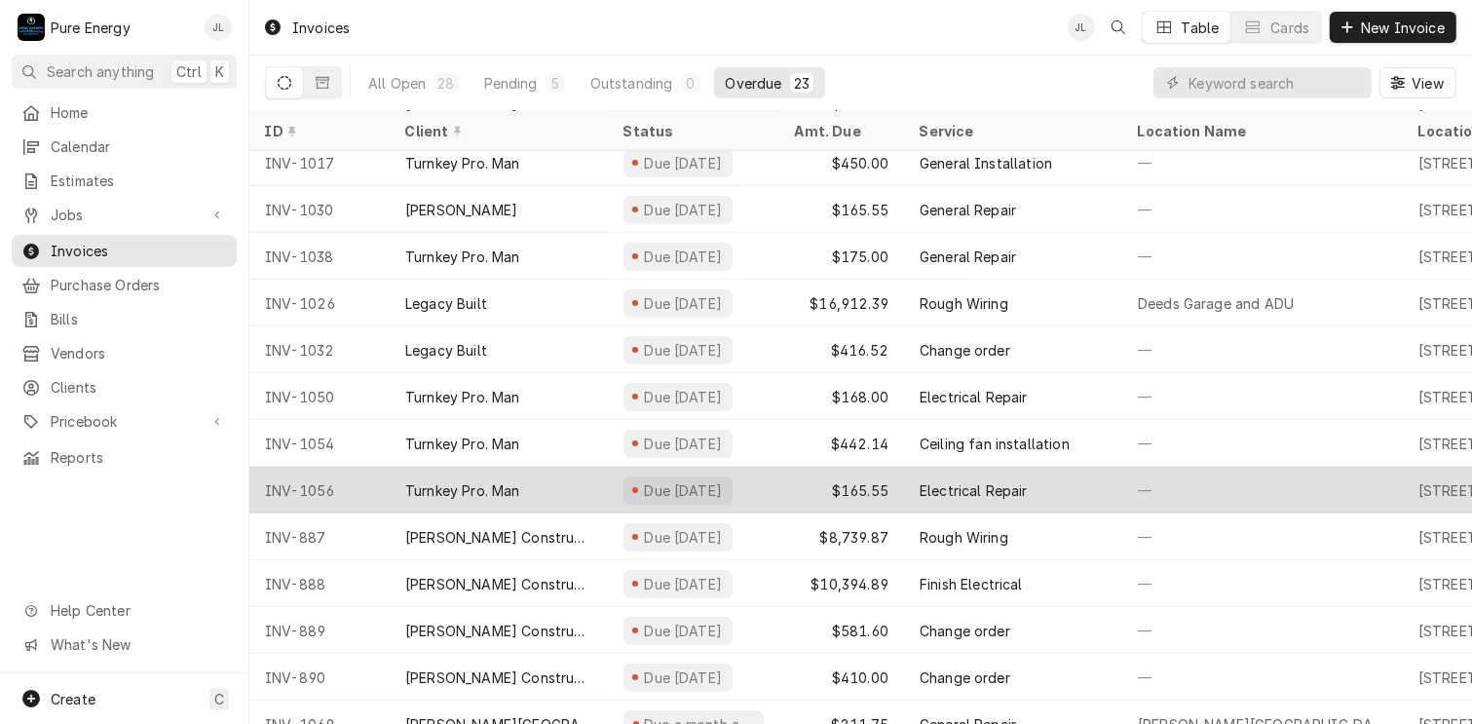
click at [1160, 480] on div "—" at bounding box center [1262, 490] width 281 height 47
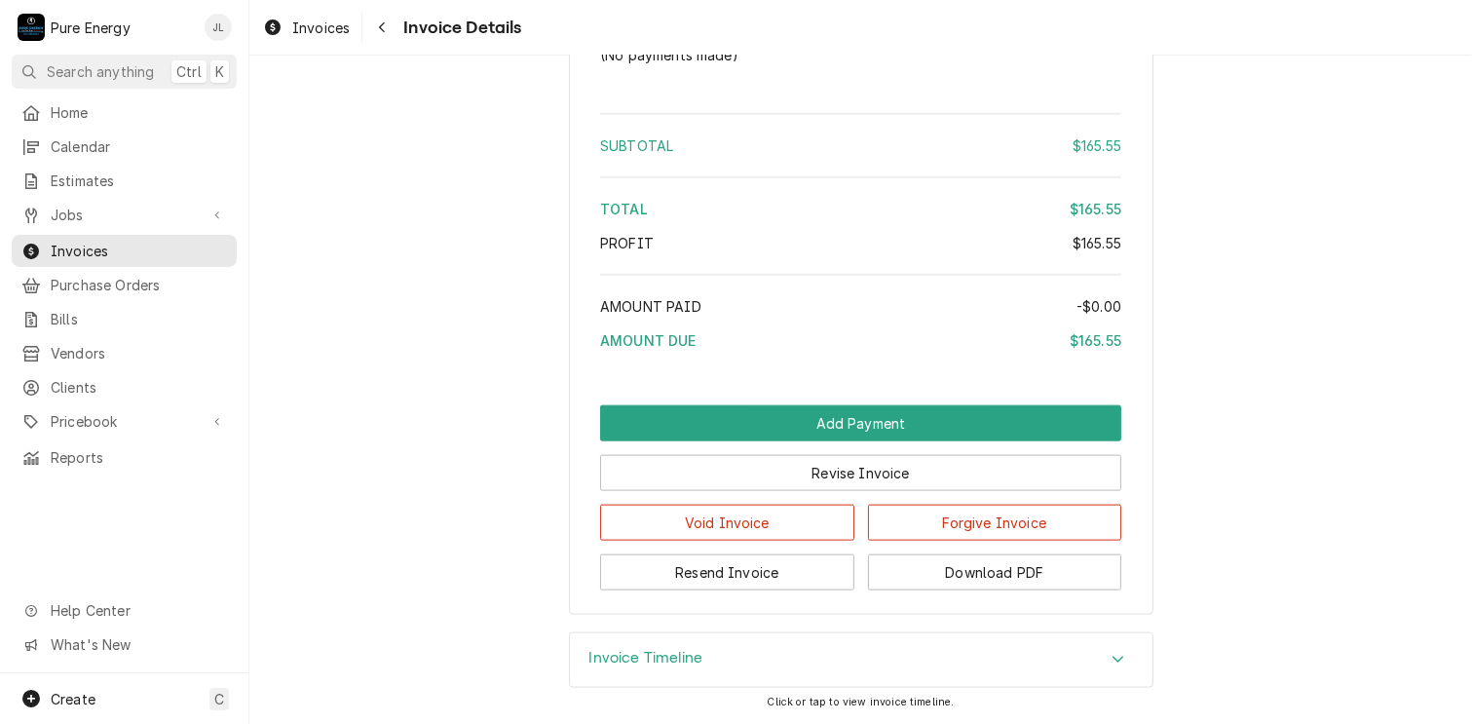
scroll to position [2220, 0]
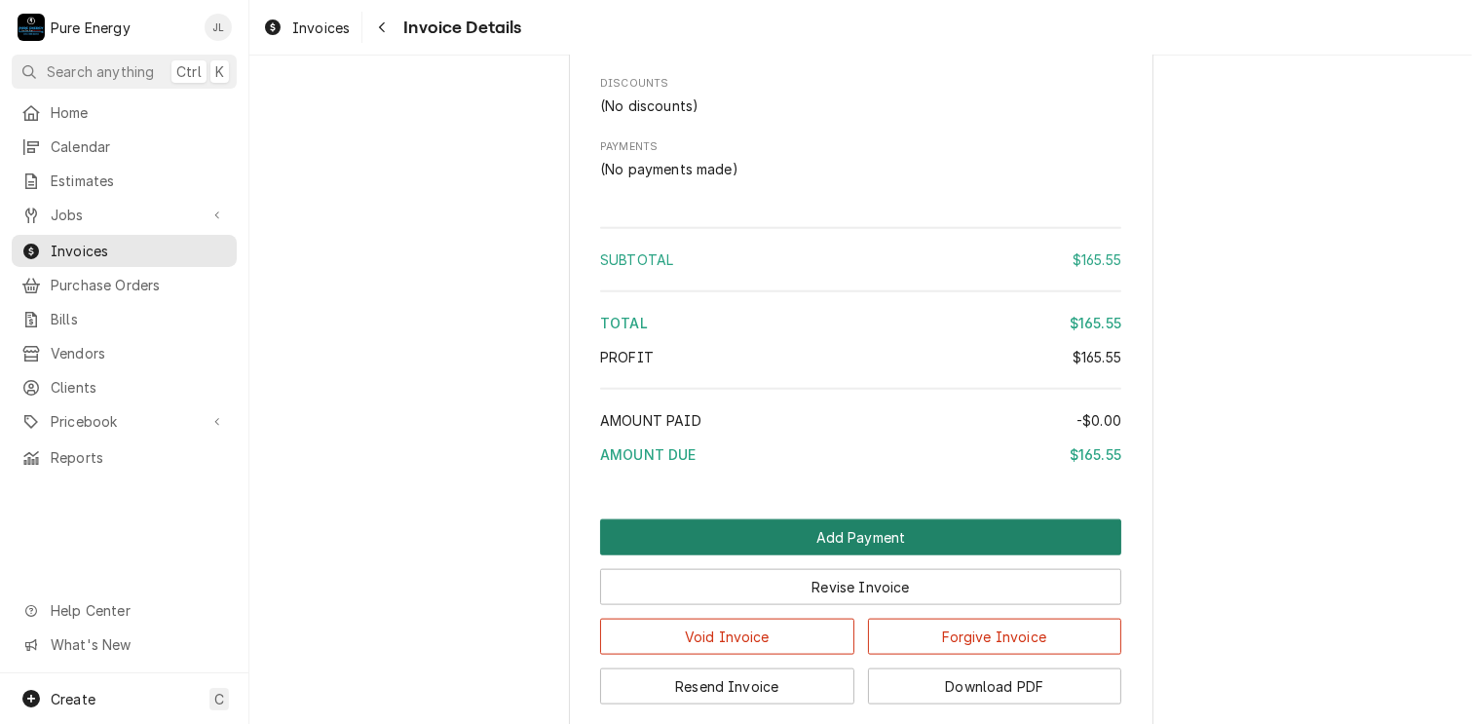
click at [808, 555] on button "Add Payment" at bounding box center [860, 537] width 521 height 36
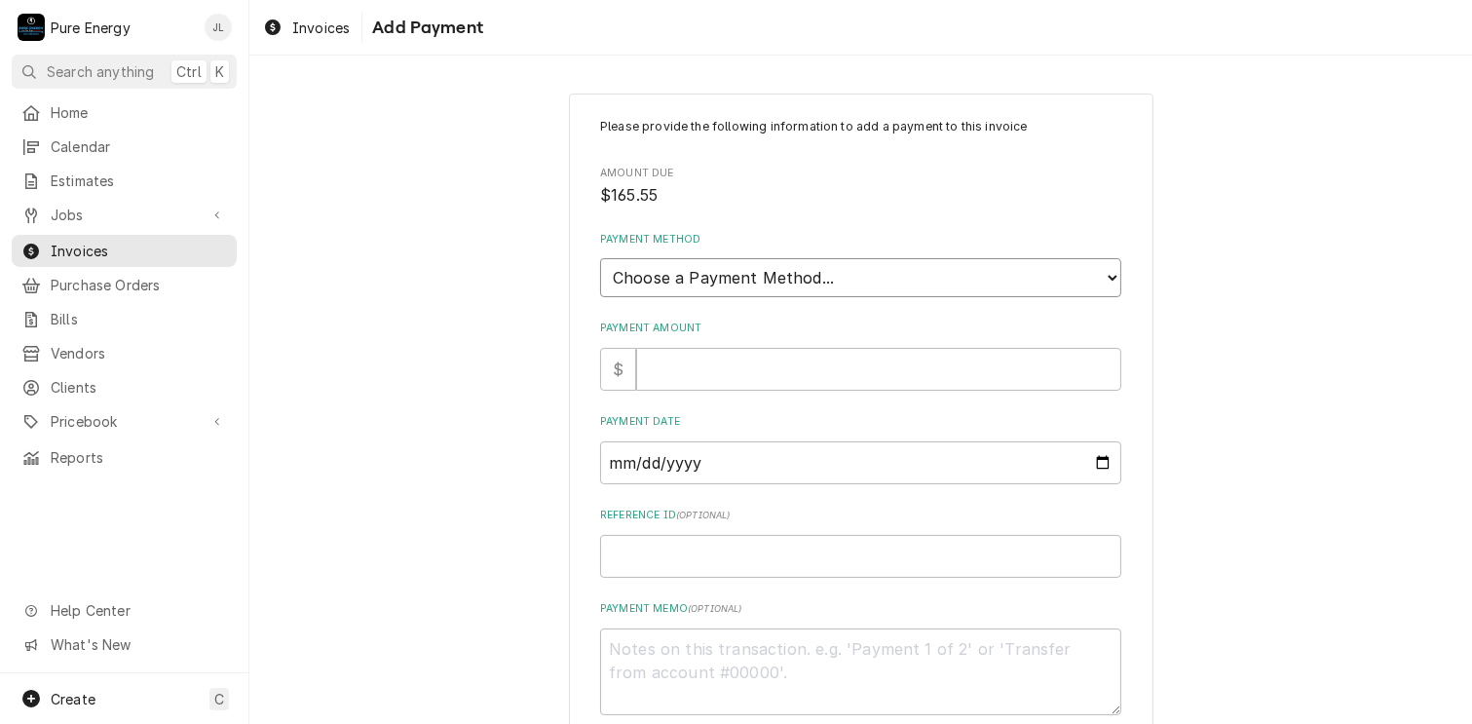
click at [808, 280] on select "Choose a Payment Method... Cash Check Credit/Debit Card ACH/eCheck Other" at bounding box center [860, 277] width 521 height 39
select select "4"
click at [600, 258] on select "Choose a Payment Method... Cash Check Credit/Debit Card ACH/eCheck Other" at bounding box center [860, 277] width 521 height 39
click at [681, 369] on input "Payment Amount" at bounding box center [878, 369] width 485 height 43
type textarea "x"
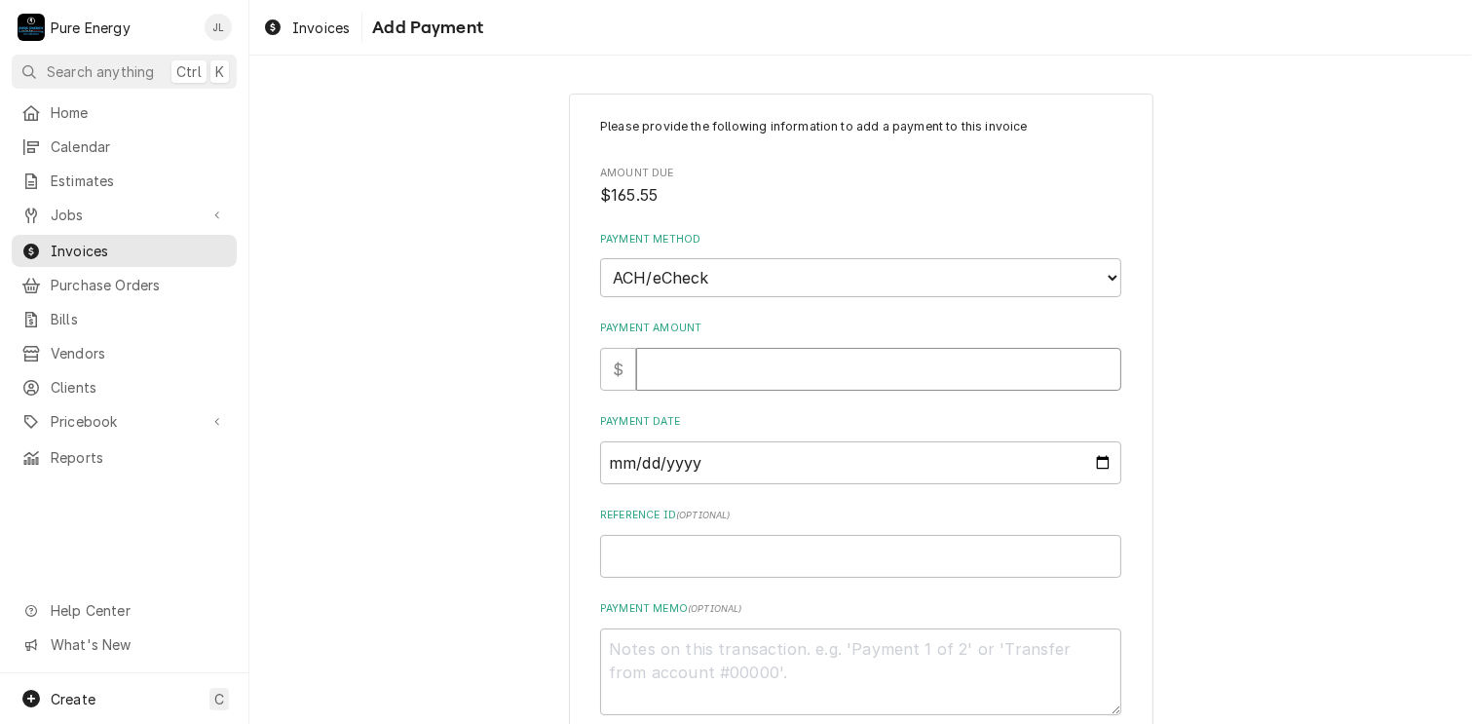
type input "1"
type textarea "x"
type input "16"
type textarea "x"
type input "165"
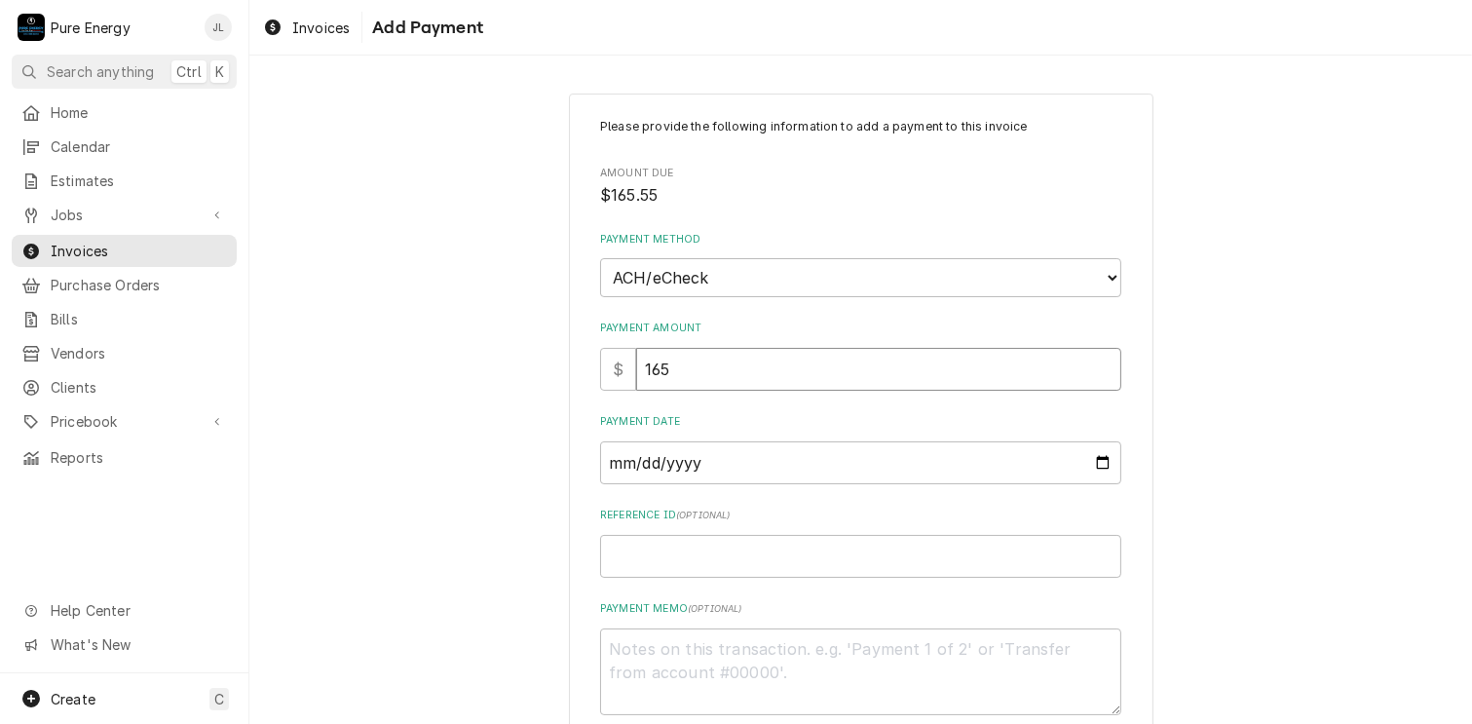
type textarea "x"
type input "165.5"
type textarea "x"
type input "165.55"
click at [1095, 460] on input "Payment Date" at bounding box center [860, 462] width 521 height 43
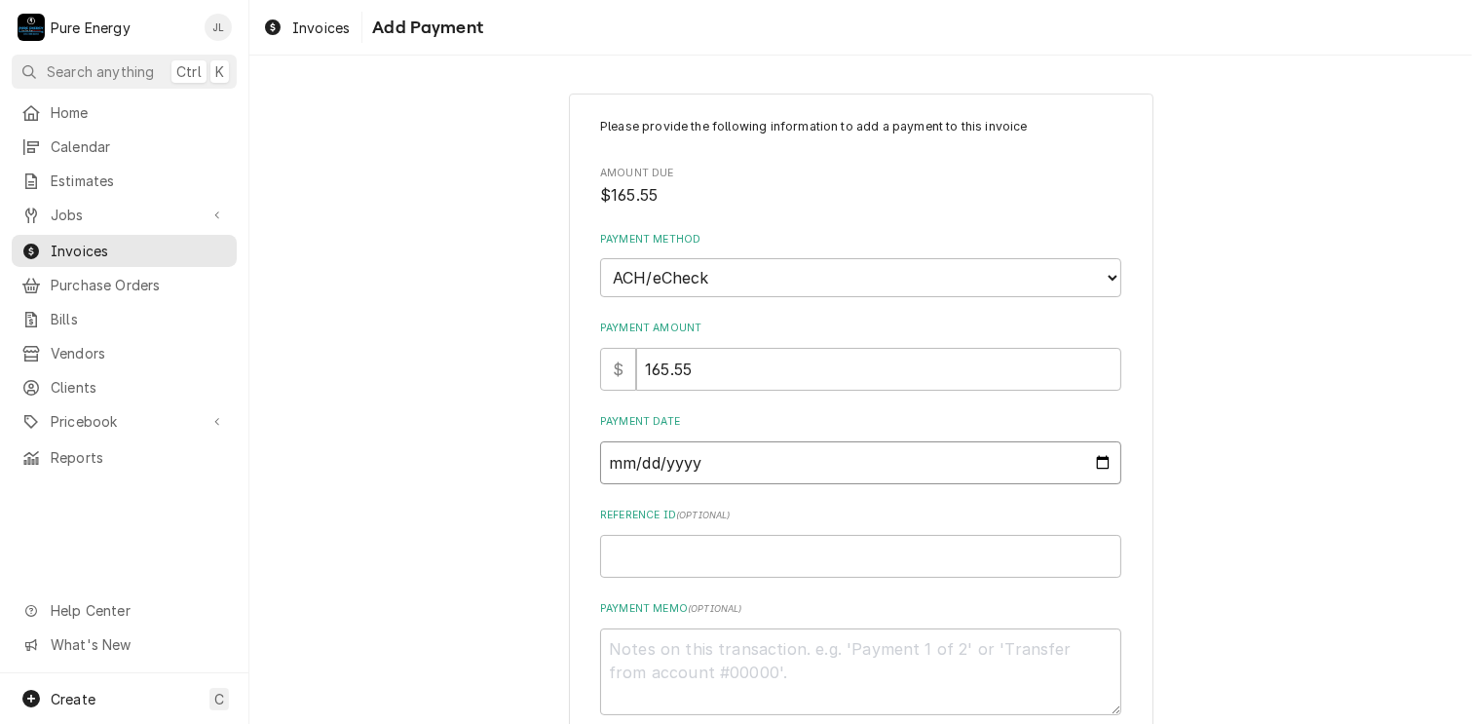
type textarea "x"
type input "[DATE]"
click at [641, 551] on input "Reference ID ( optional )" at bounding box center [860, 556] width 521 height 43
type textarea "x"
type input "0"
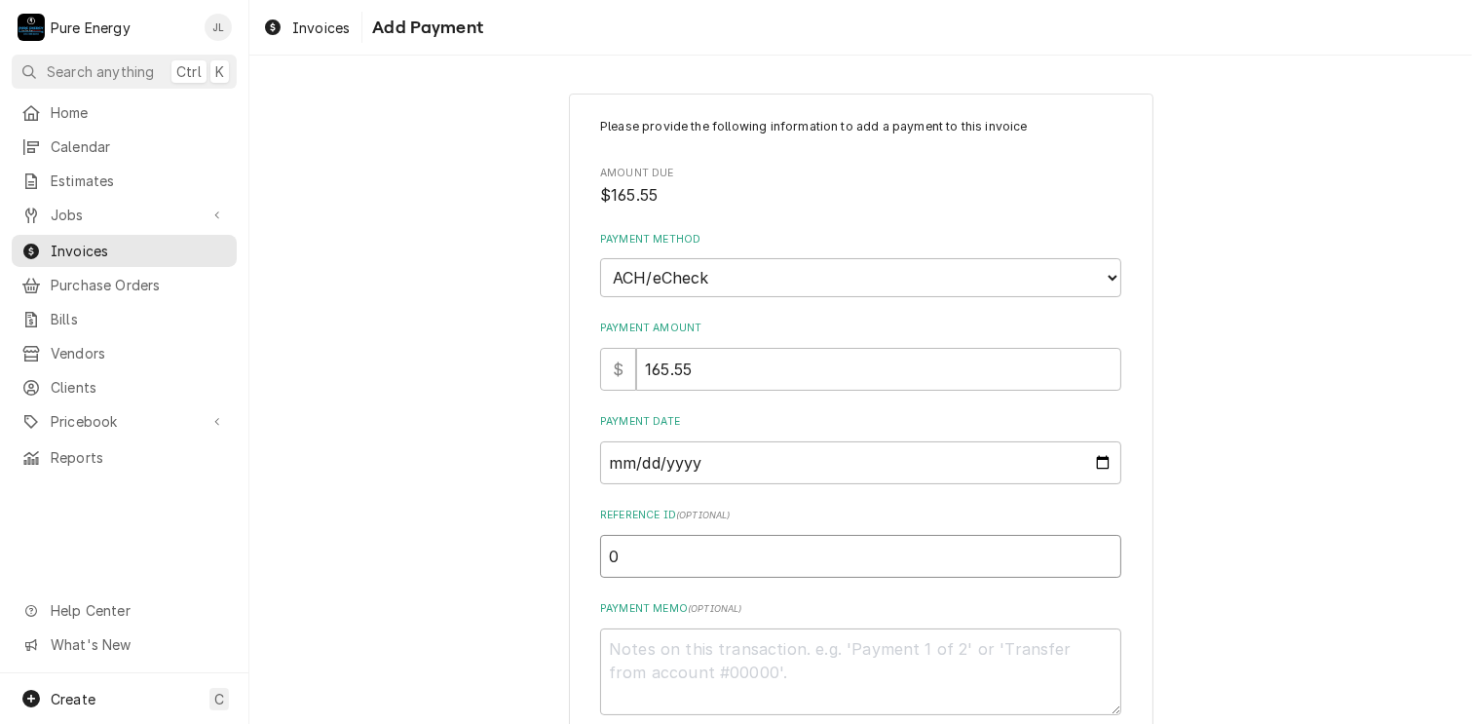
type textarea "x"
type input "00"
type textarea "x"
type input "003"
type textarea "x"
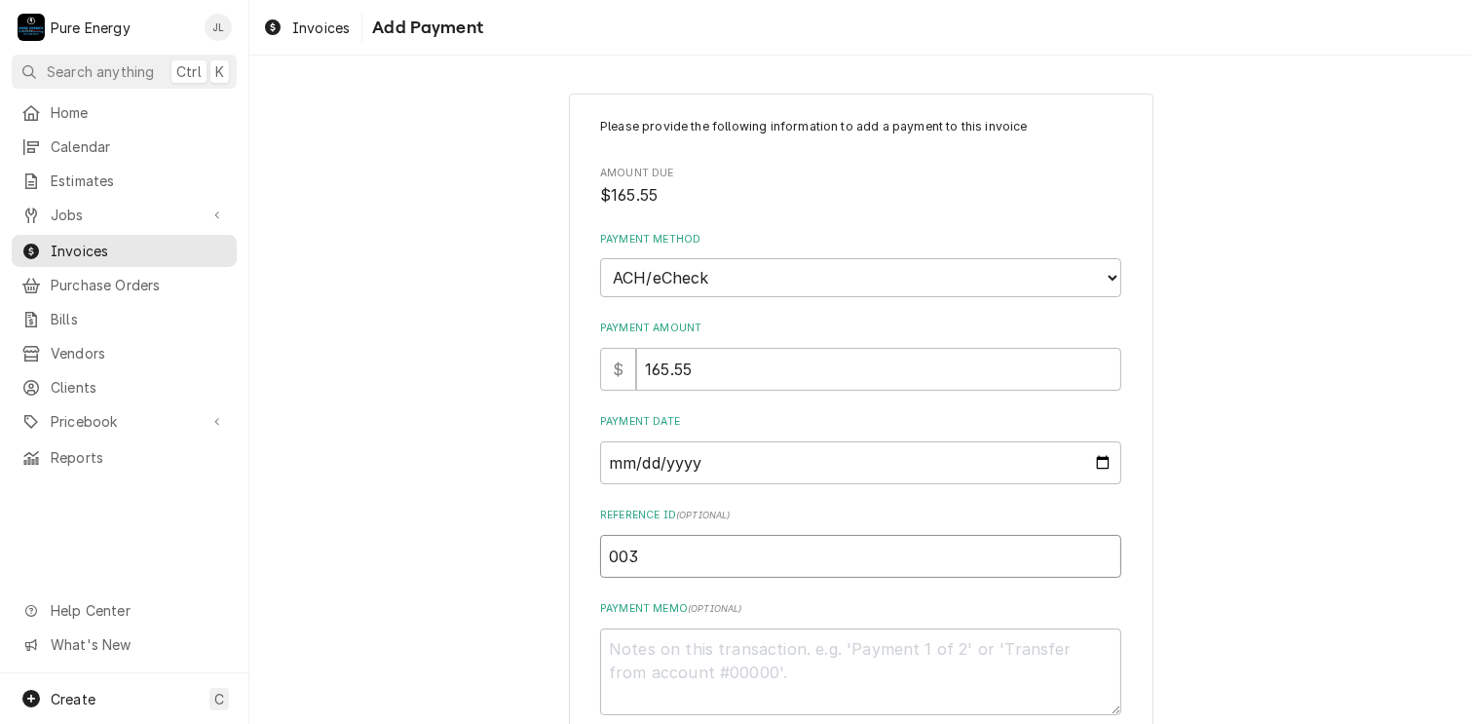
type input "0038"
type textarea "x"
type input "00386"
type textarea "x"
type input "003863"
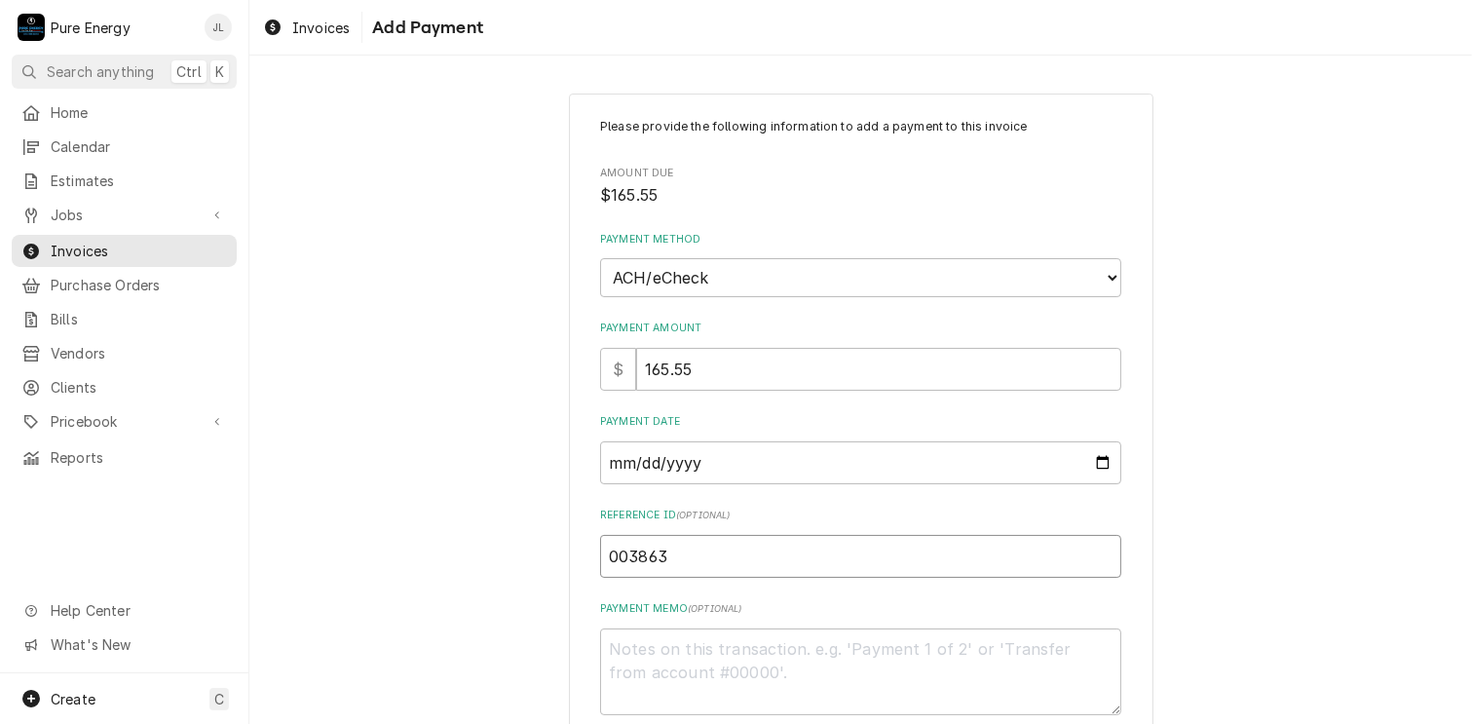
type textarea "x"
type input "0038632"
type textarea "x"
type input "00386328"
type textarea "x"
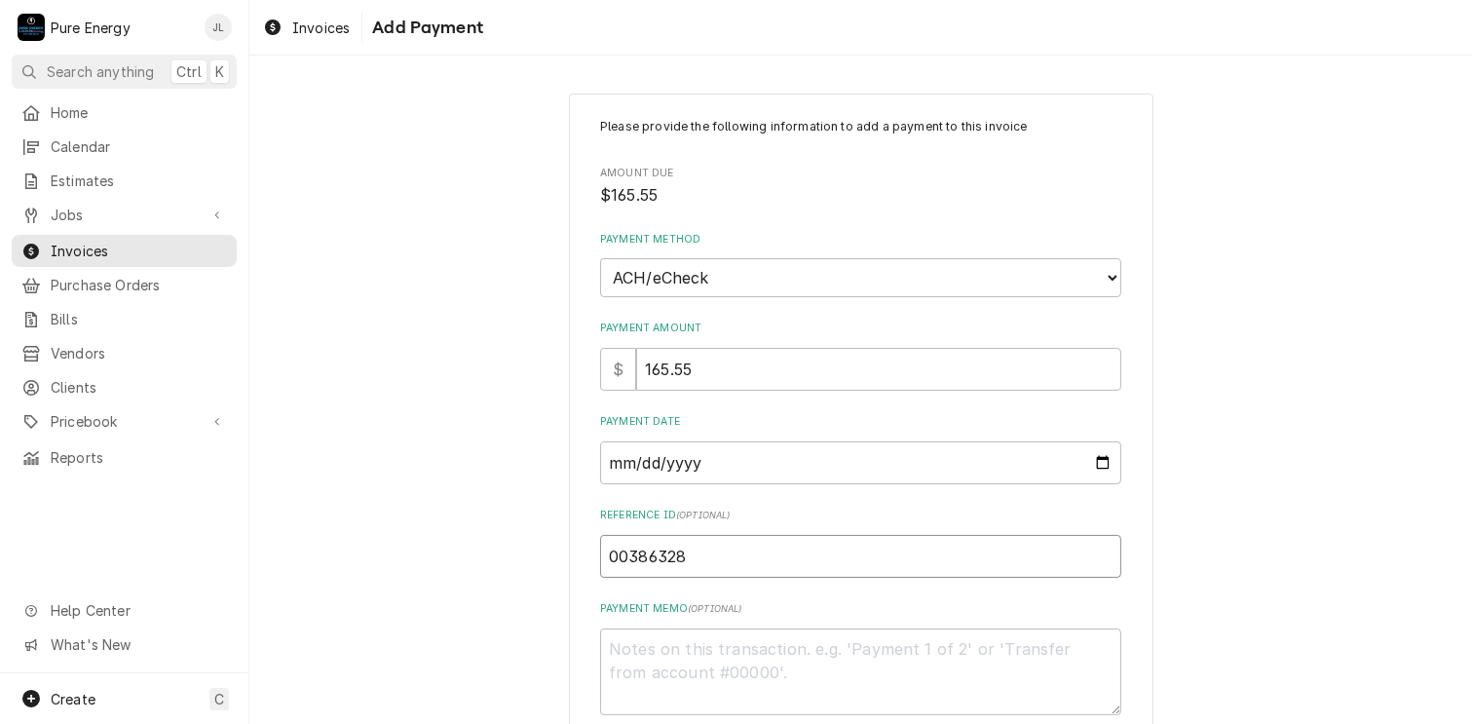
type input "003863286"
type textarea "x"
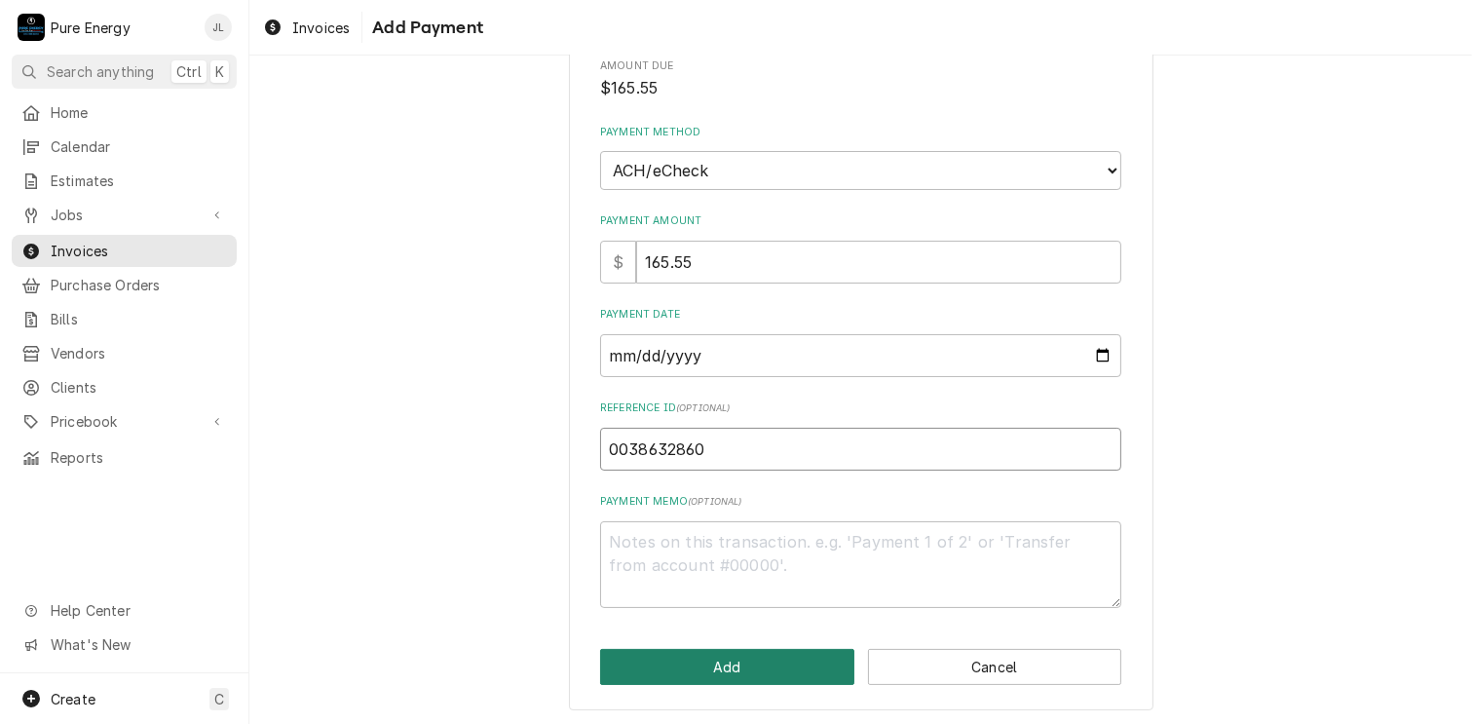
type input "0038632860"
click at [751, 653] on button "Add" at bounding box center [727, 667] width 254 height 36
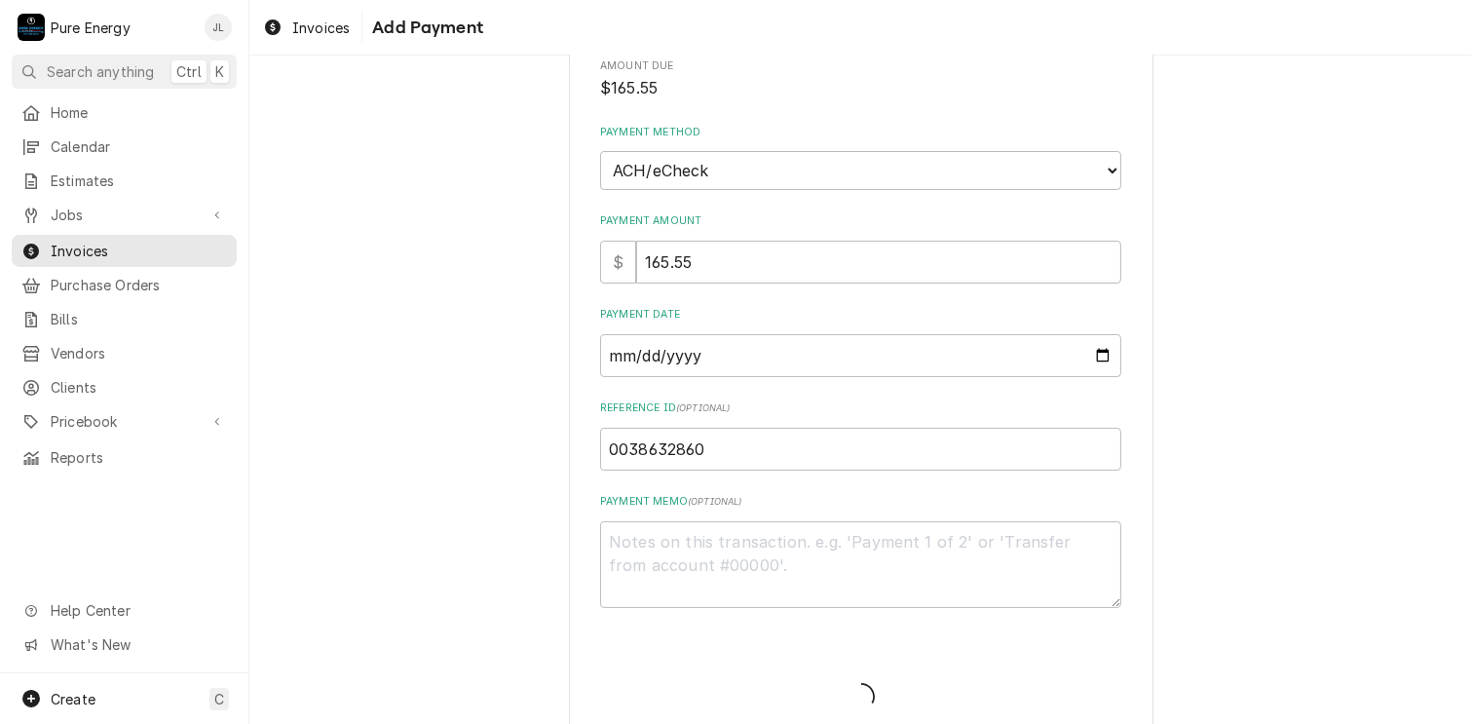
type textarea "x"
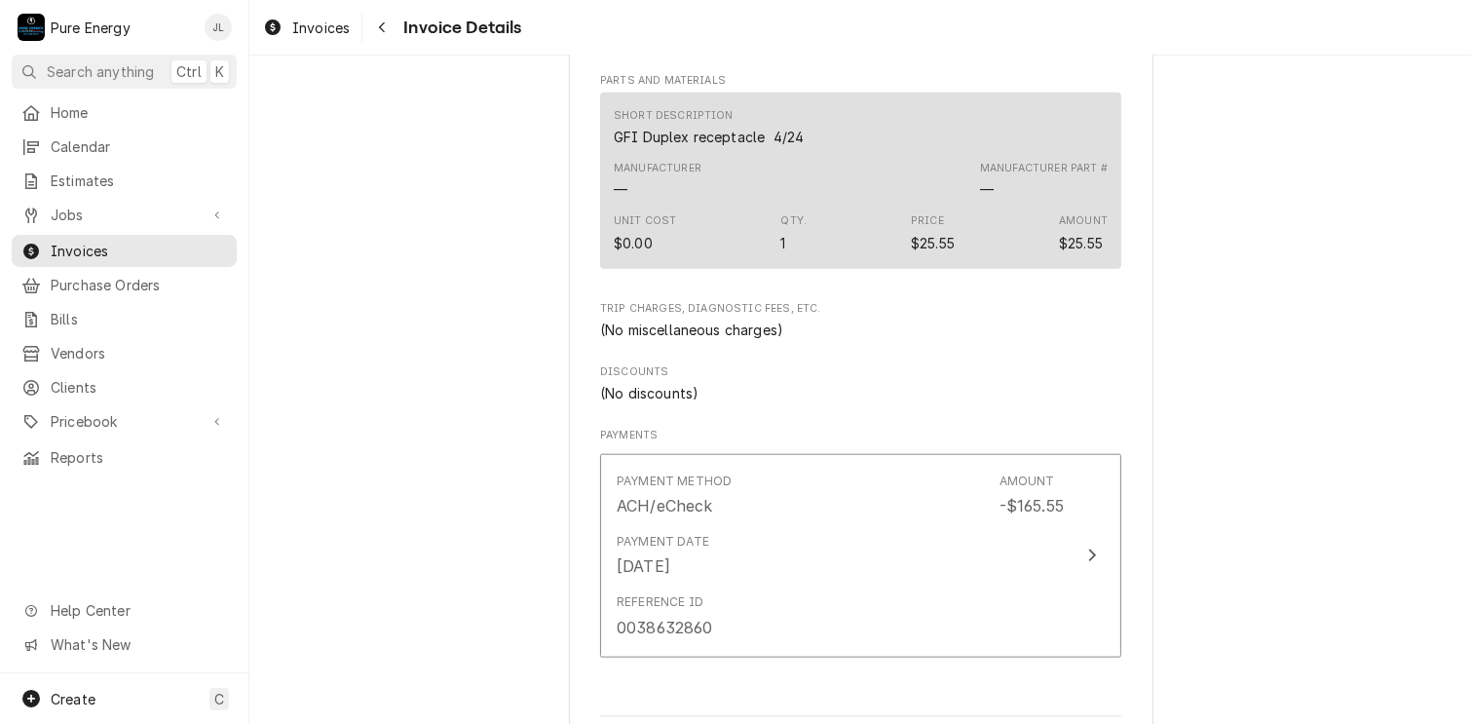
scroll to position [2291, 0]
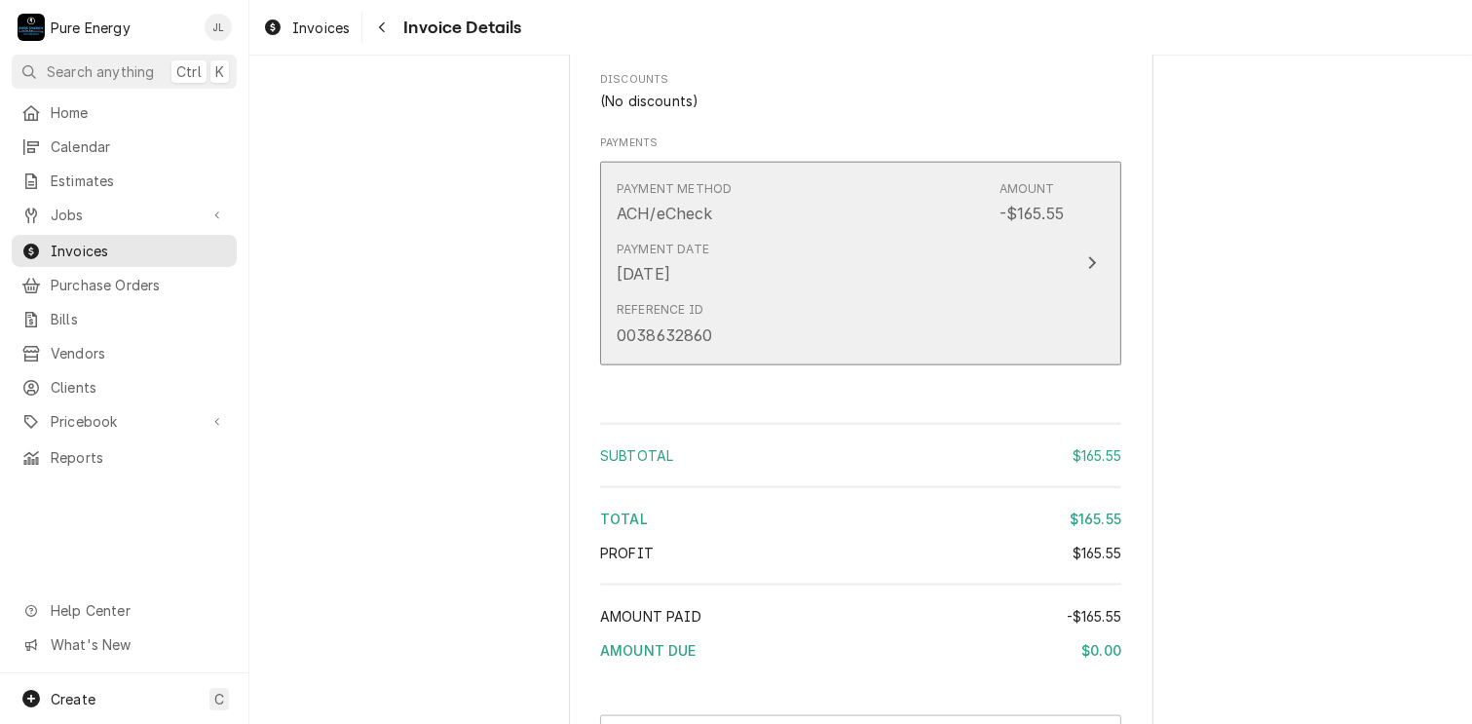
click at [879, 293] on div "Payment Date [DATE]" at bounding box center [840, 263] width 447 height 60
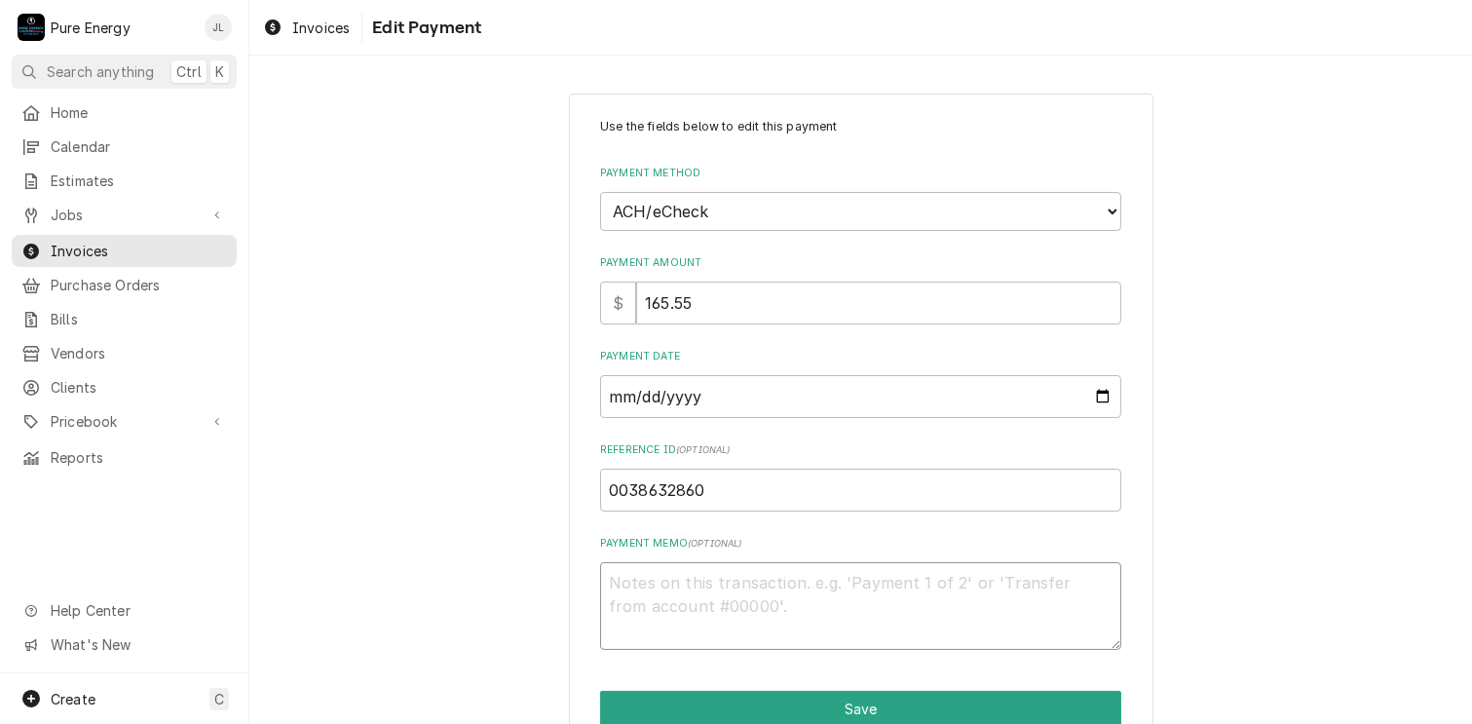
click at [715, 597] on textarea "Payment Memo ( optional )" at bounding box center [860, 606] width 521 height 88
type textarea "x"
type textarea "P"
type textarea "x"
type textarea "Pa"
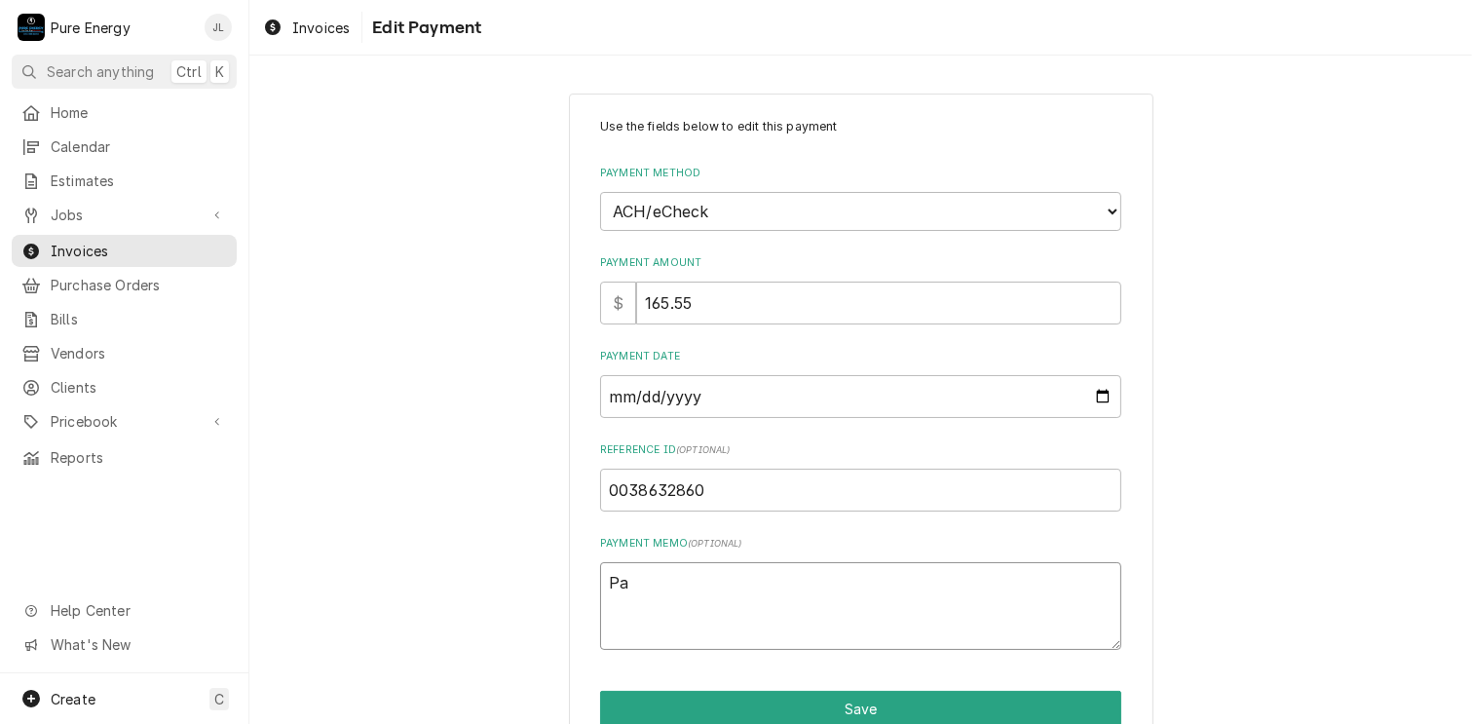
type textarea "x"
type textarea "Pay"
type textarea "x"
type textarea "Payi"
type textarea "x"
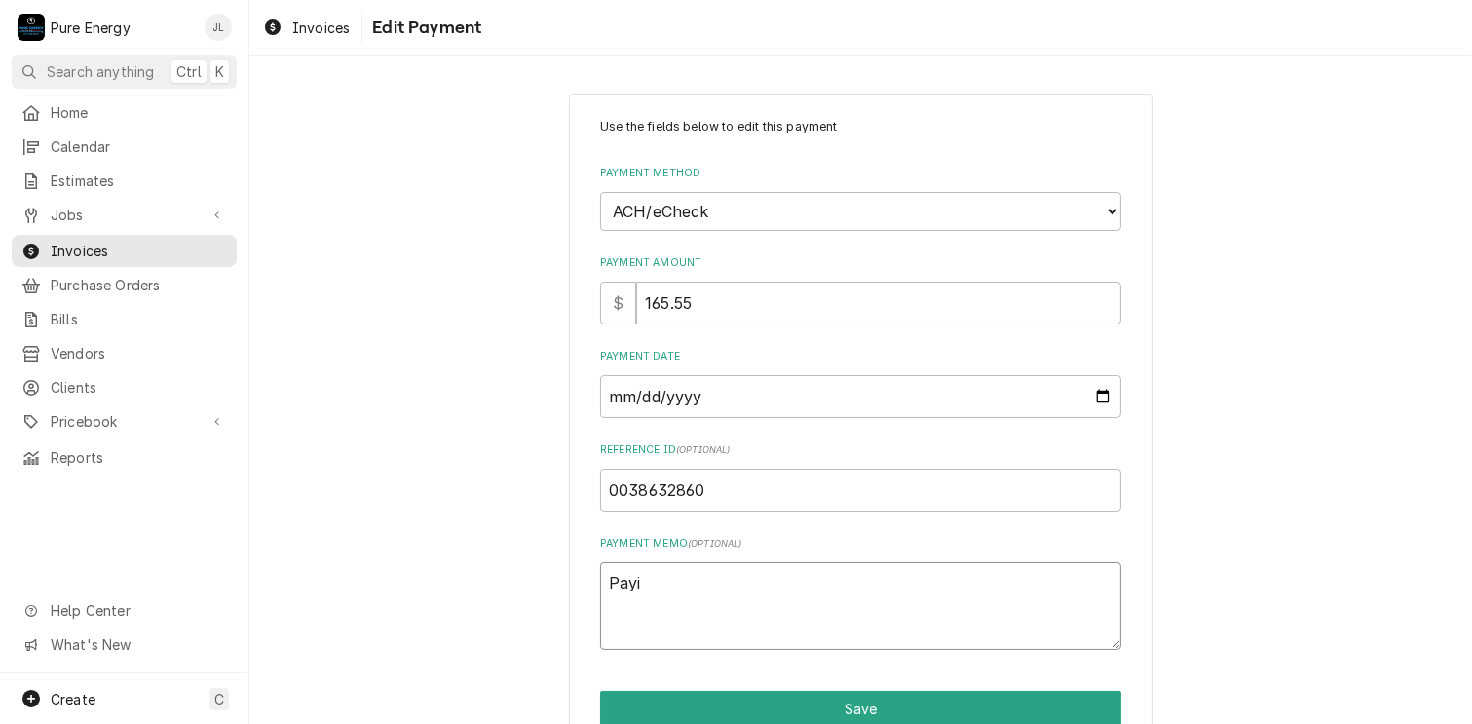
type textarea "Payin"
type textarea "x"
type textarea "Paying"
type textarea "x"
type textarea "Paying"
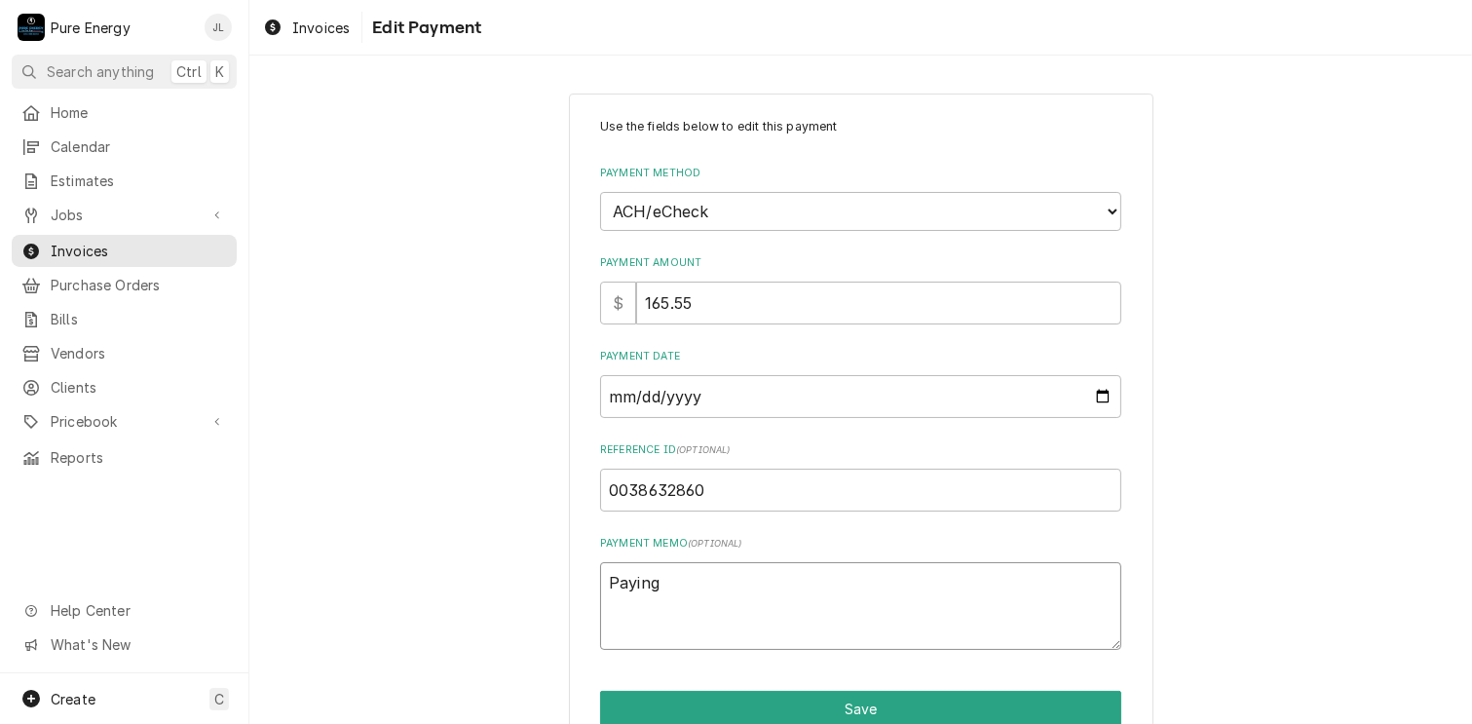
type textarea "x"
type textarea "Paying"
type textarea "x"
type textarea "Payin"
type textarea "x"
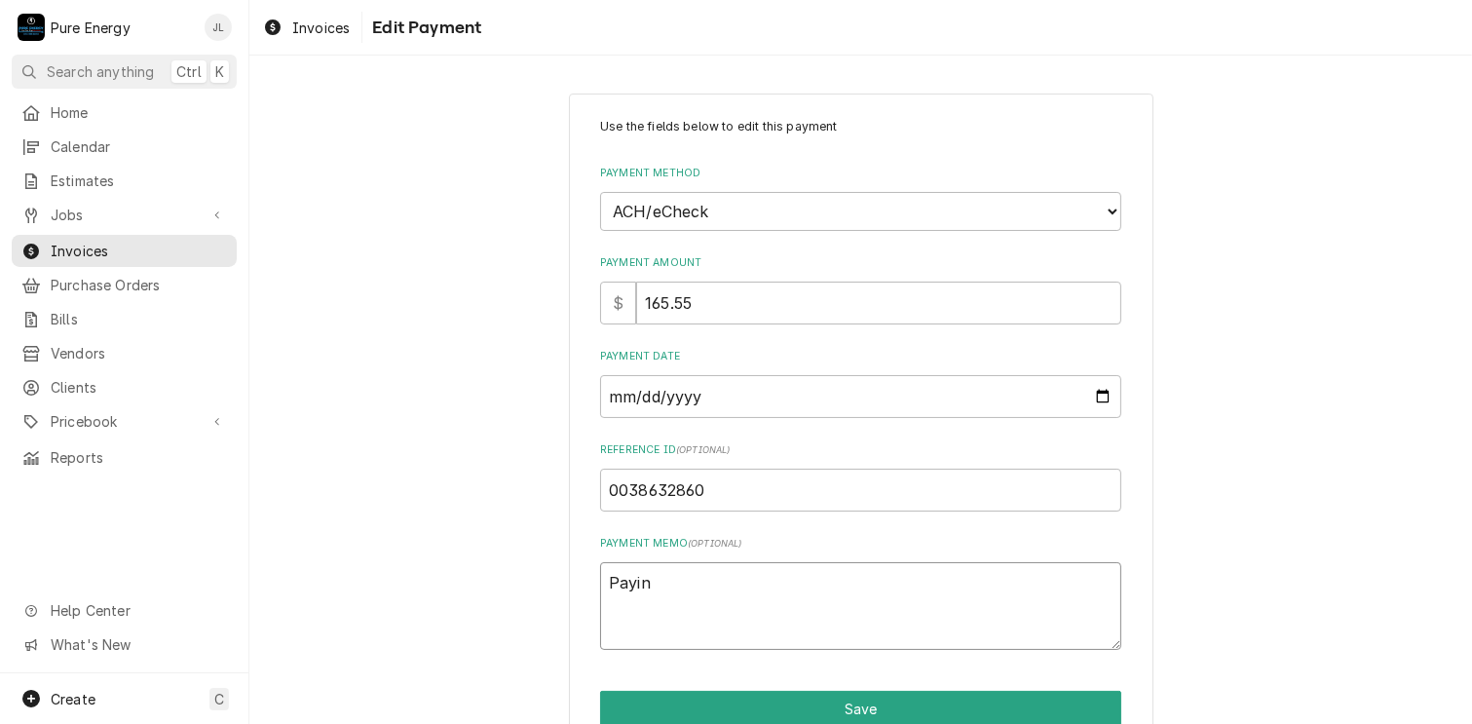
type textarea "Payi"
type textarea "x"
type textarea "Pay"
type textarea "x"
type textarea "Pa"
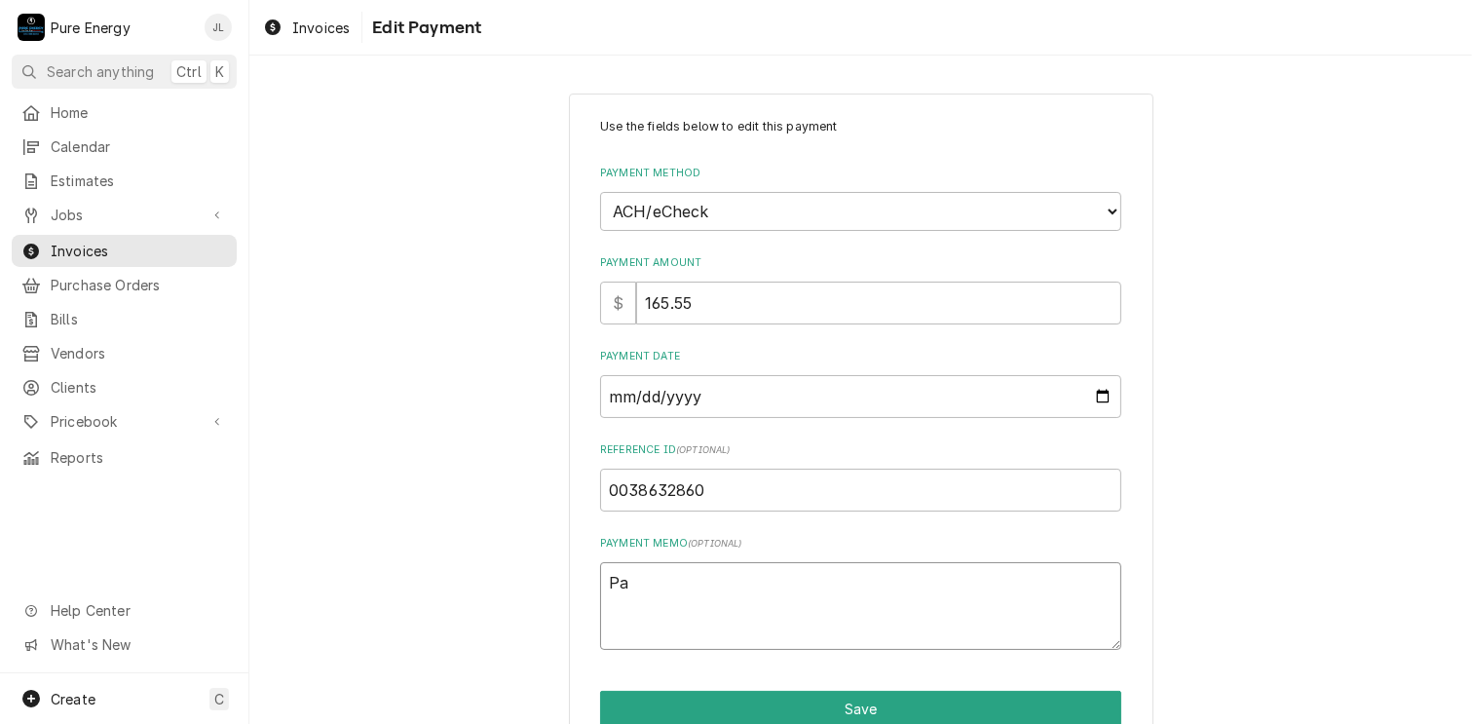
type textarea "x"
type textarea "P"
type textarea "x"
type textarea "Pa"
type textarea "x"
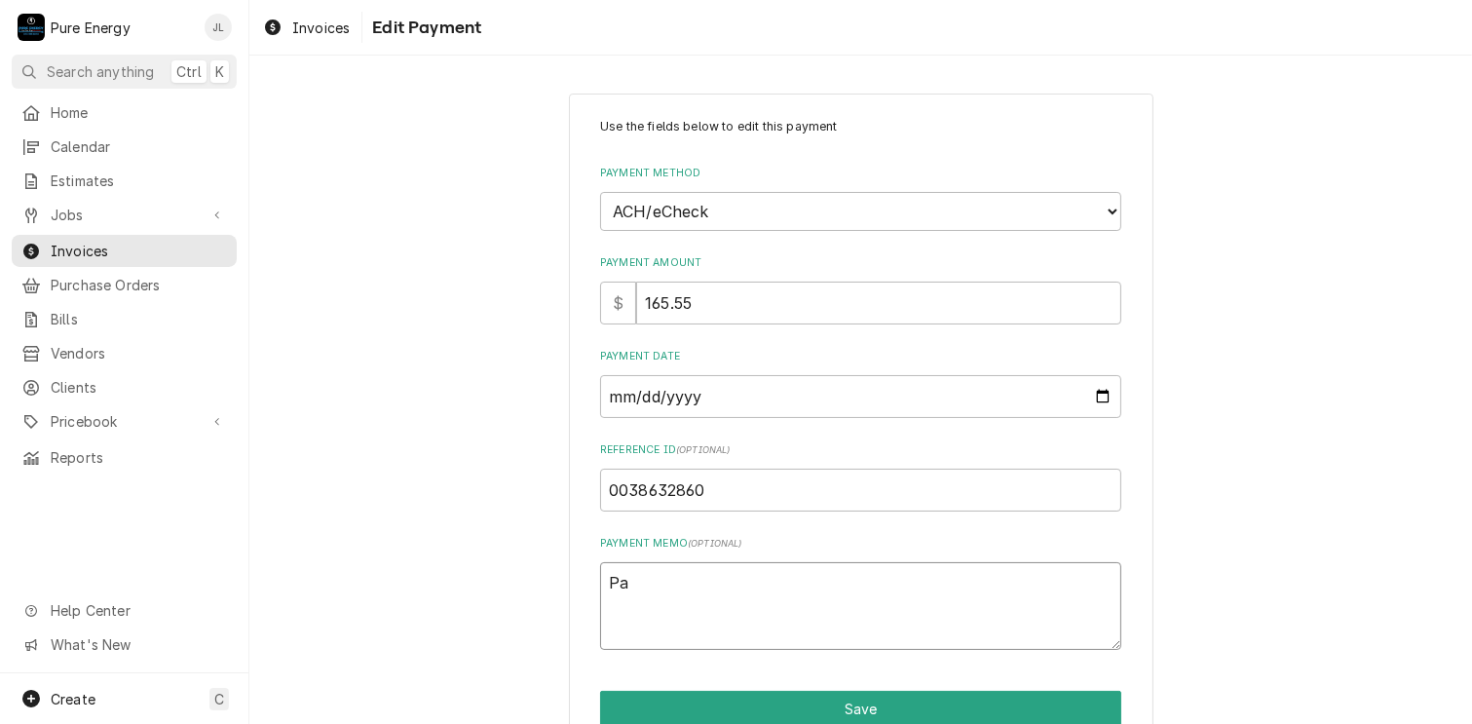
type textarea "Pai"
type textarea "x"
type textarea "Paid"
type textarea "x"
type textarea "Paid"
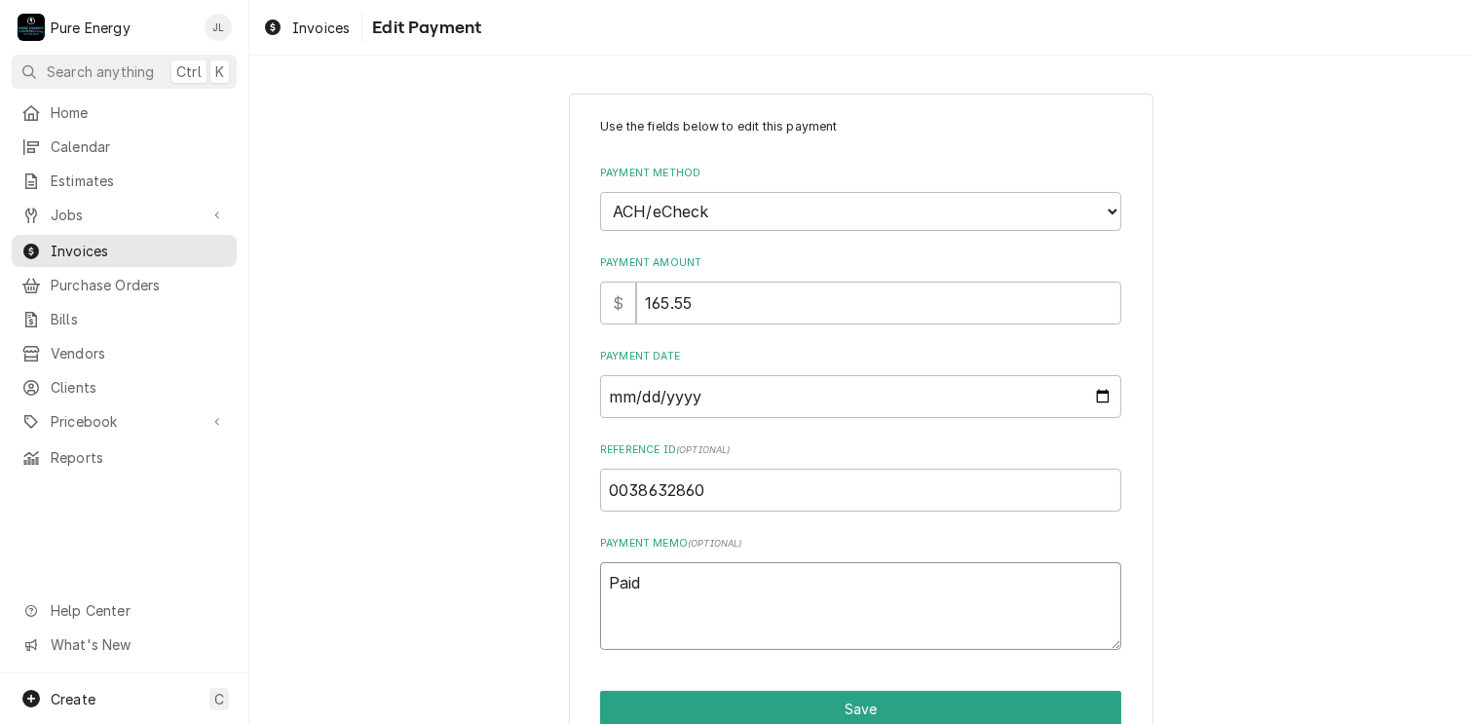
type textarea "x"
type textarea "Paid w"
type textarea "x"
type textarea "Paid wi"
type textarea "x"
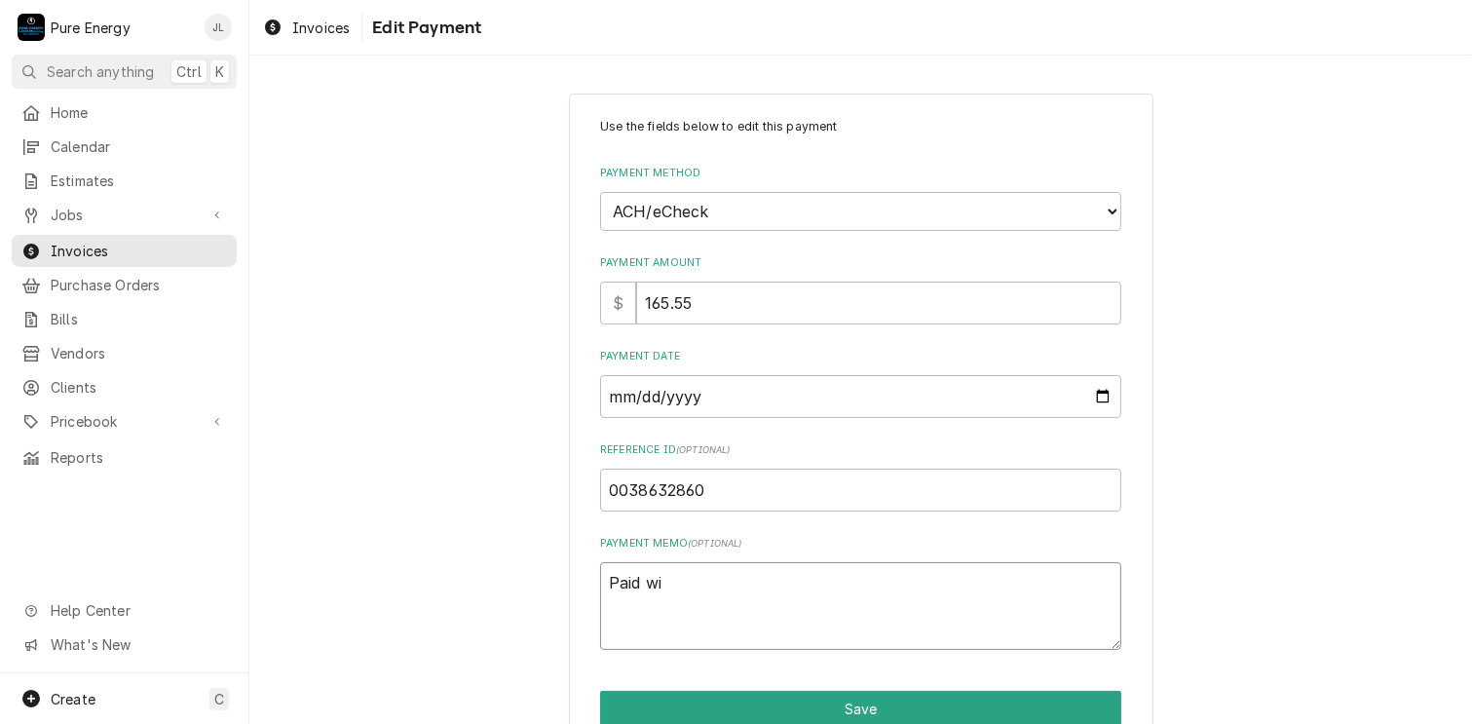
type textarea "Paid wit"
type textarea "x"
type textarea "Paid with"
type textarea "x"
type textarea "Paid with"
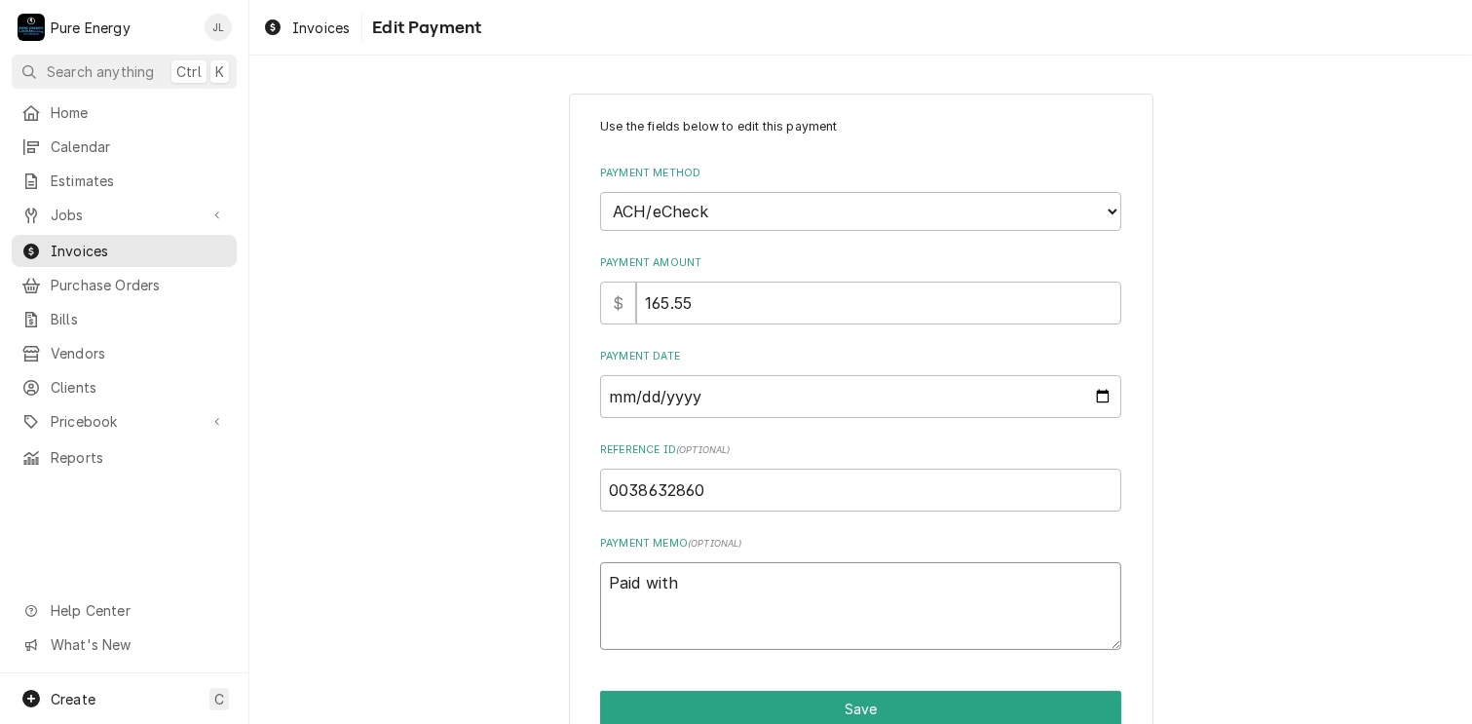
type textarea "x"
type textarea "Paid with c"
type textarea "x"
type textarea "Paid with ch"
type textarea "x"
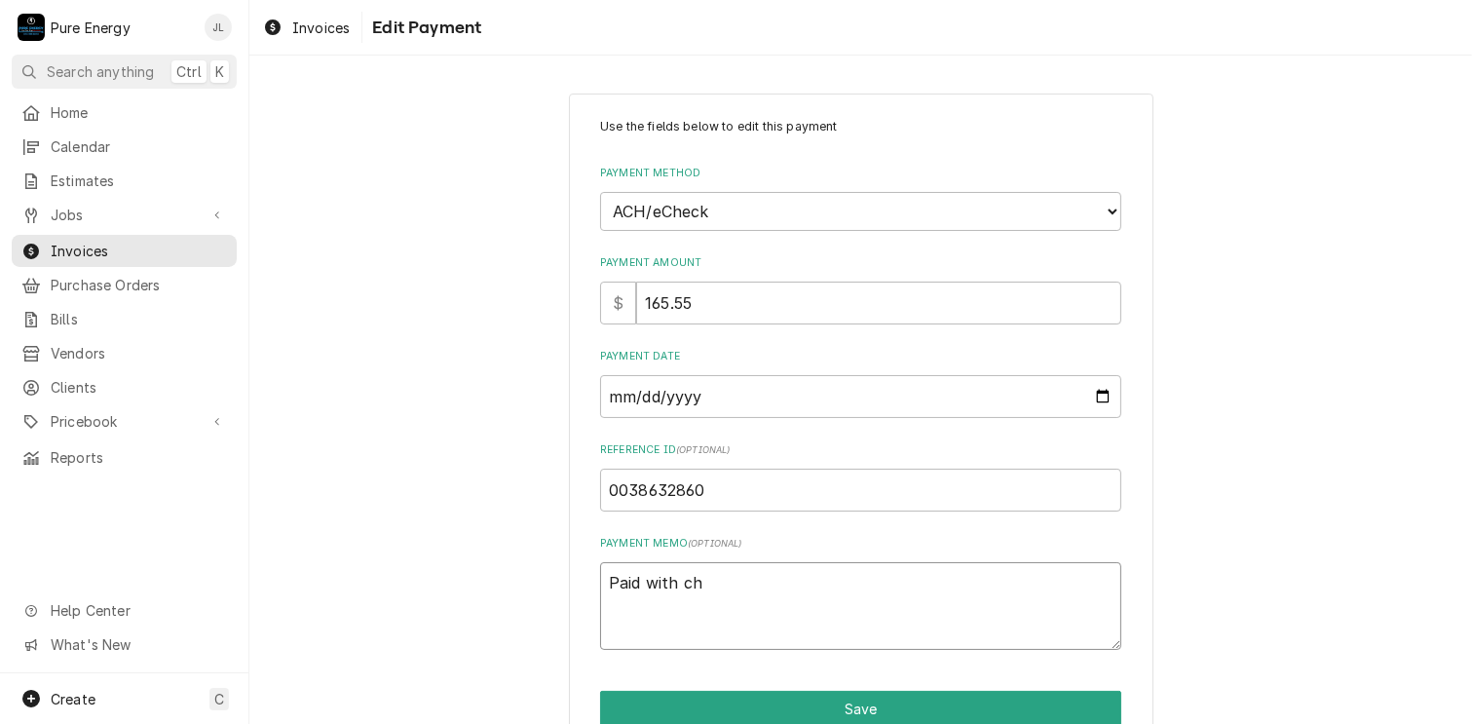
type textarea "Paid with che"
type textarea "x"
type textarea "Paid with chec"
type textarea "x"
type textarea "Paid with check"
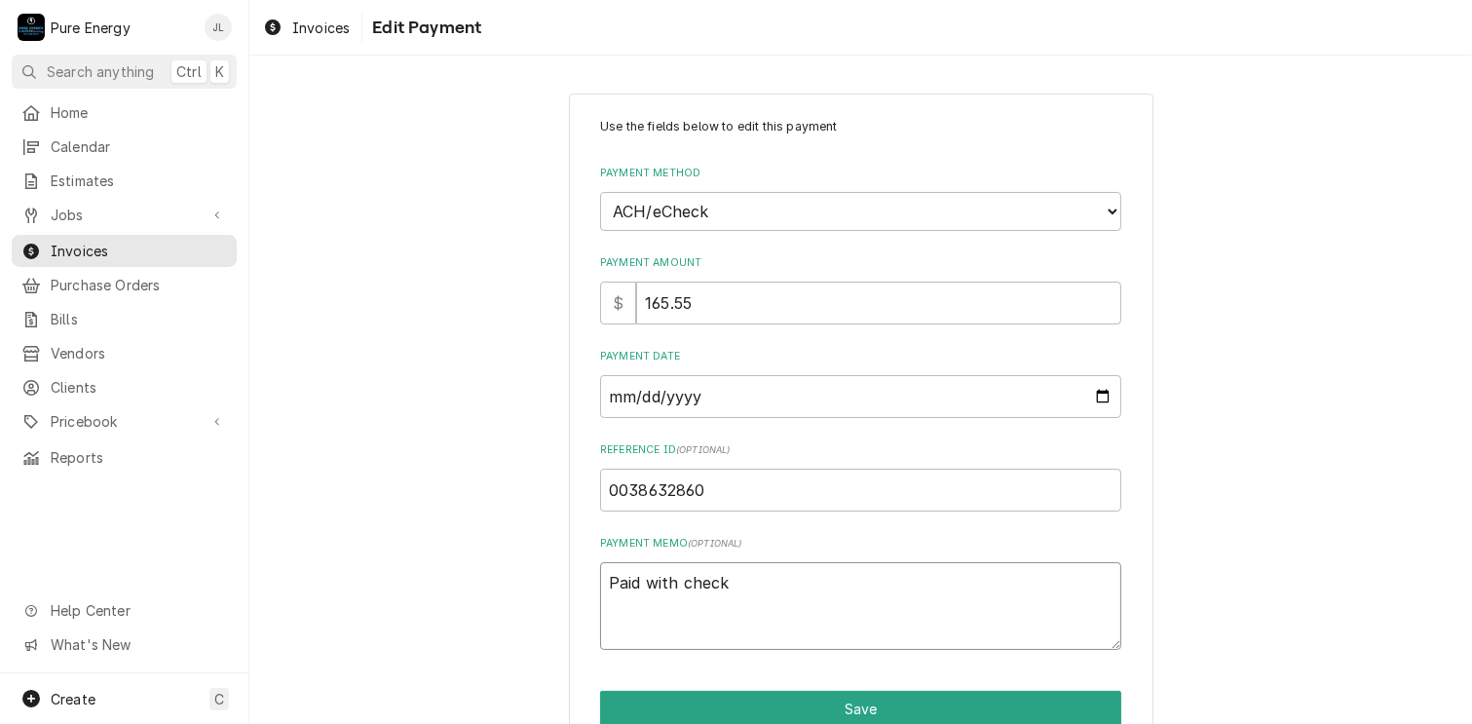
type textarea "x"
type textarea "Paid with check"
type textarea "x"
type textarea "Paid with check o"
type textarea "x"
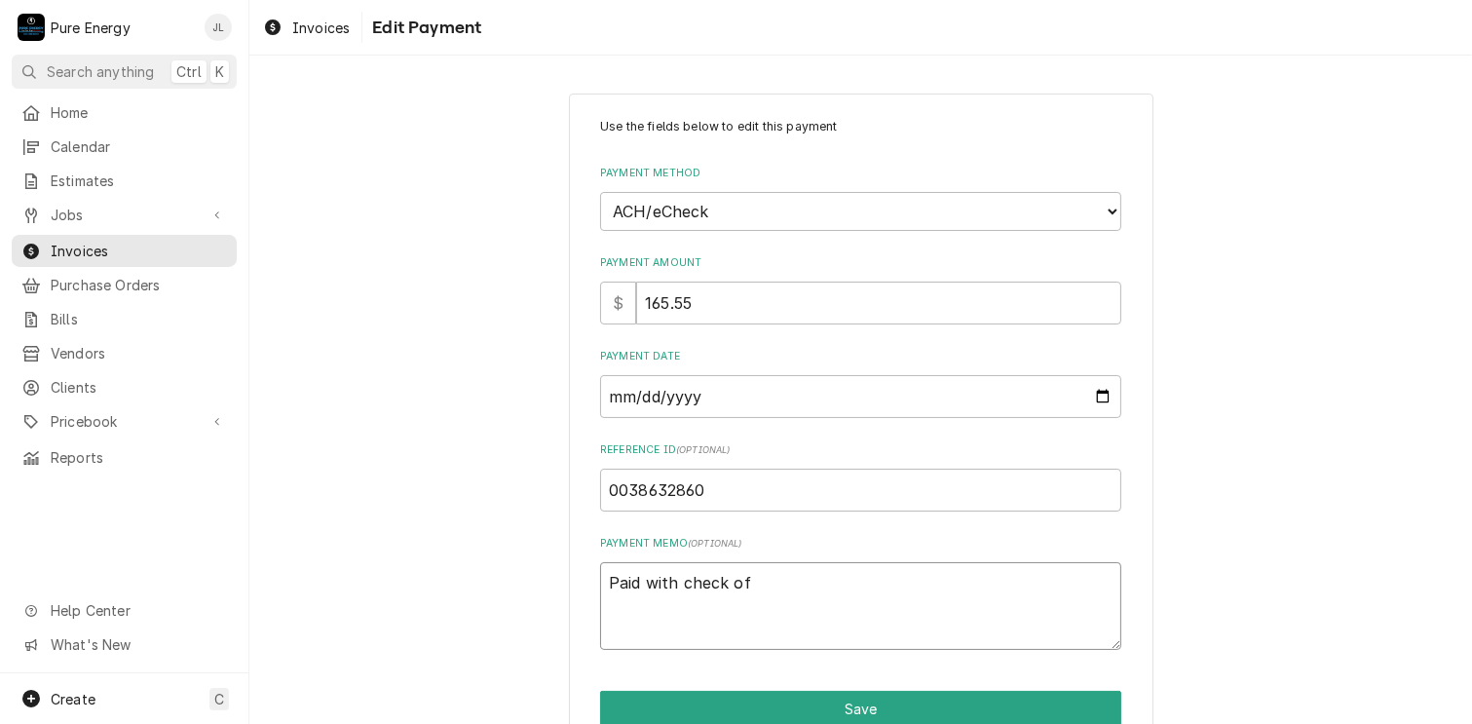
type textarea "Paid with check of"
type textarea "x"
type textarea "Paid with check of $"
type textarea "x"
type textarea "Paid with check of $3"
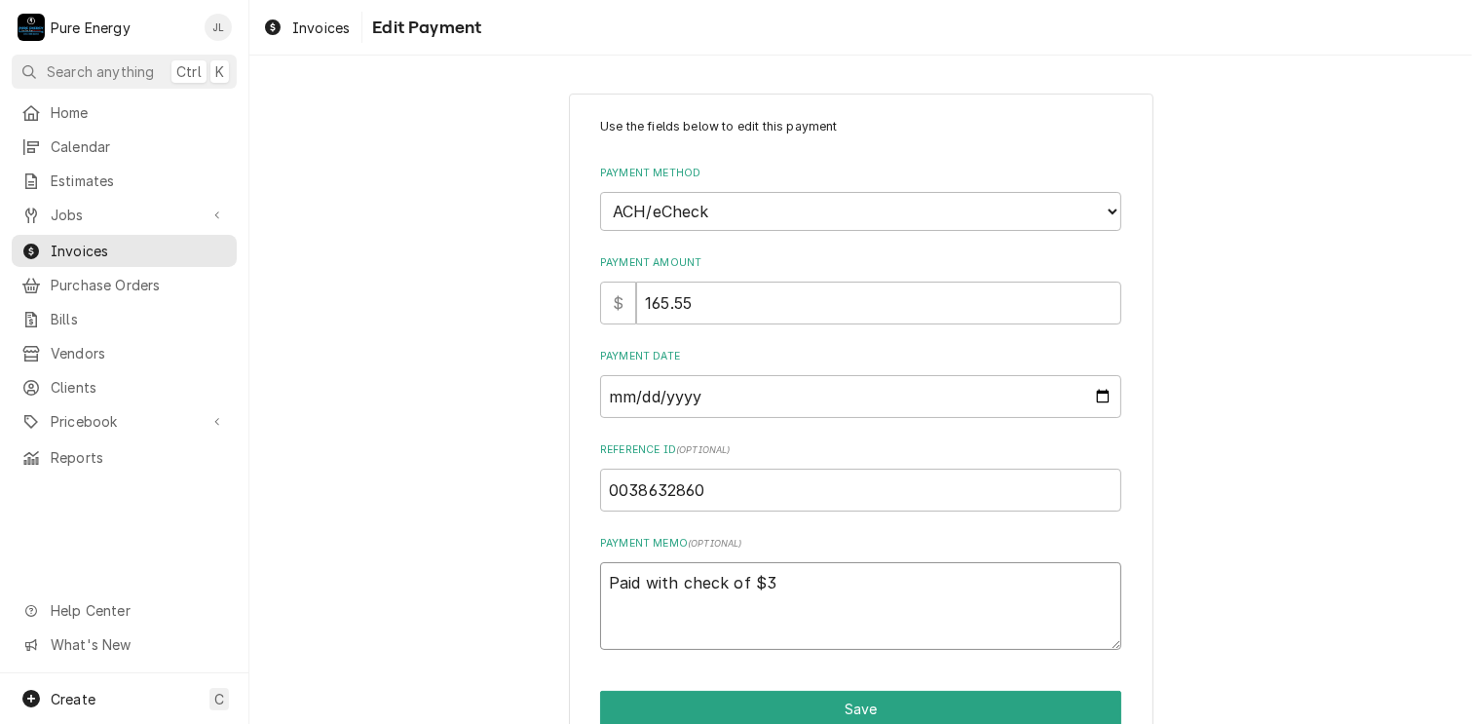
type textarea "x"
type textarea "Paid with check of $30"
type textarea "x"
type textarea "Paid with check of $307"
type textarea "x"
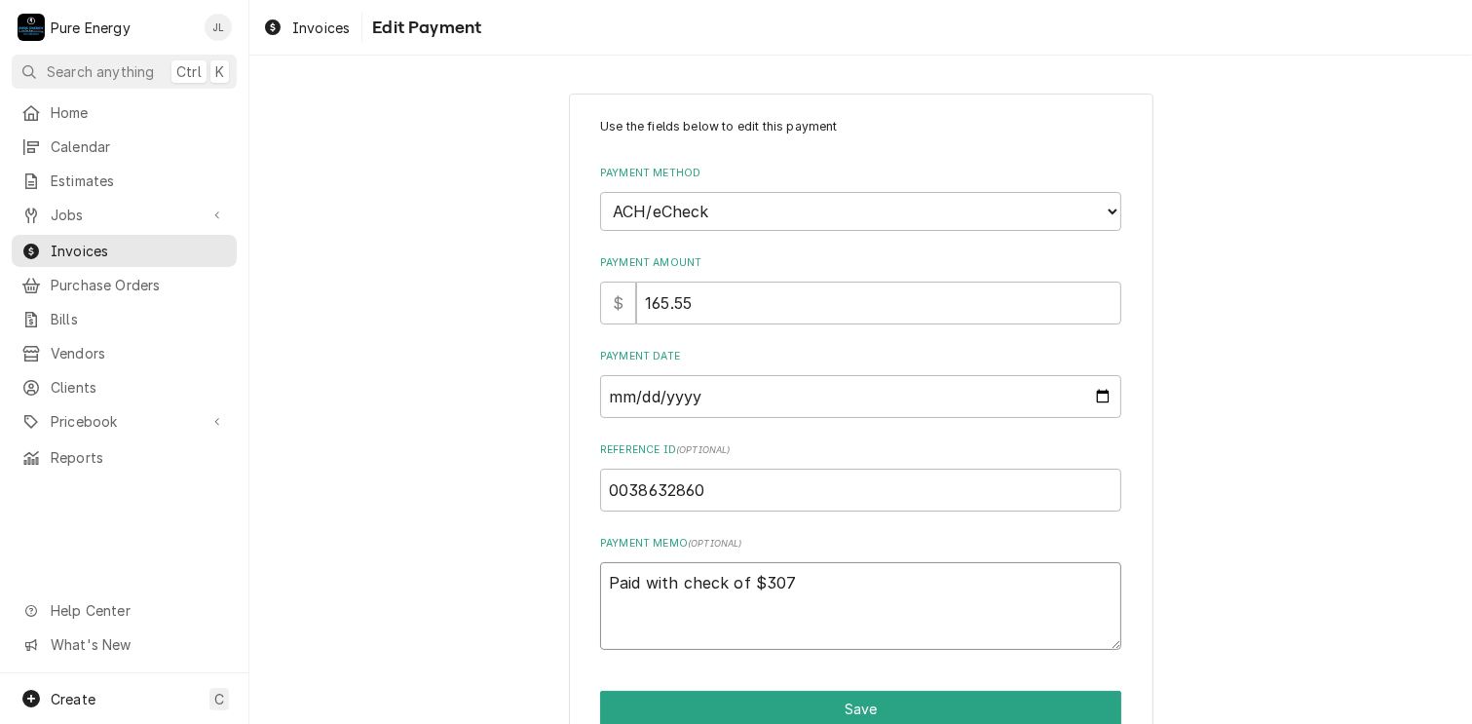
type textarea "Paid with check of $307."
type textarea "x"
type textarea "Paid with check of $307.3"
type textarea "x"
type textarea "Paid with check of $307.36"
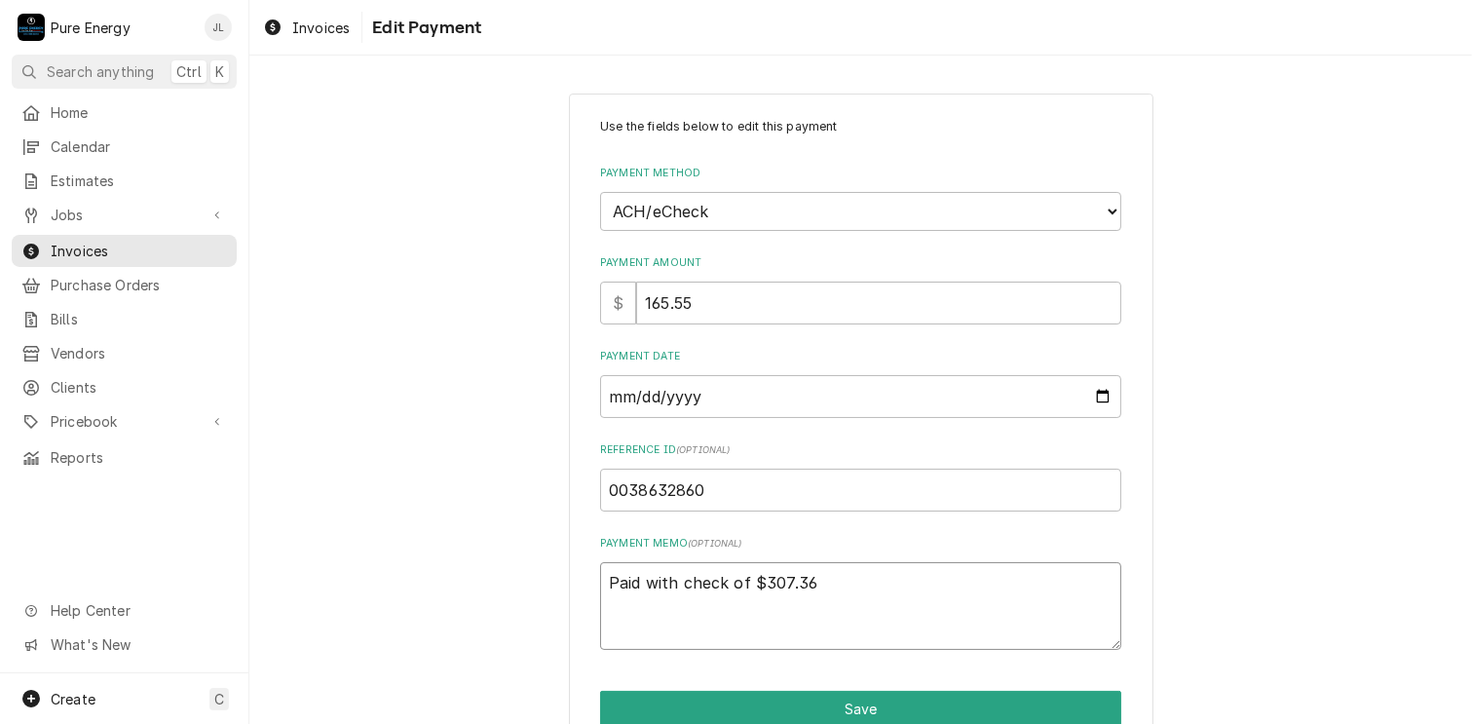
type textarea "x"
type textarea "Paid with check of $307.36"
type textarea "x"
type textarea "Paid with check of $307.36 t"
type textarea "x"
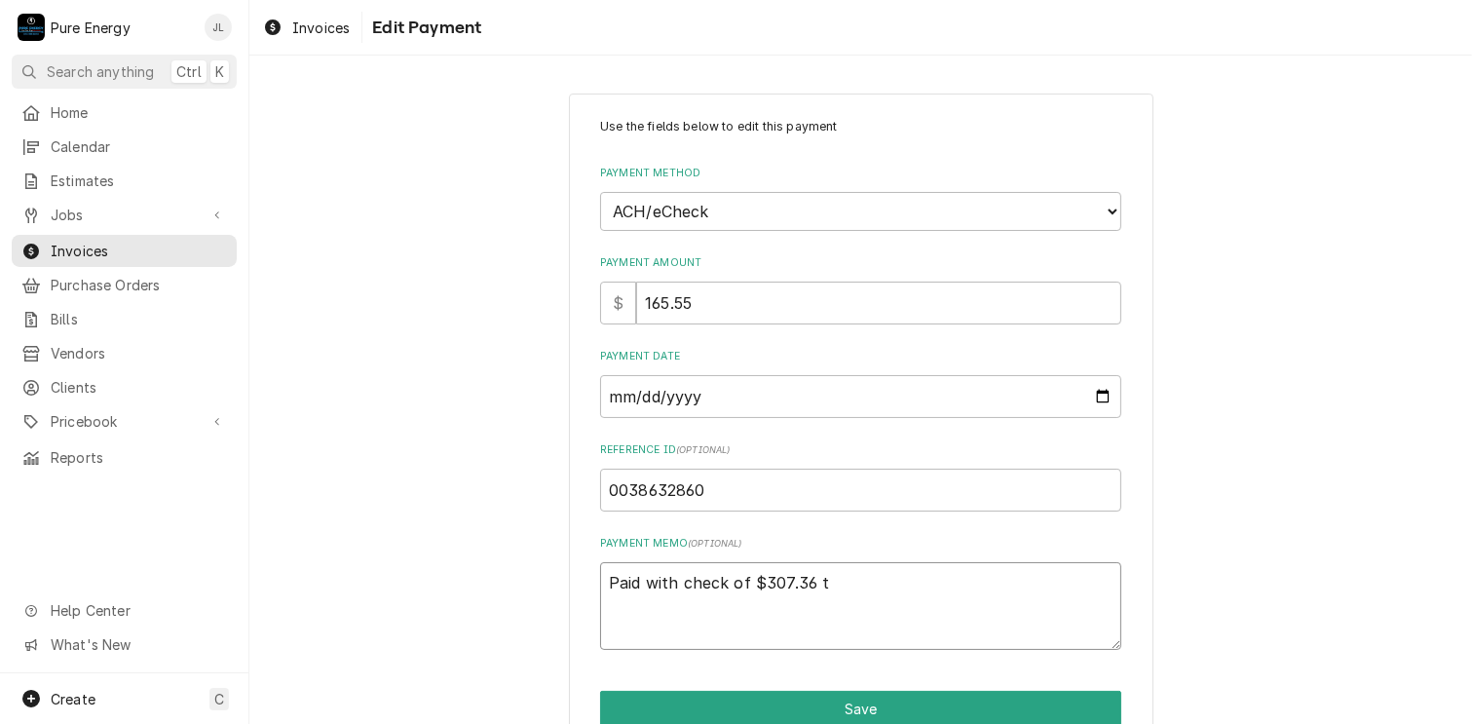
type textarea "Paid with check of $307.36 to"
type textarea "x"
type textarea "Paid with check of $307.36 to"
type textarea "x"
type textarea "Paid with check of $307.36 to c"
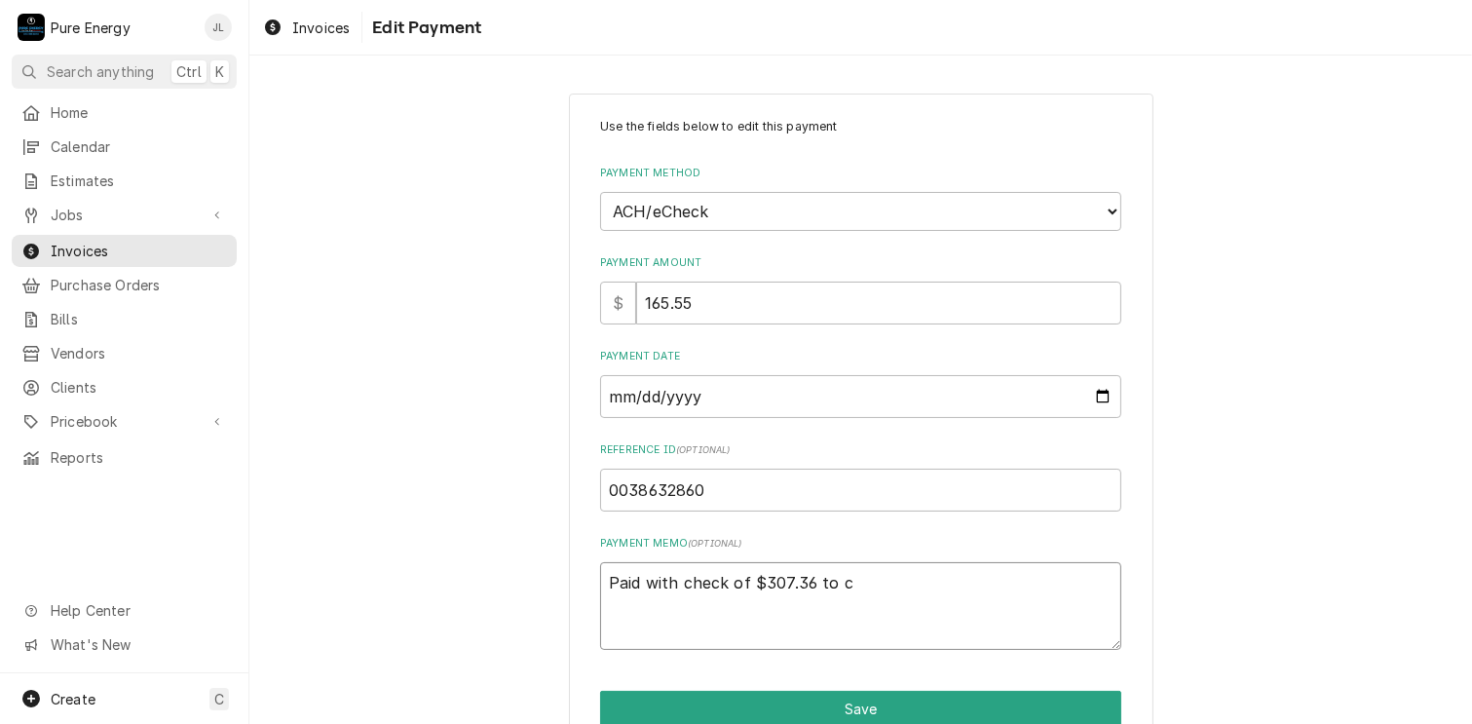
type textarea "x"
type textarea "Paid with check of $307.36 to co"
type textarea "x"
type textarea "Paid with check of $307.36 to cov"
type textarea "x"
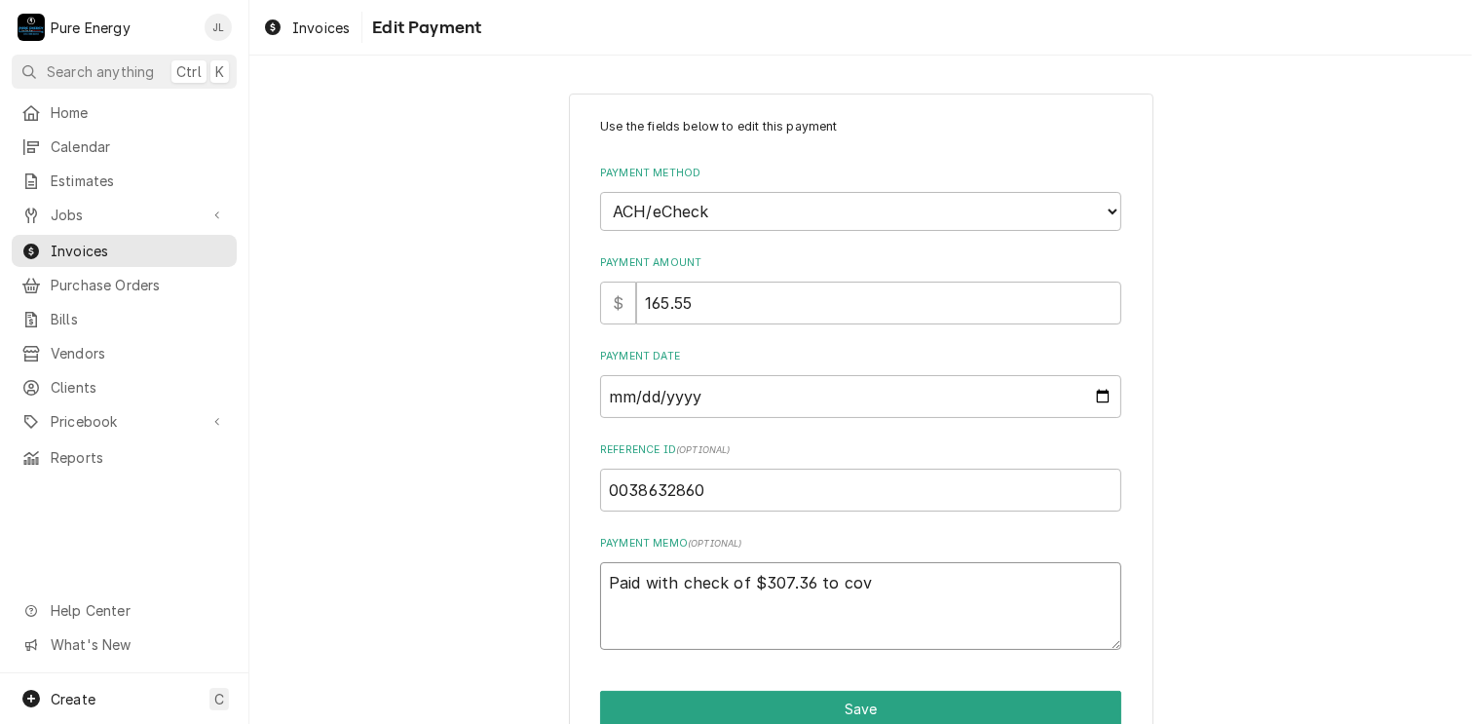
type textarea "Paid with check of $307.36 to cove"
type textarea "x"
type textarea "Paid with check of $307.36 to cover"
type textarea "x"
type textarea "Paid with check of $307.36 to cover"
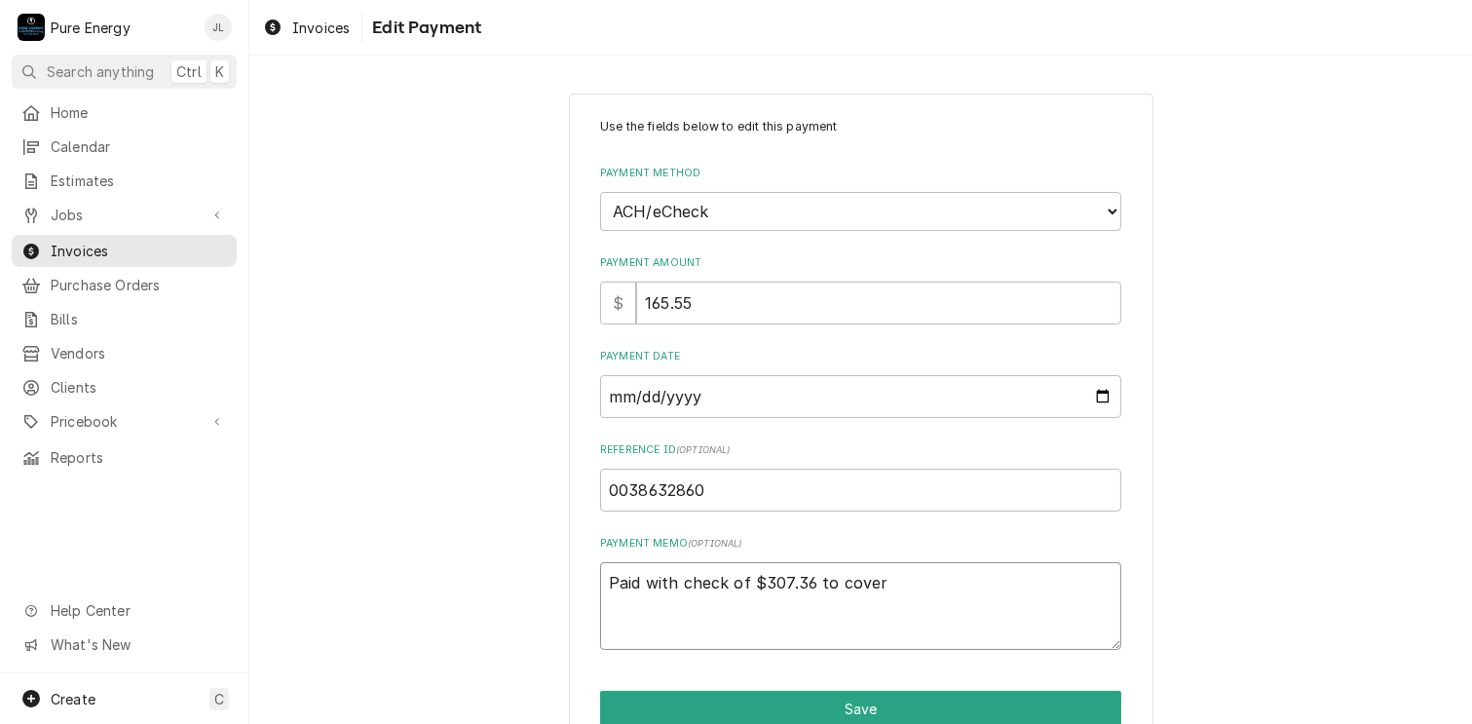
type textarea "x"
type textarea "Paid with check of $307.36 to cover th"
type textarea "x"
type textarea "Paid with check of $307.36 to cover thi"
type textarea "x"
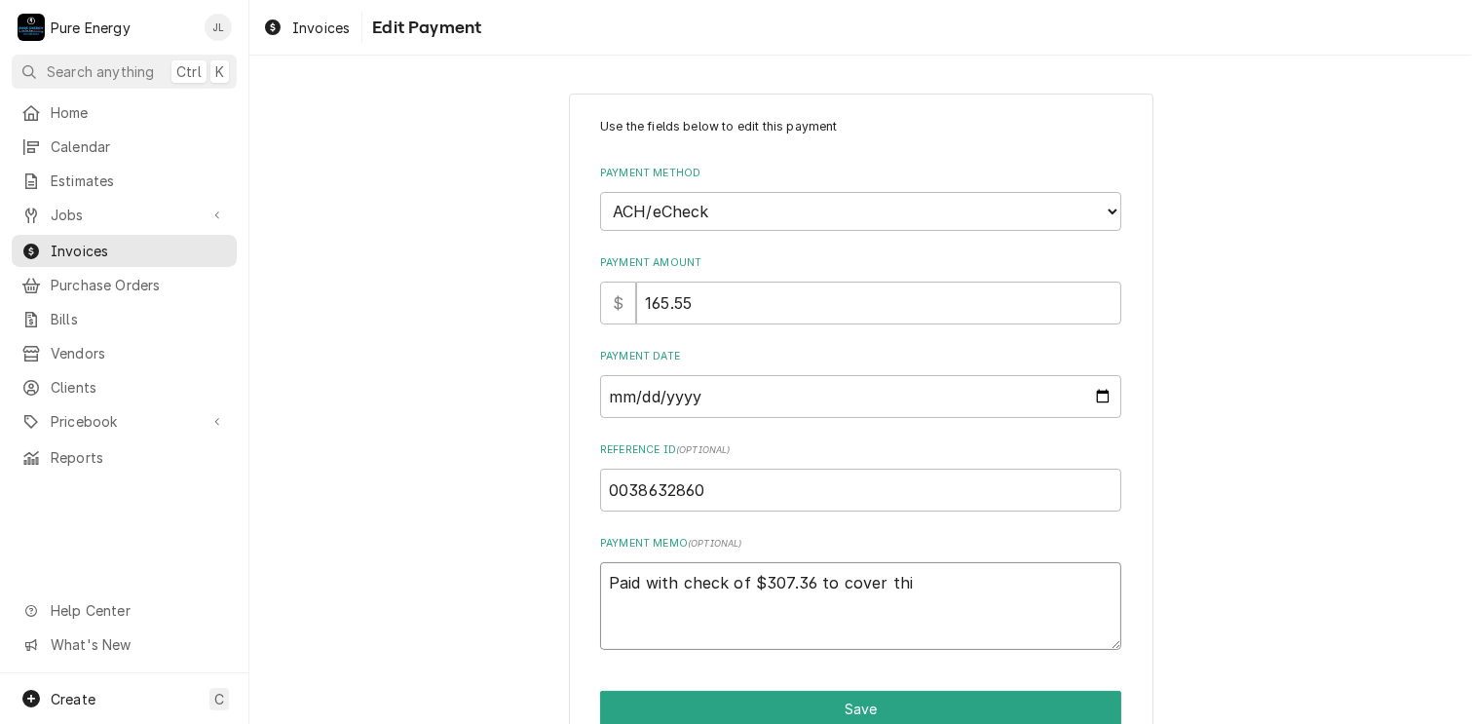
type textarea "Paid with check of $307.36 to cover this"
type textarea "x"
type textarea "Paid with check of $307.36 to cover this"
type textarea "x"
type textarea "Paid with check of $307.36 to cover this a"
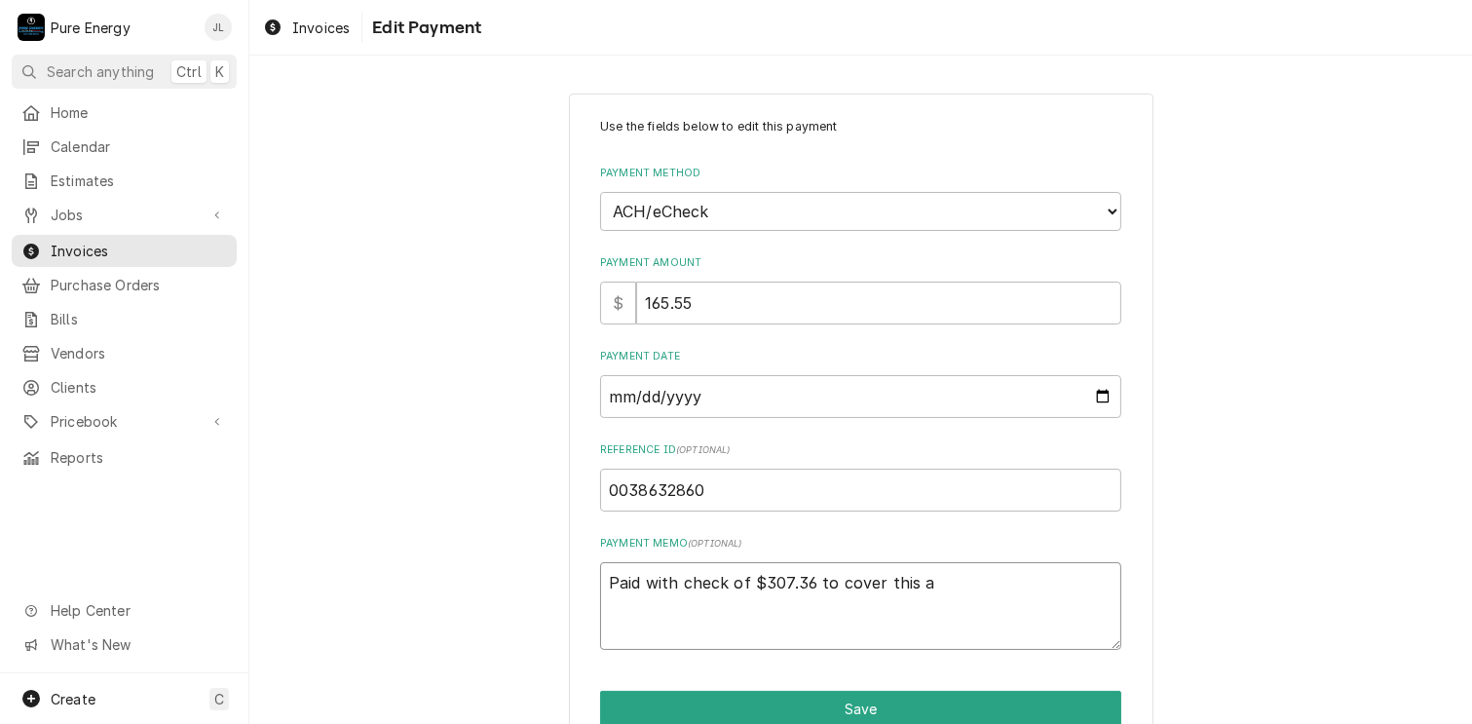
type textarea "x"
type textarea "Paid with check of $307.36 to cover this an"
type textarea "x"
type textarea "Paid with check of $307.36 to cover this and"
type textarea "x"
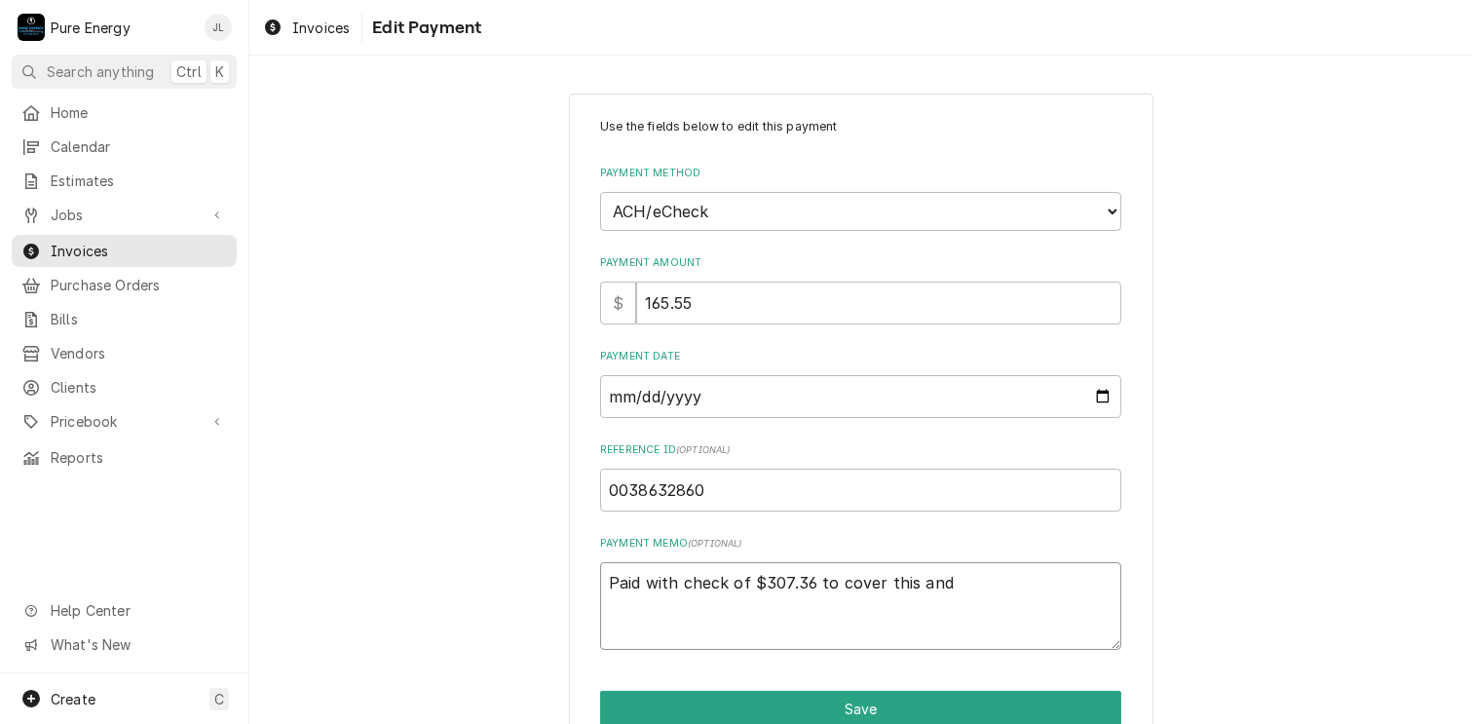
type textarea "Paid with check of $307.36 to cover this and i"
type textarea "x"
type textarea "Paid with check of $307.36 to cover this and in"
type textarea "x"
type textarea "Paid with check of $307.36 to cover this and inv"
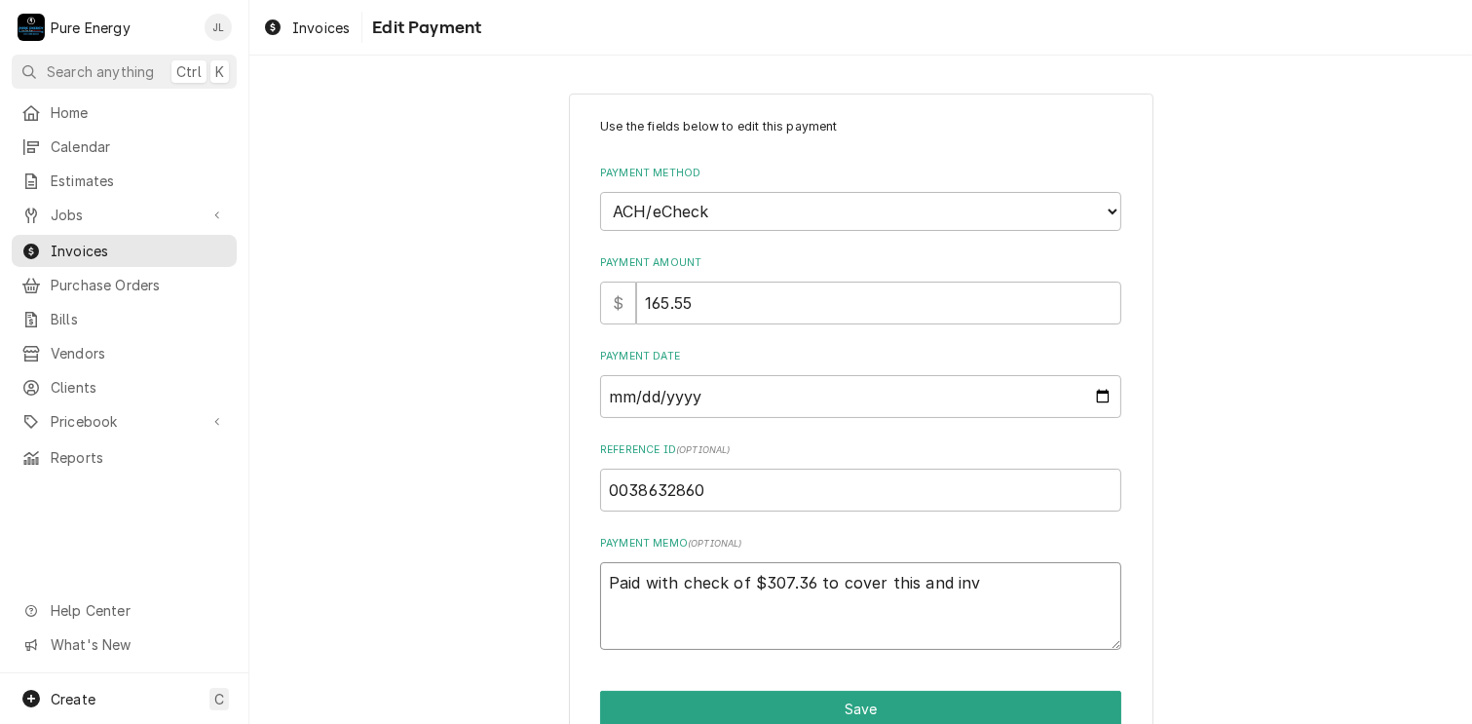
type textarea "x"
type textarea "Paid with check of $307.36 to cover this and inv"
type textarea "x"
type textarea "Paid with check of $307.36 to cover this and inv 1"
type textarea "x"
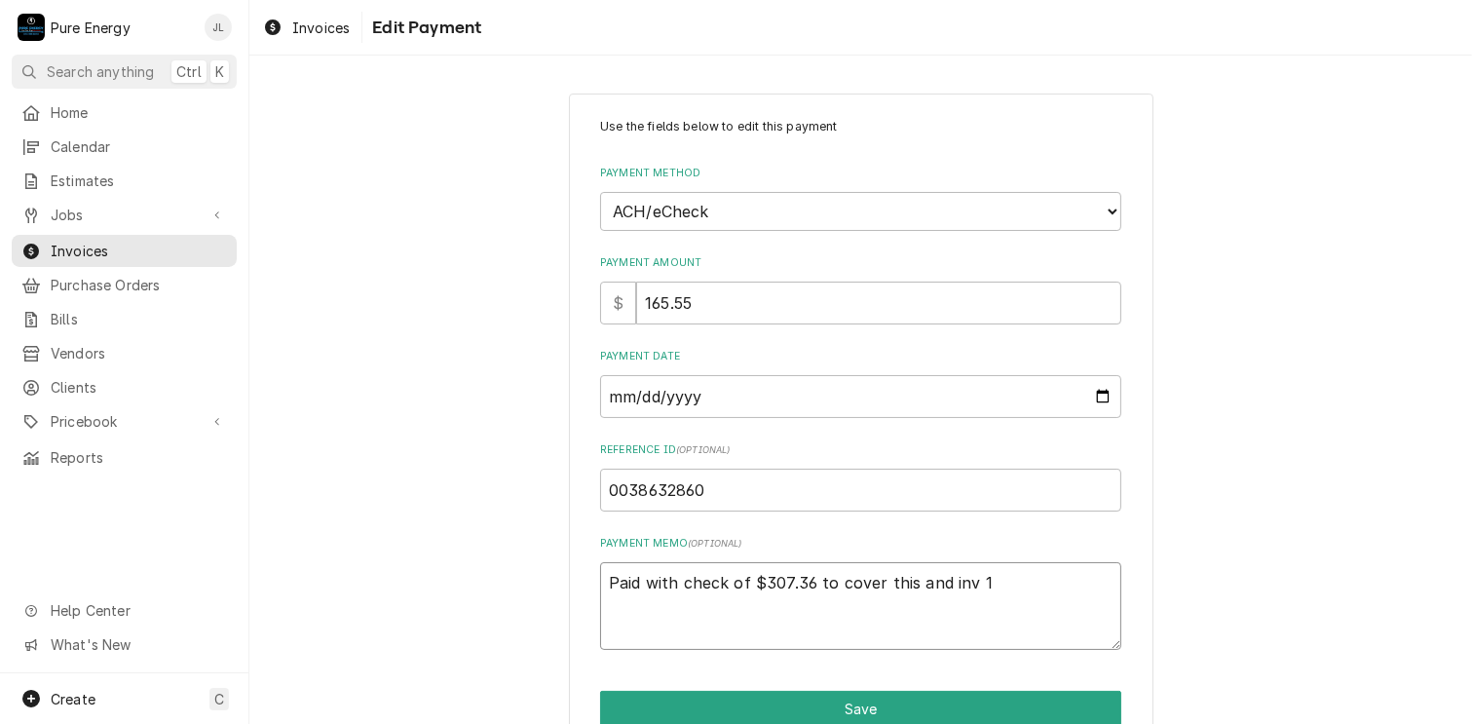
type textarea "Paid with check of $307.36 to cover this and inv 10"
type textarea "x"
type textarea "Paid with check of $307.36 to cover this and inv 10."
type textarea "x"
type textarea "Paid with check of $307.36 to cover this and inv 10"
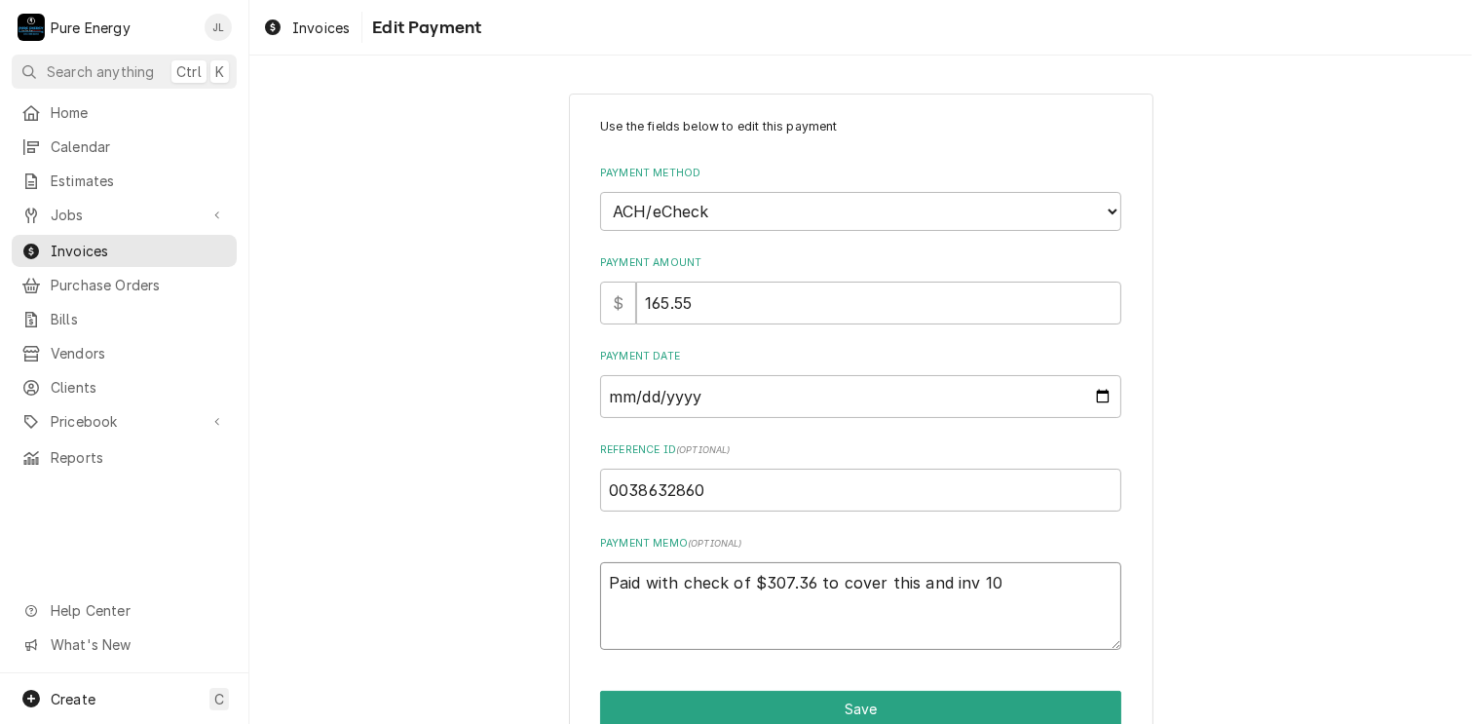
type textarea "x"
type textarea "Paid with check of $307.36 to cover this and inv 105"
type textarea "x"
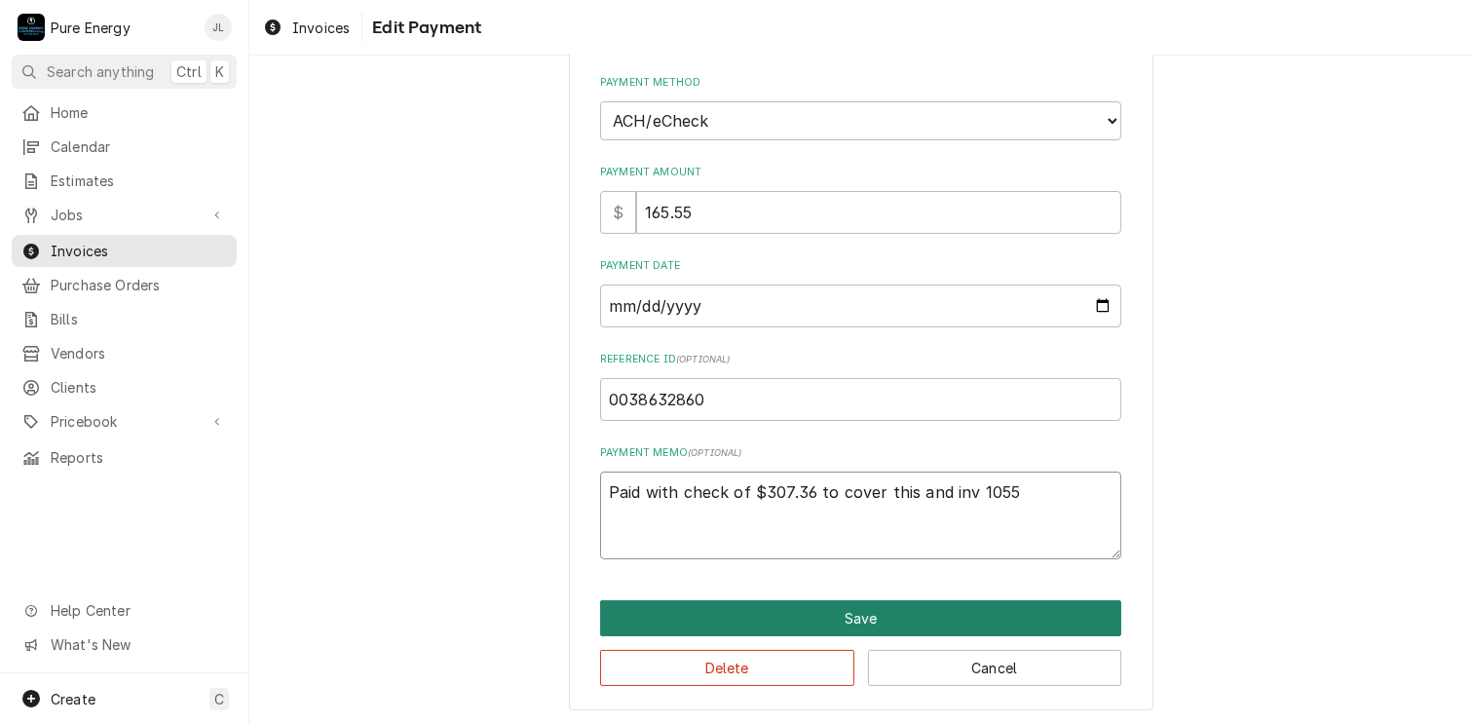
type textarea "Paid with check of $307.36 to cover this and inv 1055"
click at [811, 603] on button "Save" at bounding box center [860, 618] width 521 height 36
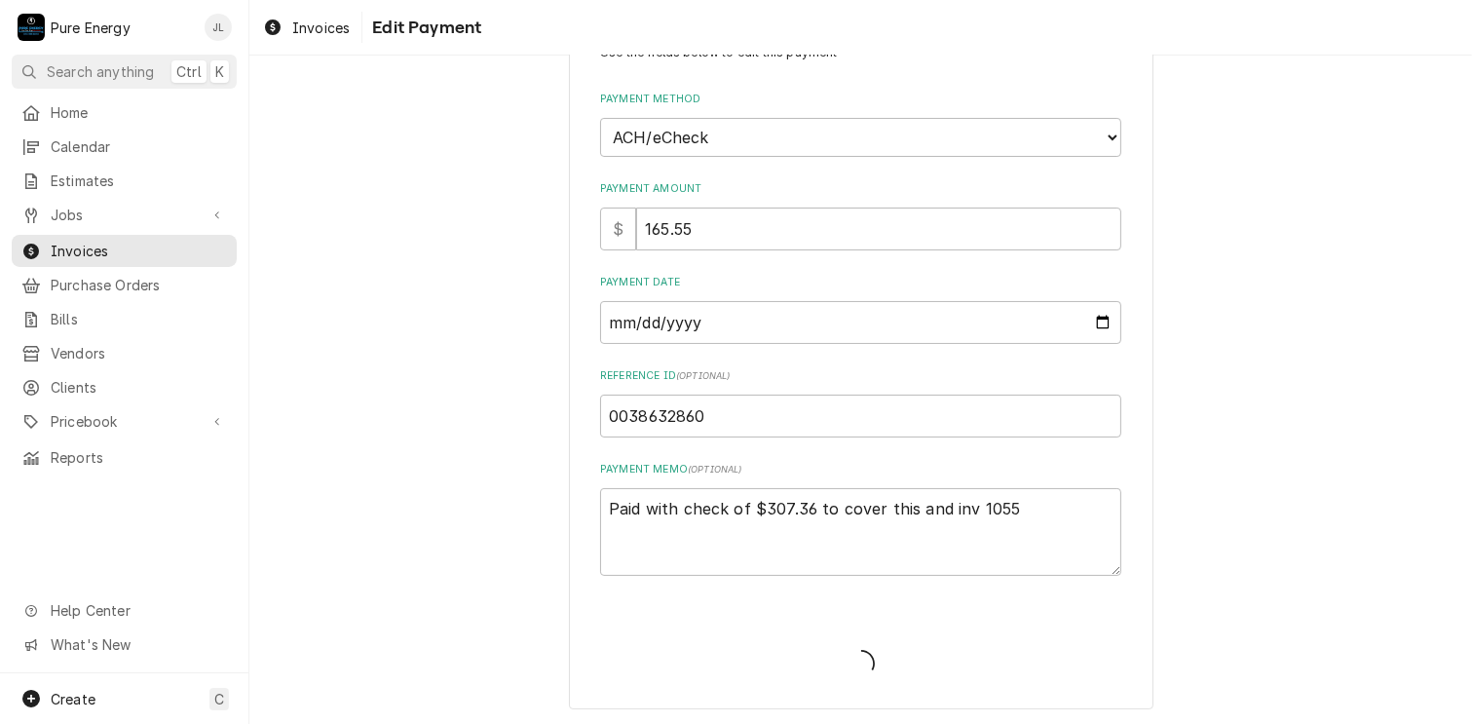
type textarea "x"
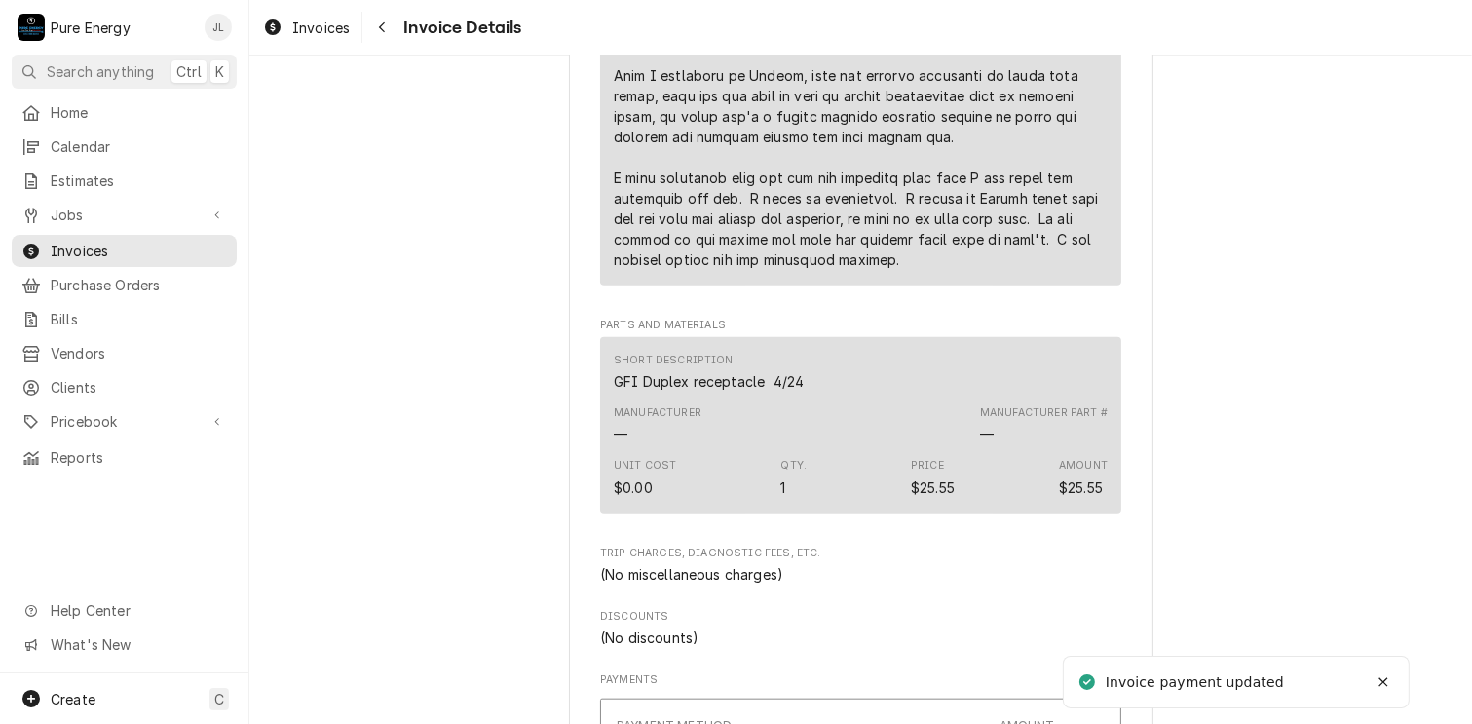
scroll to position [2241, 0]
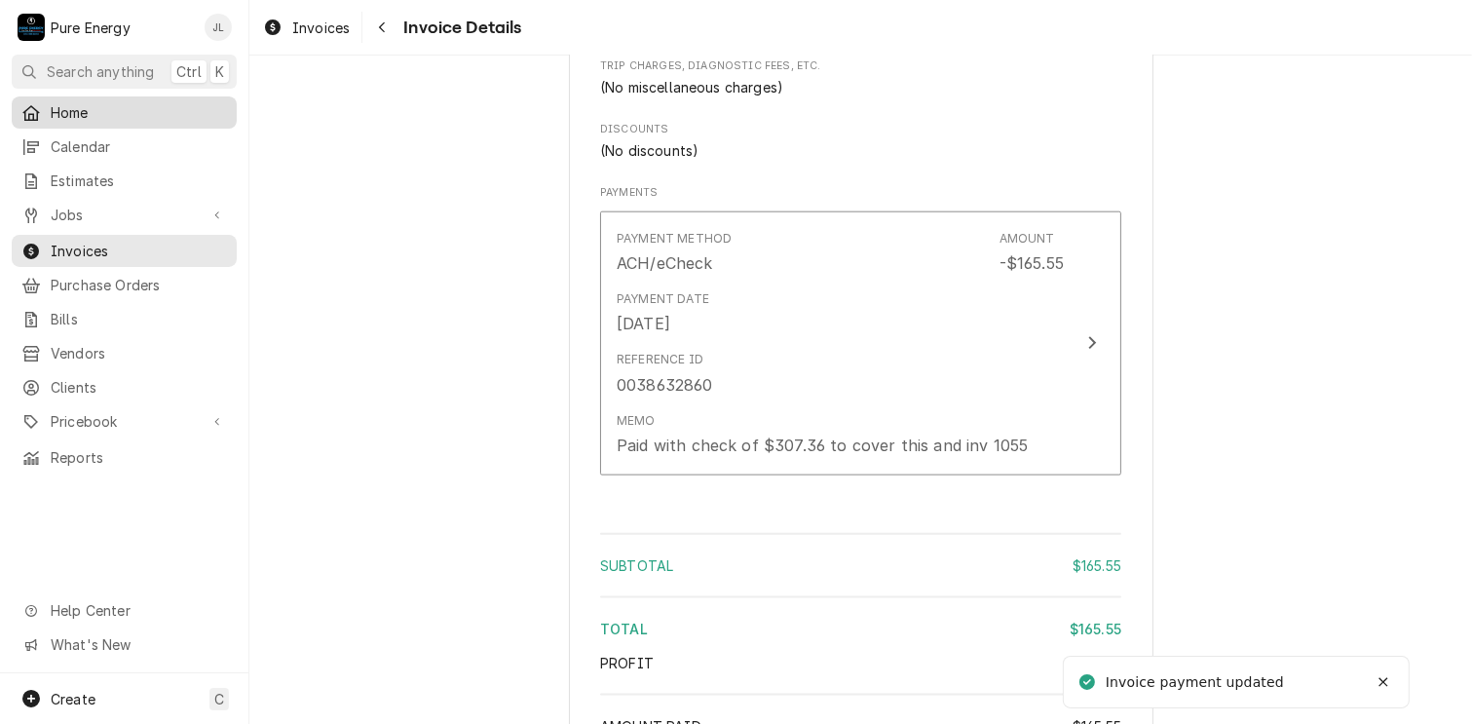
click at [109, 107] on span "Home" at bounding box center [139, 112] width 176 height 20
